Goal: Transaction & Acquisition: Purchase product/service

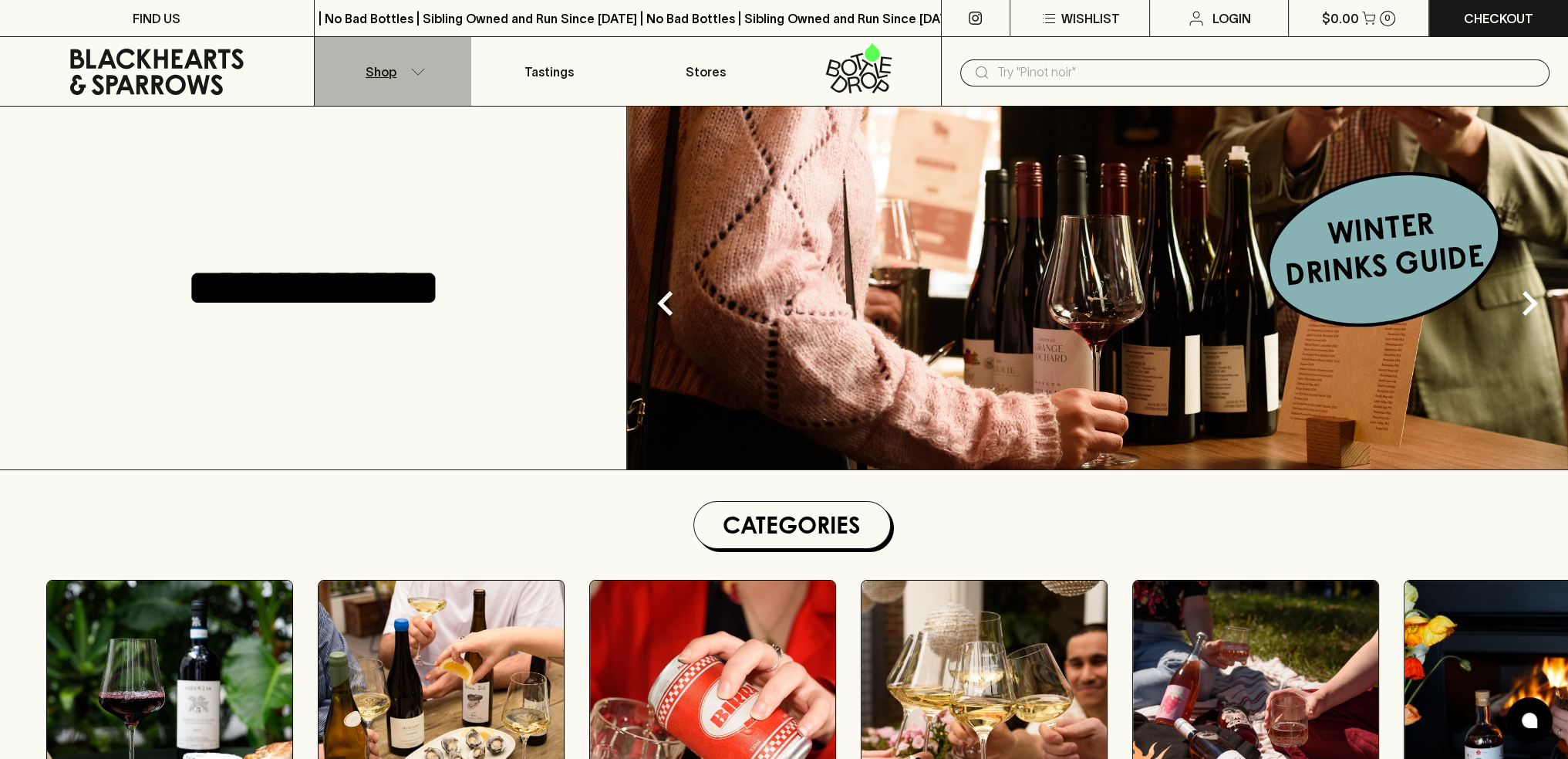
click at [382, 72] on p "Shop" at bounding box center [381, 71] width 31 height 18
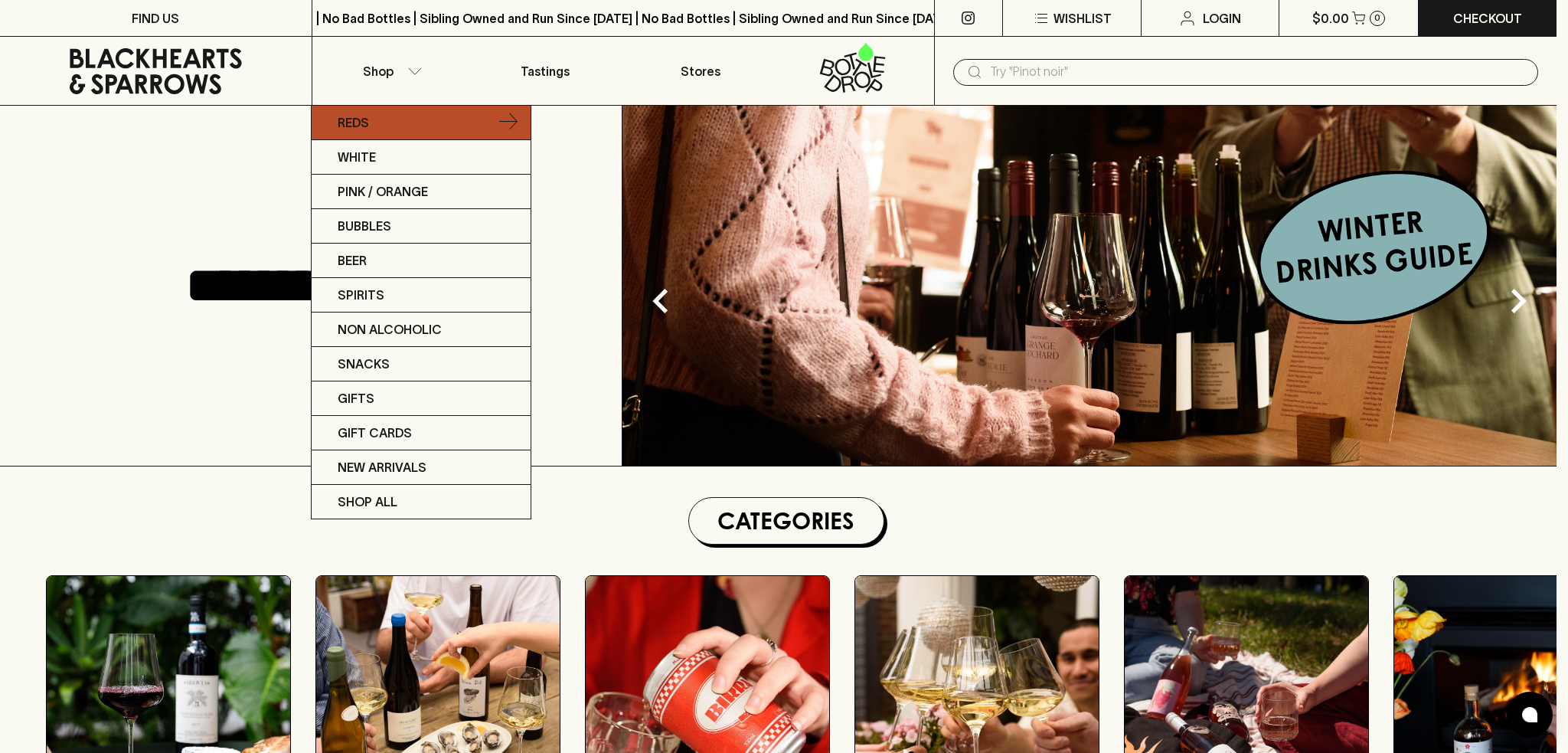
click at [362, 125] on p "Reds" at bounding box center [352, 122] width 31 height 18
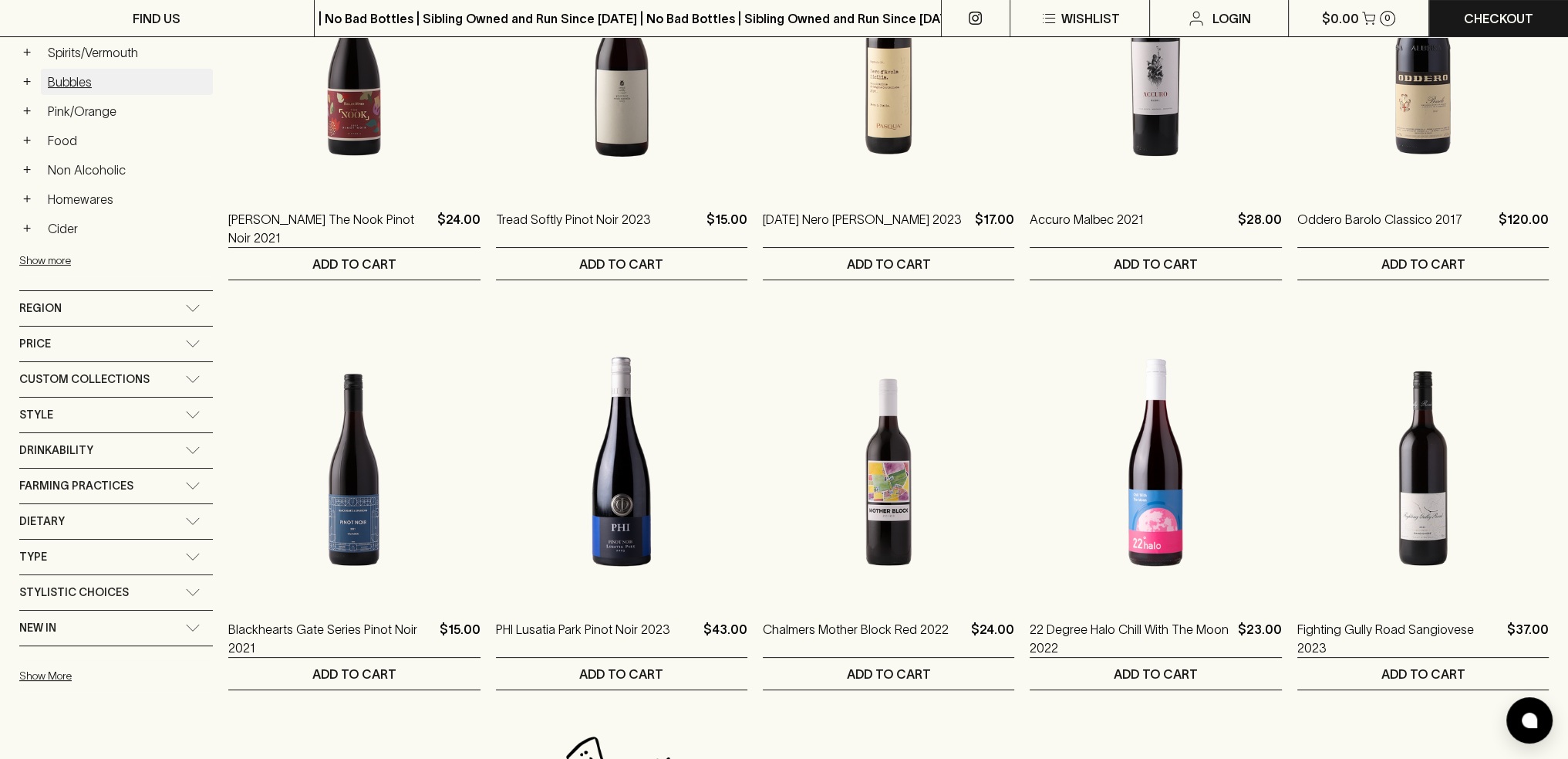
scroll to position [463, 0]
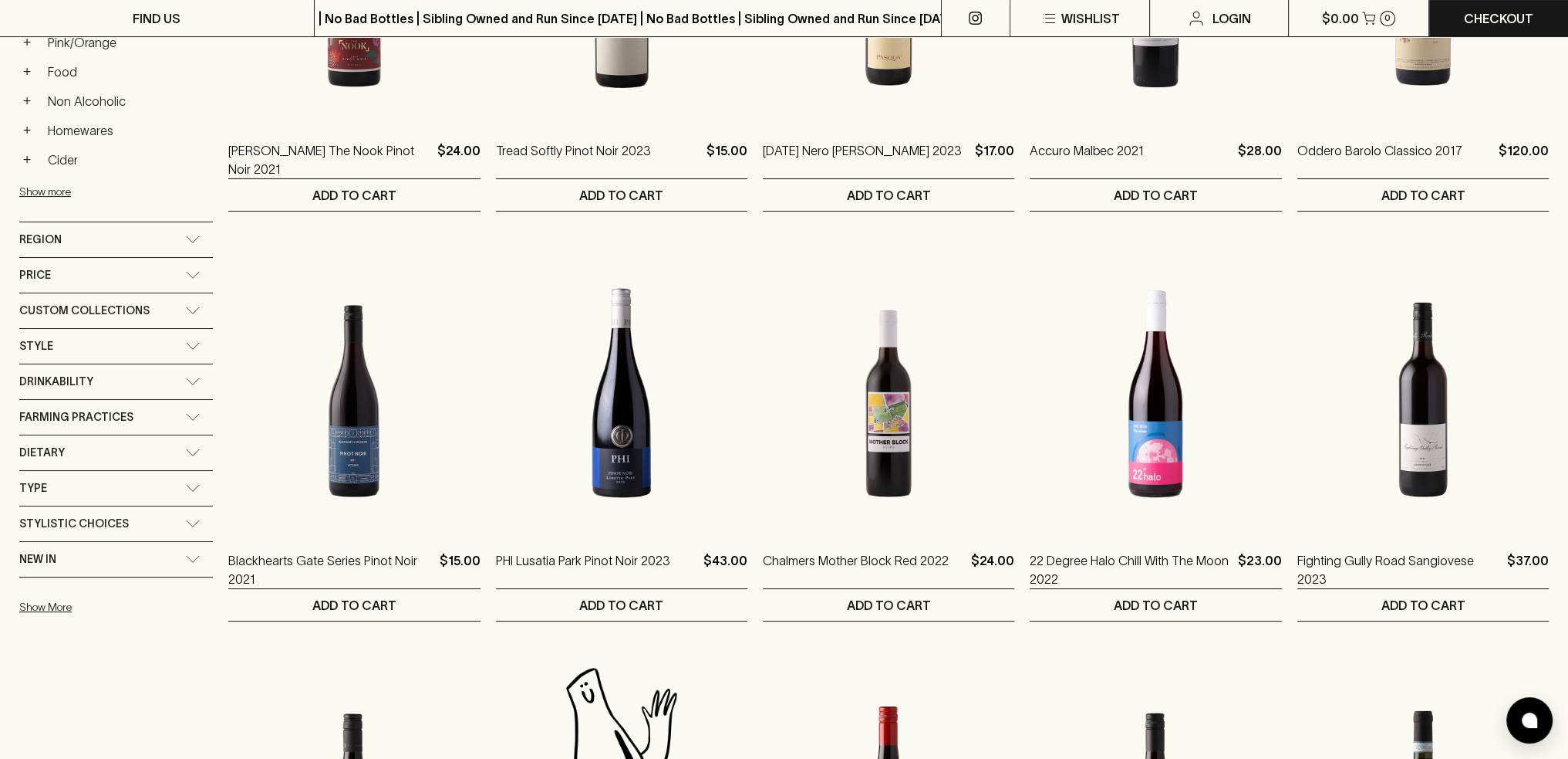
click at [26, 340] on span "Style" at bounding box center [36, 346] width 34 height 19
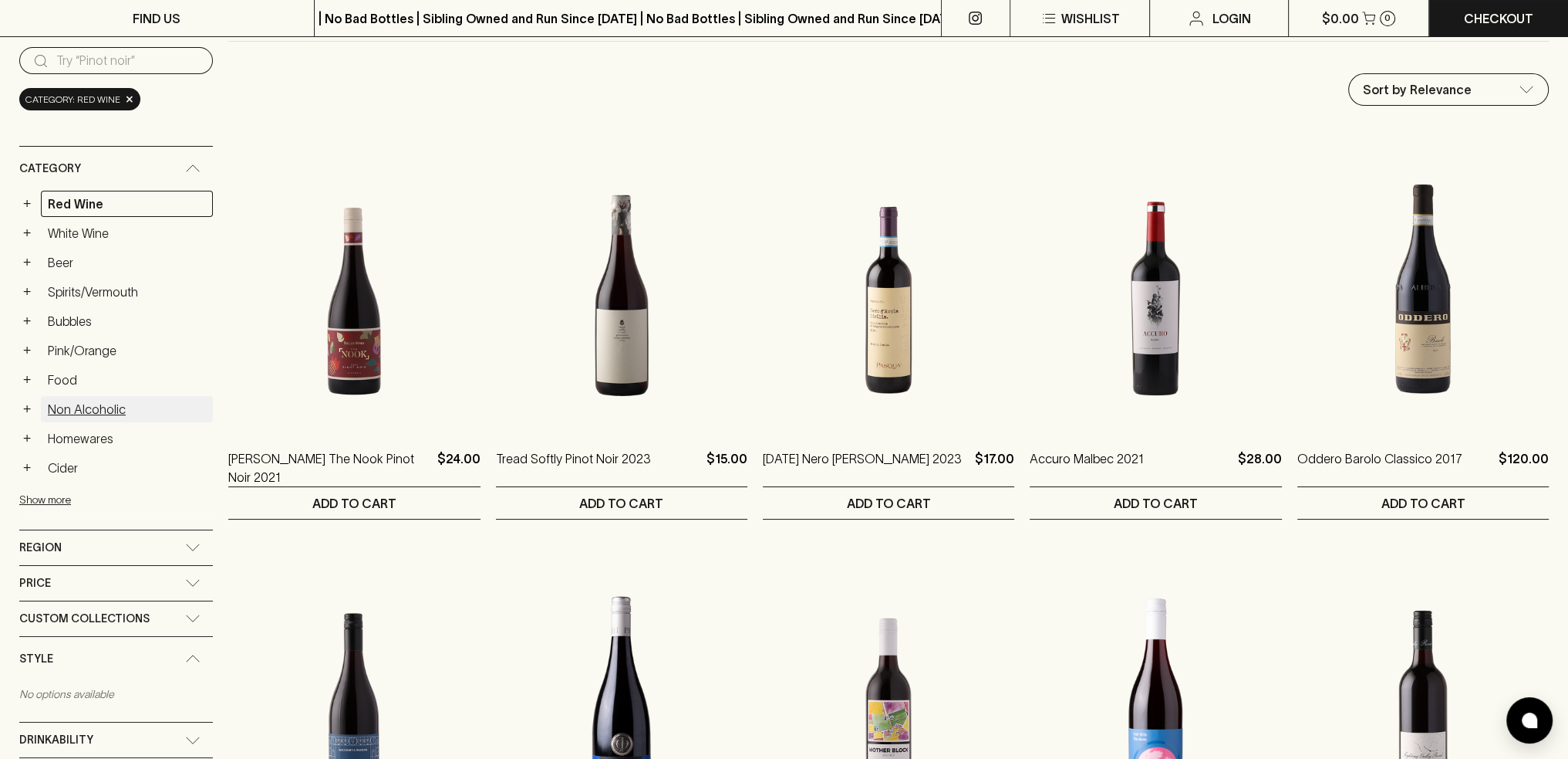
scroll to position [155, 0]
click at [31, 206] on button "+" at bounding box center [27, 204] width 15 height 15
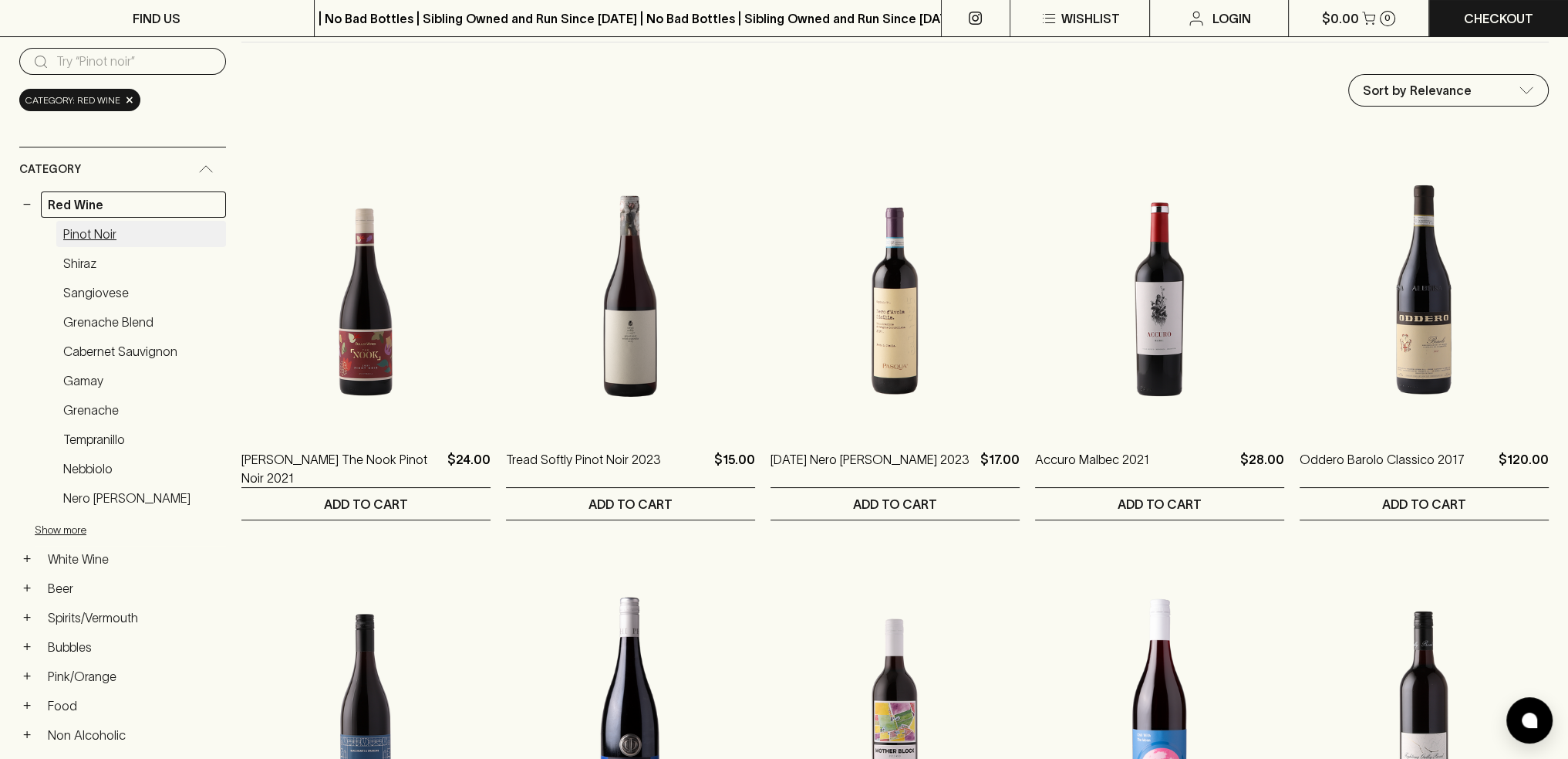
click at [79, 234] on link "Pinot Noir" at bounding box center [141, 233] width 170 height 26
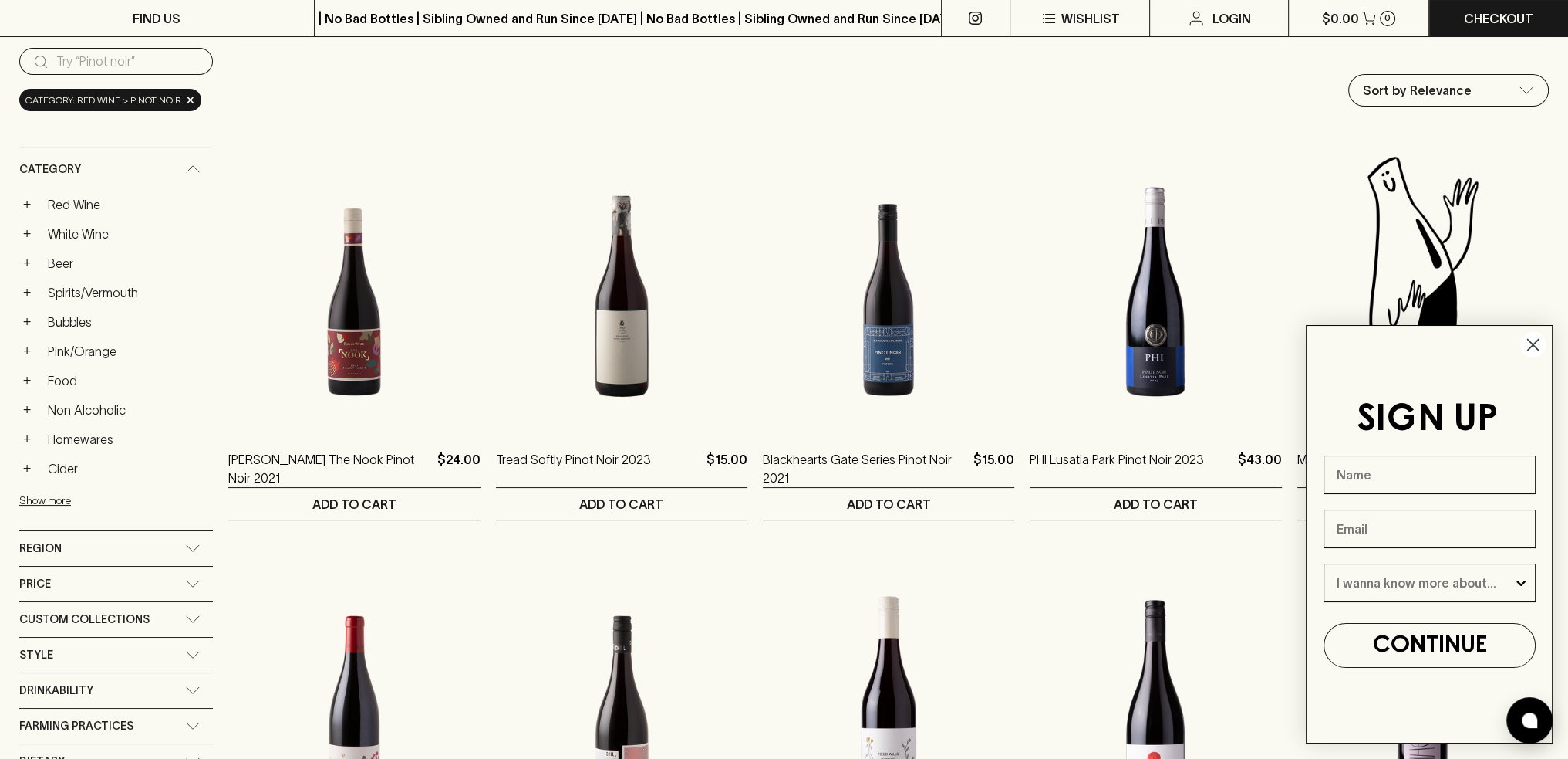
click at [1537, 348] on circle "Close dialog" at bounding box center [1533, 345] width 26 height 26
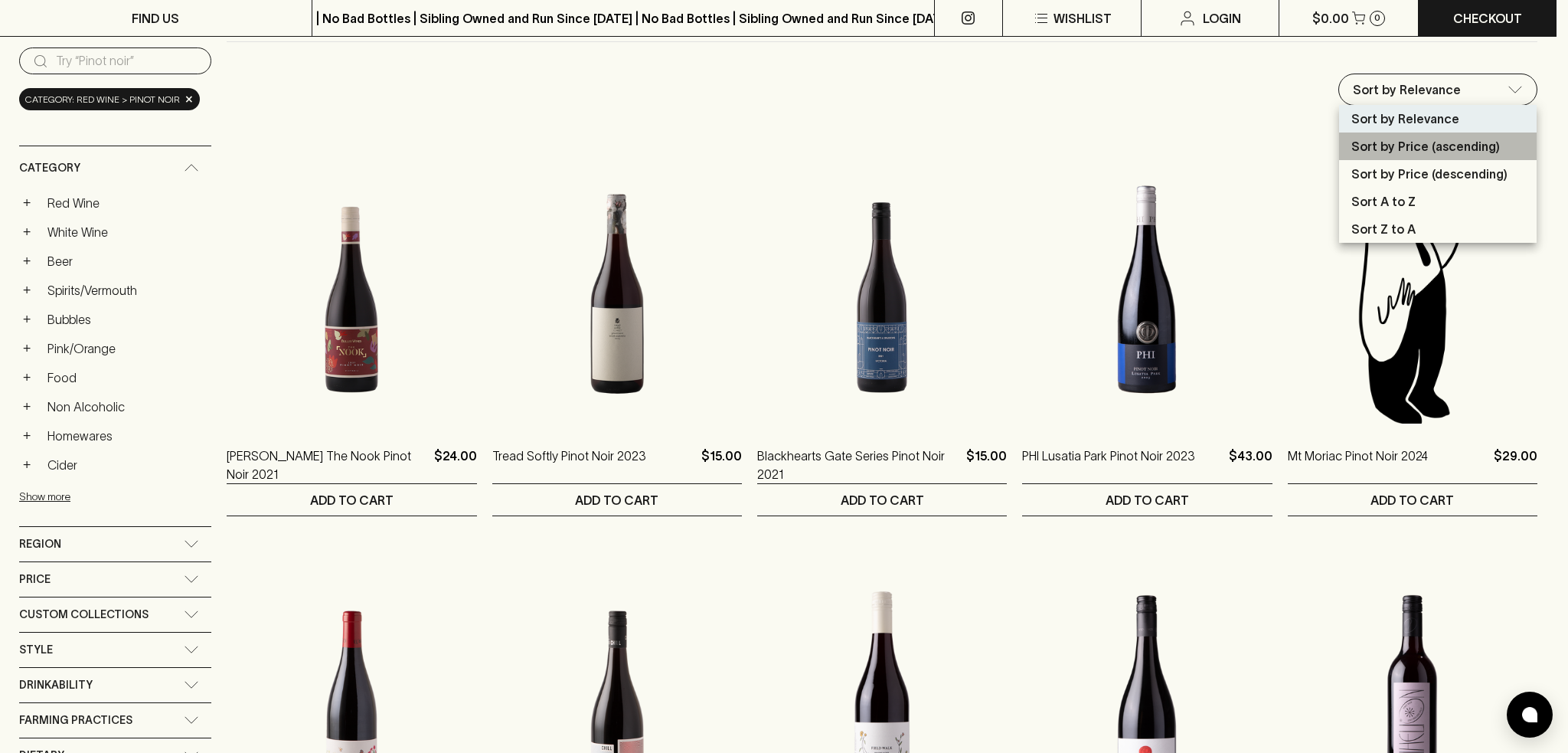
click at [1358, 152] on p "Sort by Price (ascending)" at bounding box center [1426, 146] width 149 height 18
type input "price:asc"
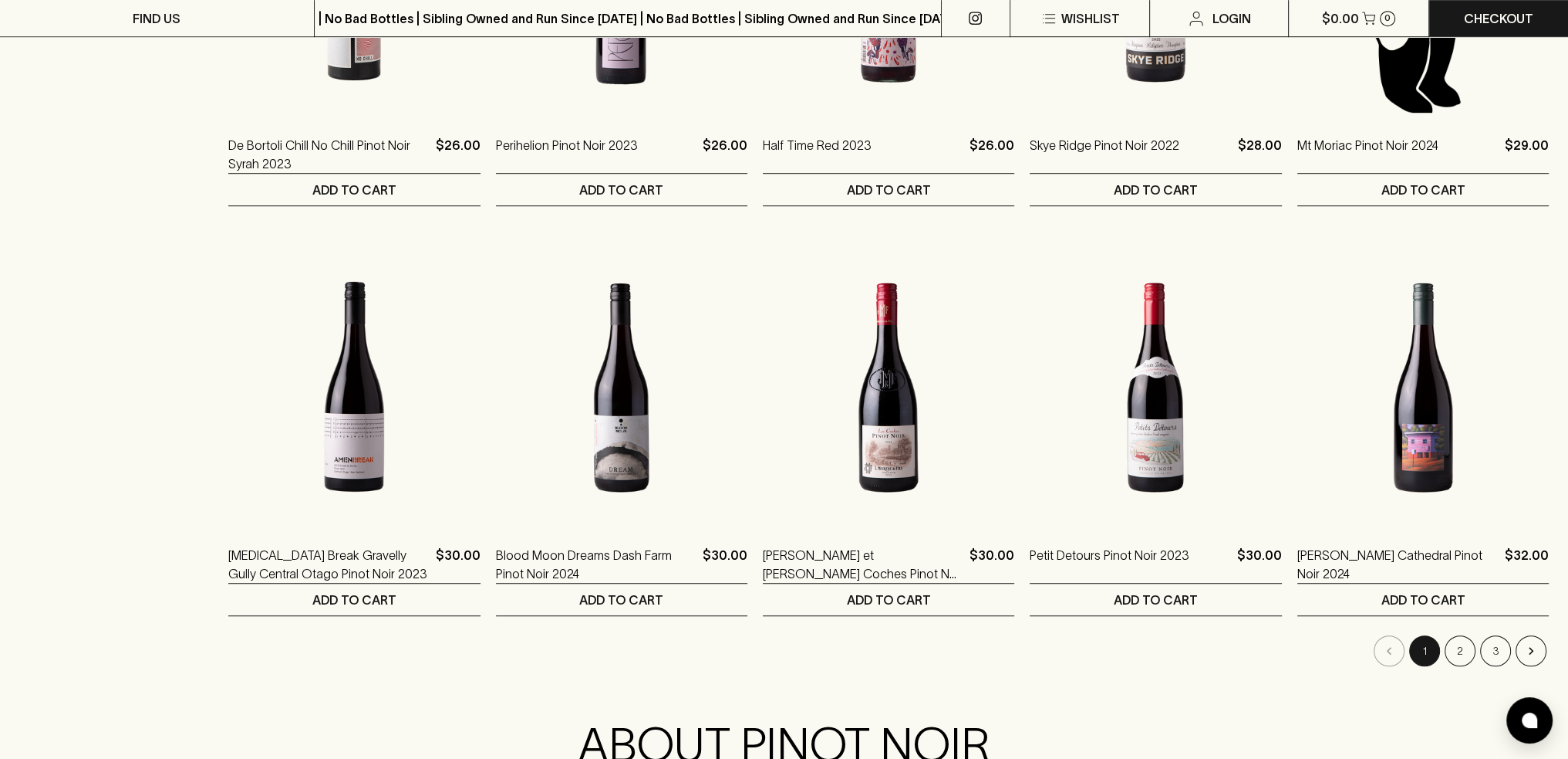
scroll to position [1312, 0]
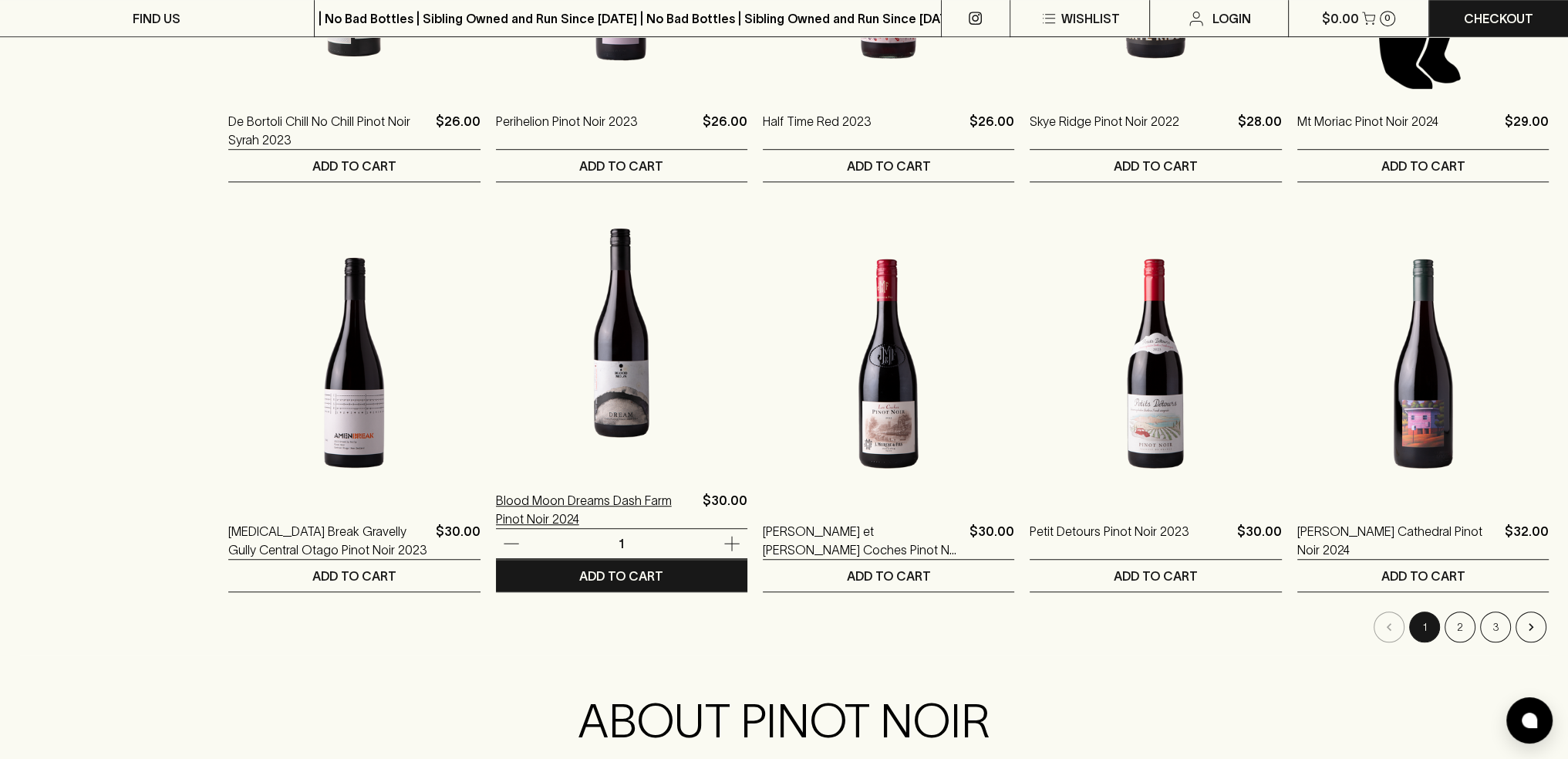
click at [585, 499] on p "Blood Moon Dreams Dash Farm Pinot Noir 2024" at bounding box center [596, 509] width 200 height 37
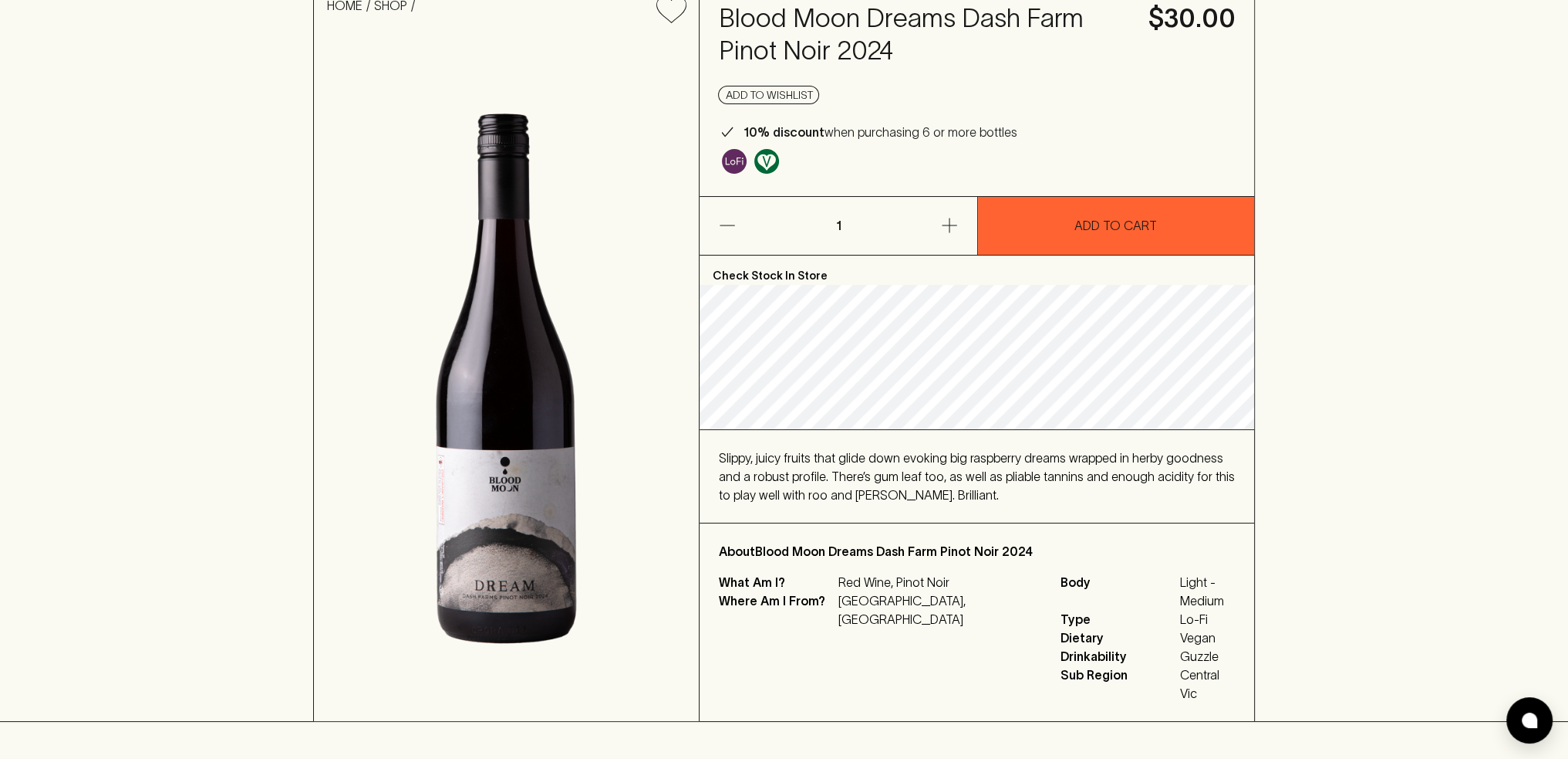
scroll to position [155, 0]
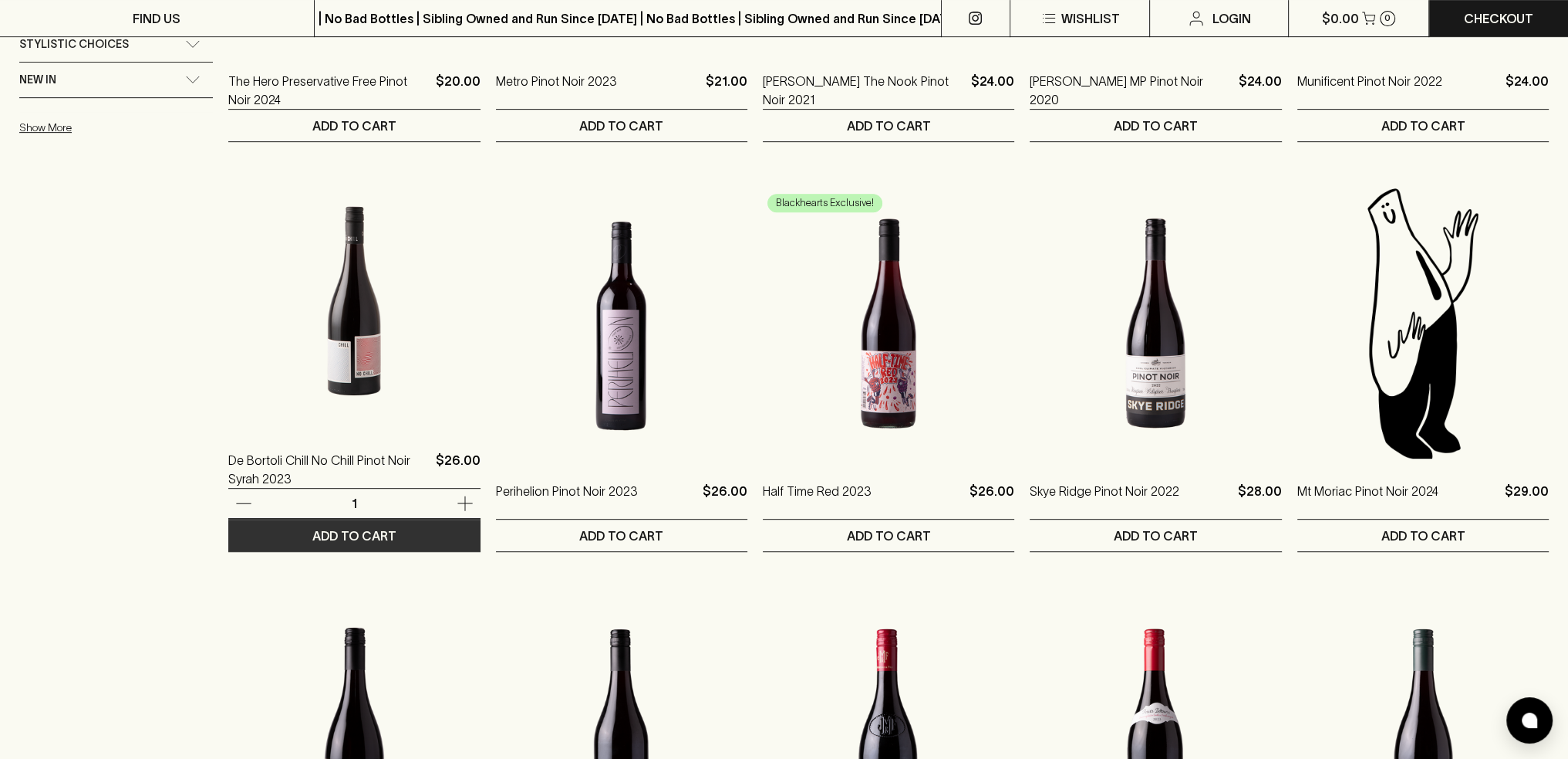
scroll to position [1157, 0]
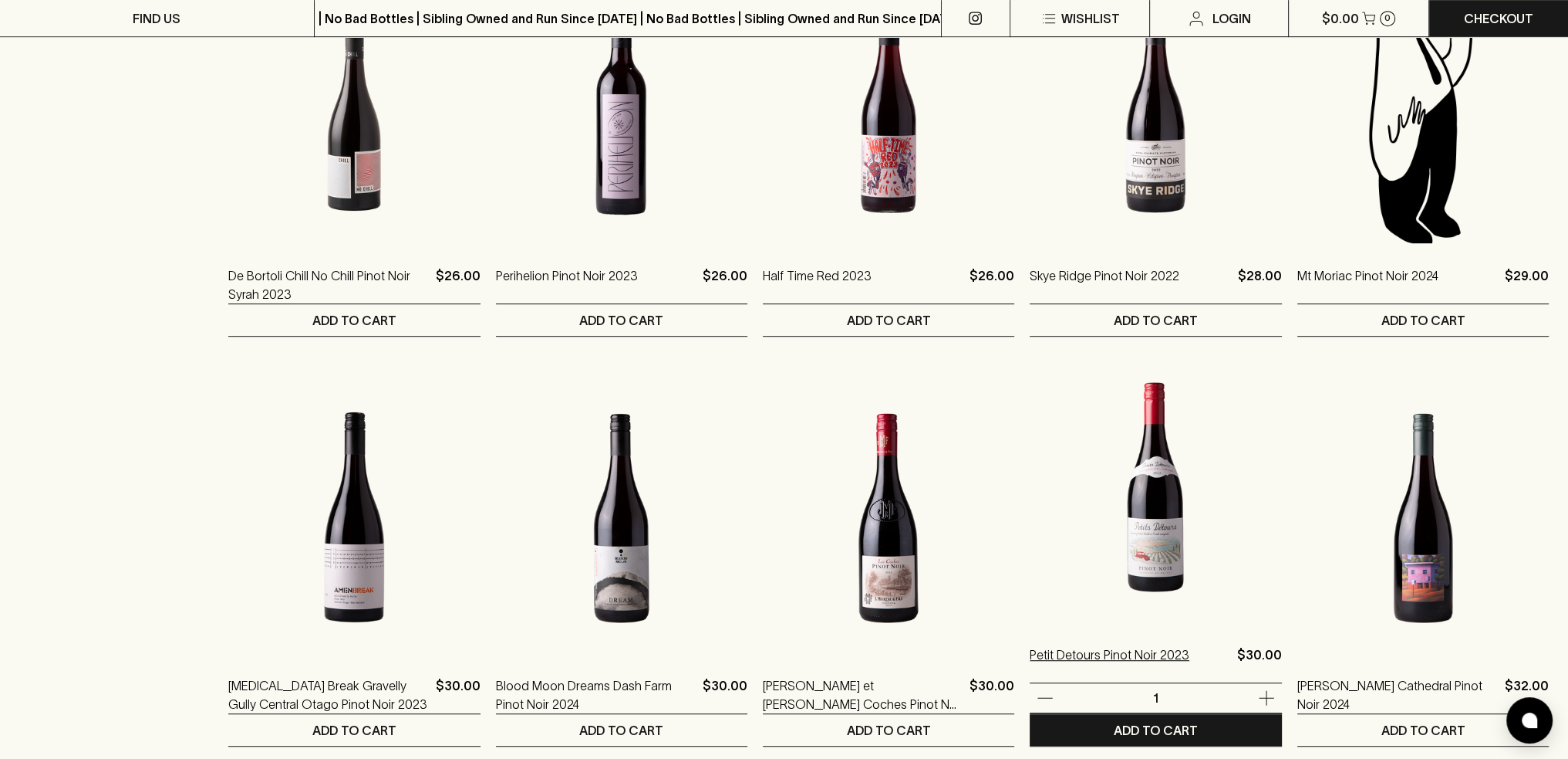
click at [1104, 651] on p "Petit Detours Pinot Noir 2023" at bounding box center [1109, 664] width 159 height 37
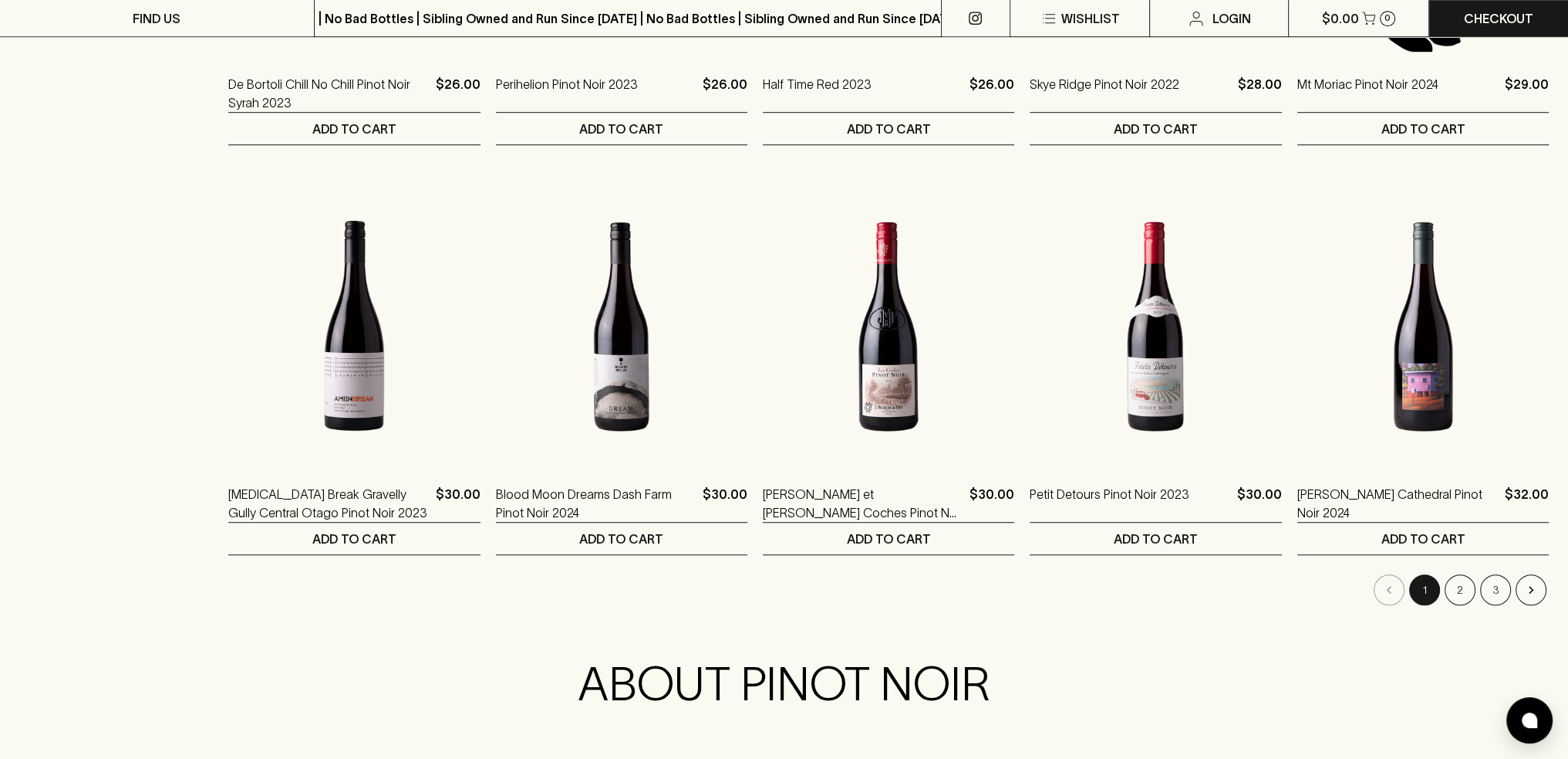
scroll to position [1389, 0]
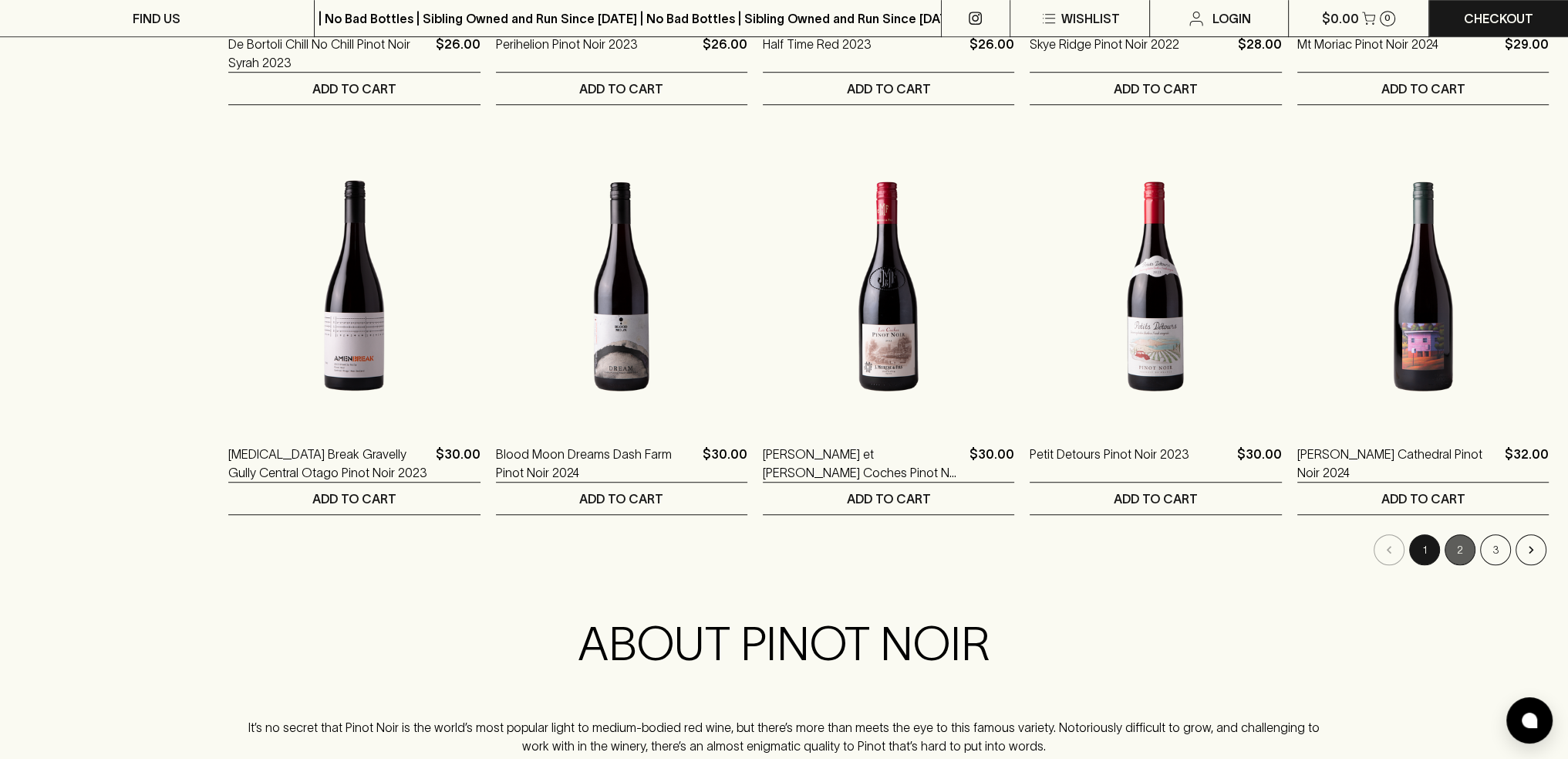
click at [1455, 550] on button "2" at bounding box center [1460, 549] width 31 height 31
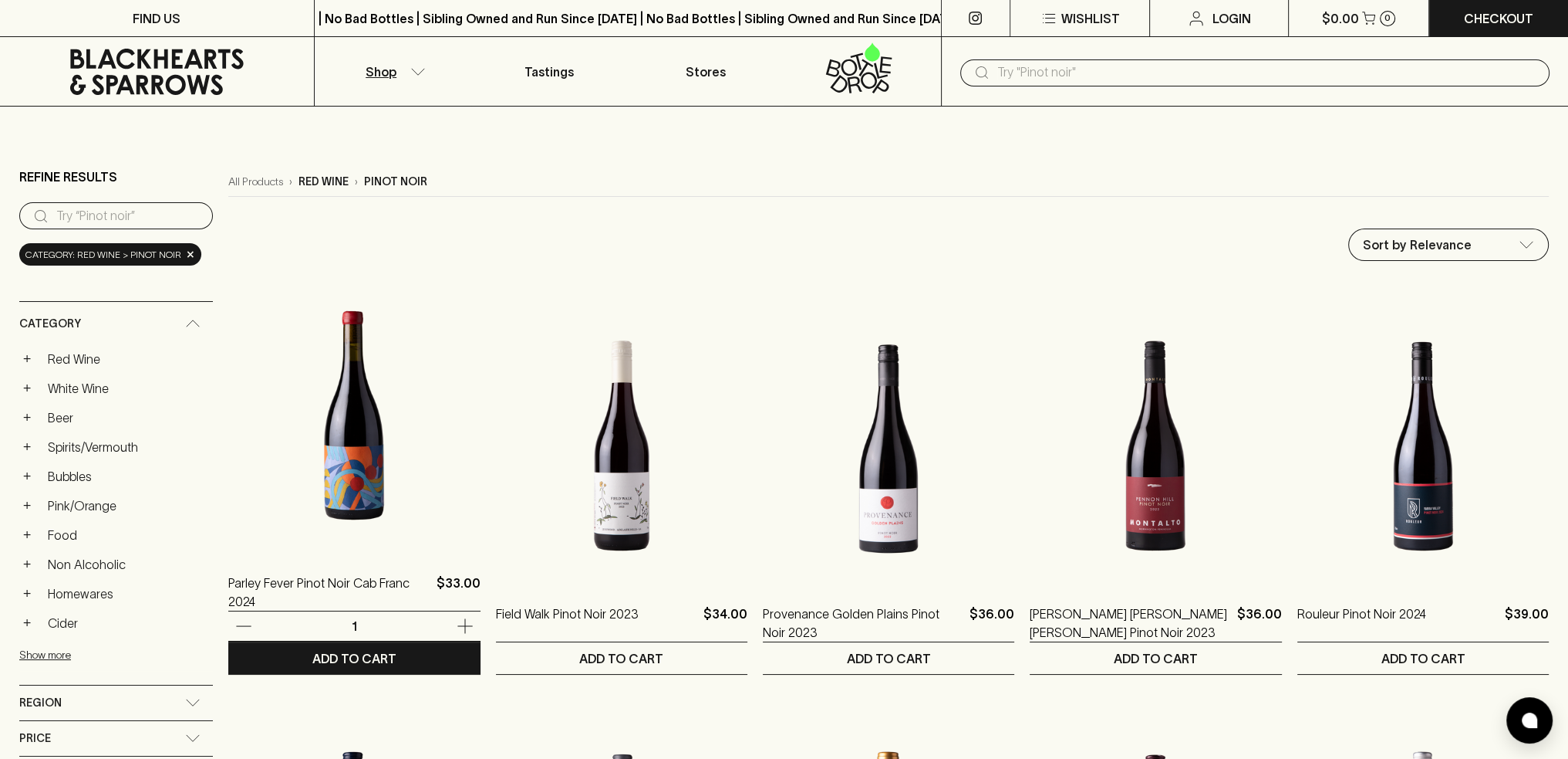
click at [352, 474] on img at bounding box center [354, 414] width 252 height 270
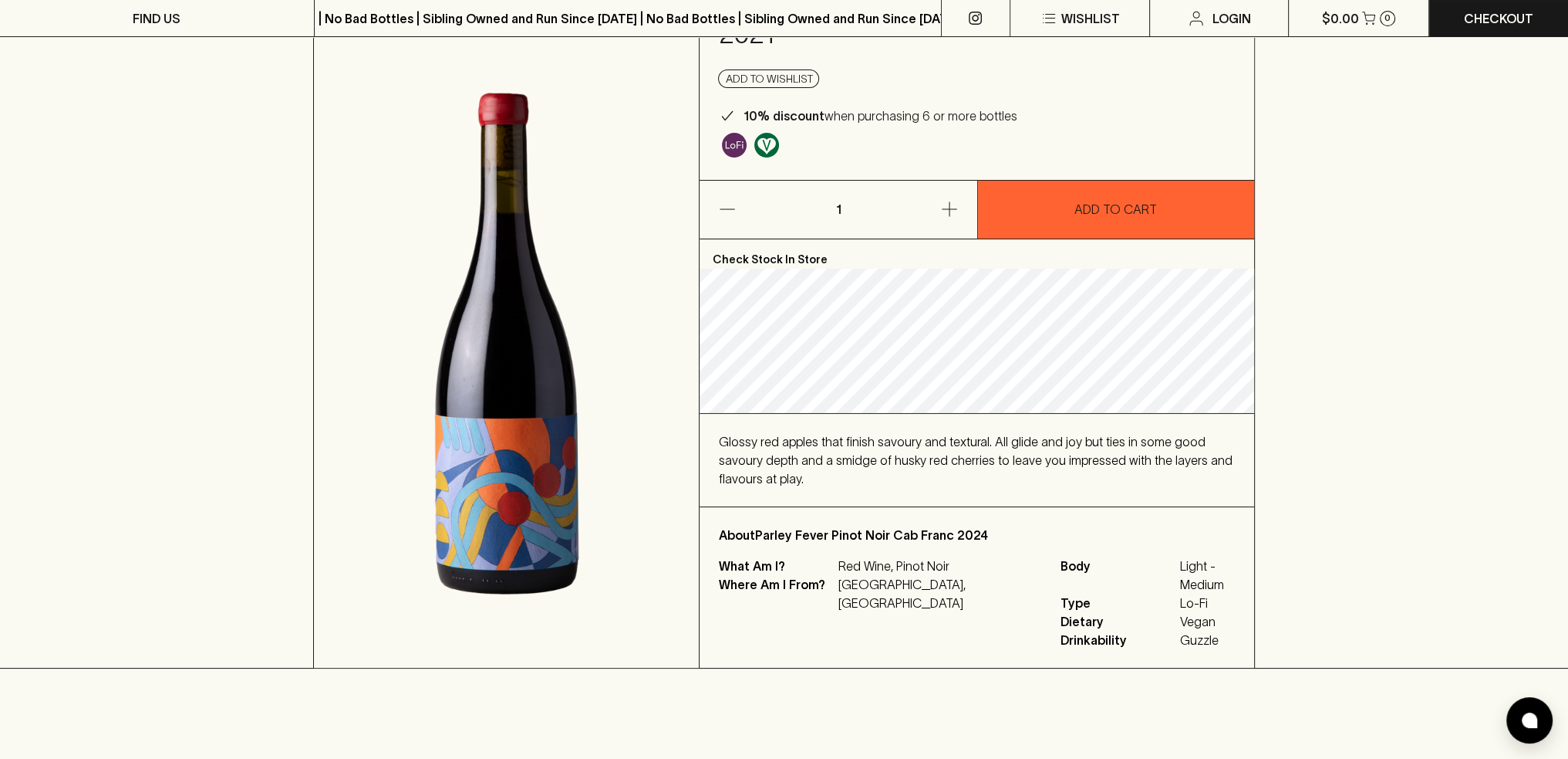
scroll to position [155, 0]
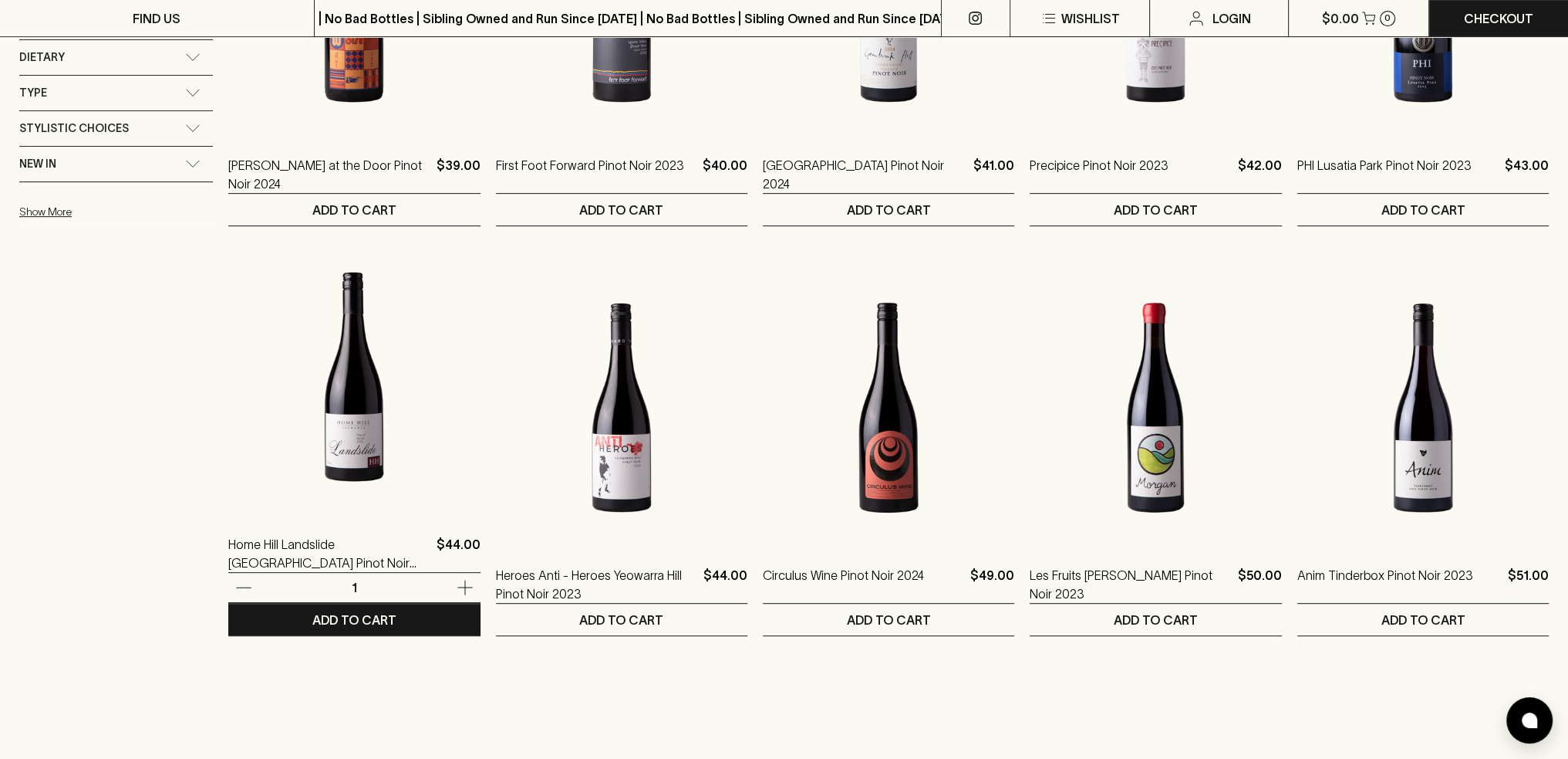
scroll to position [926, 0]
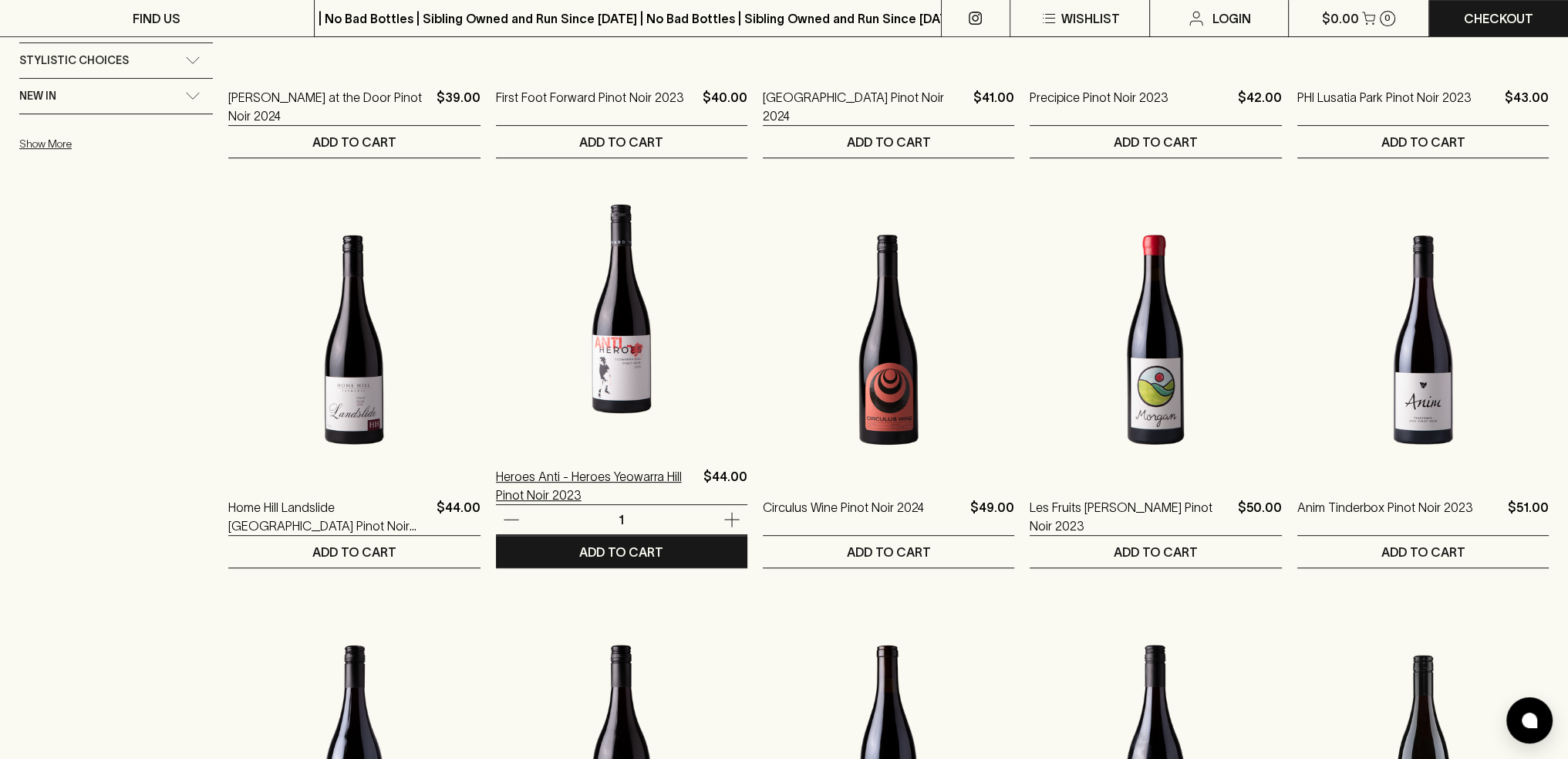
click at [522, 486] on p "Heroes Anti - Heroes Yeowarra Hill Pinot Noir 2023" at bounding box center [596, 485] width 201 height 37
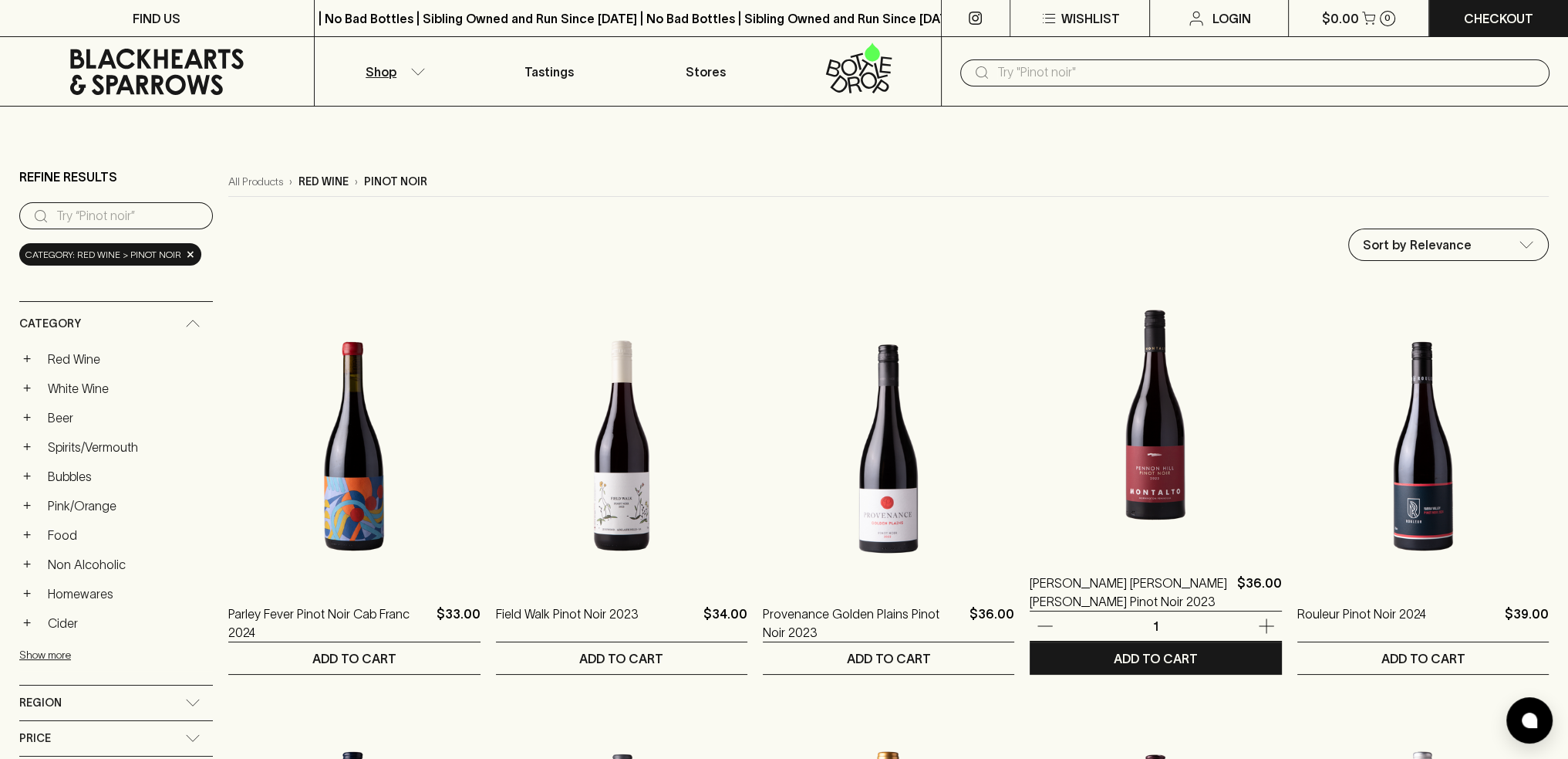
click at [1159, 443] on img at bounding box center [1156, 414] width 252 height 270
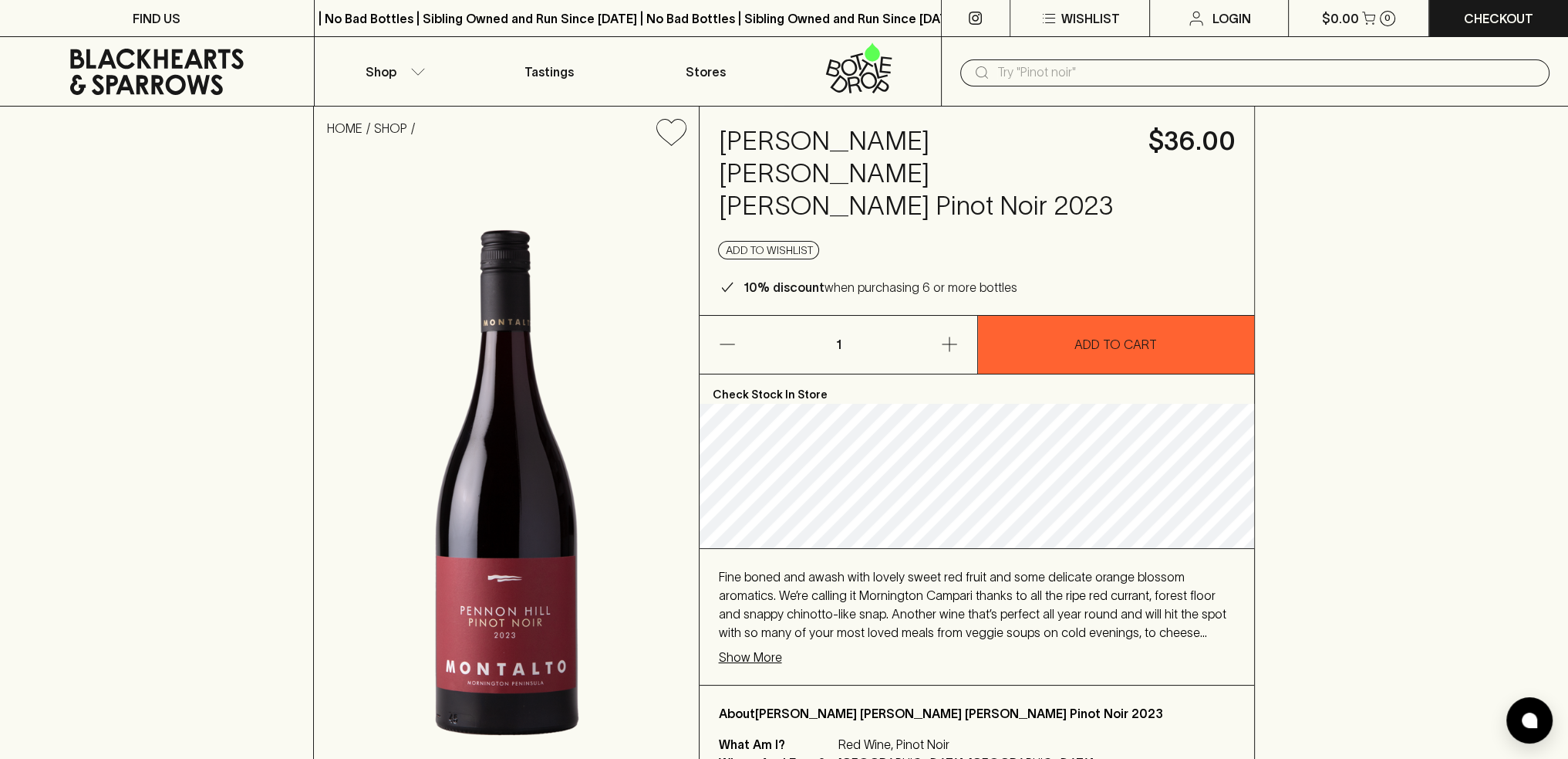
scroll to position [77, 0]
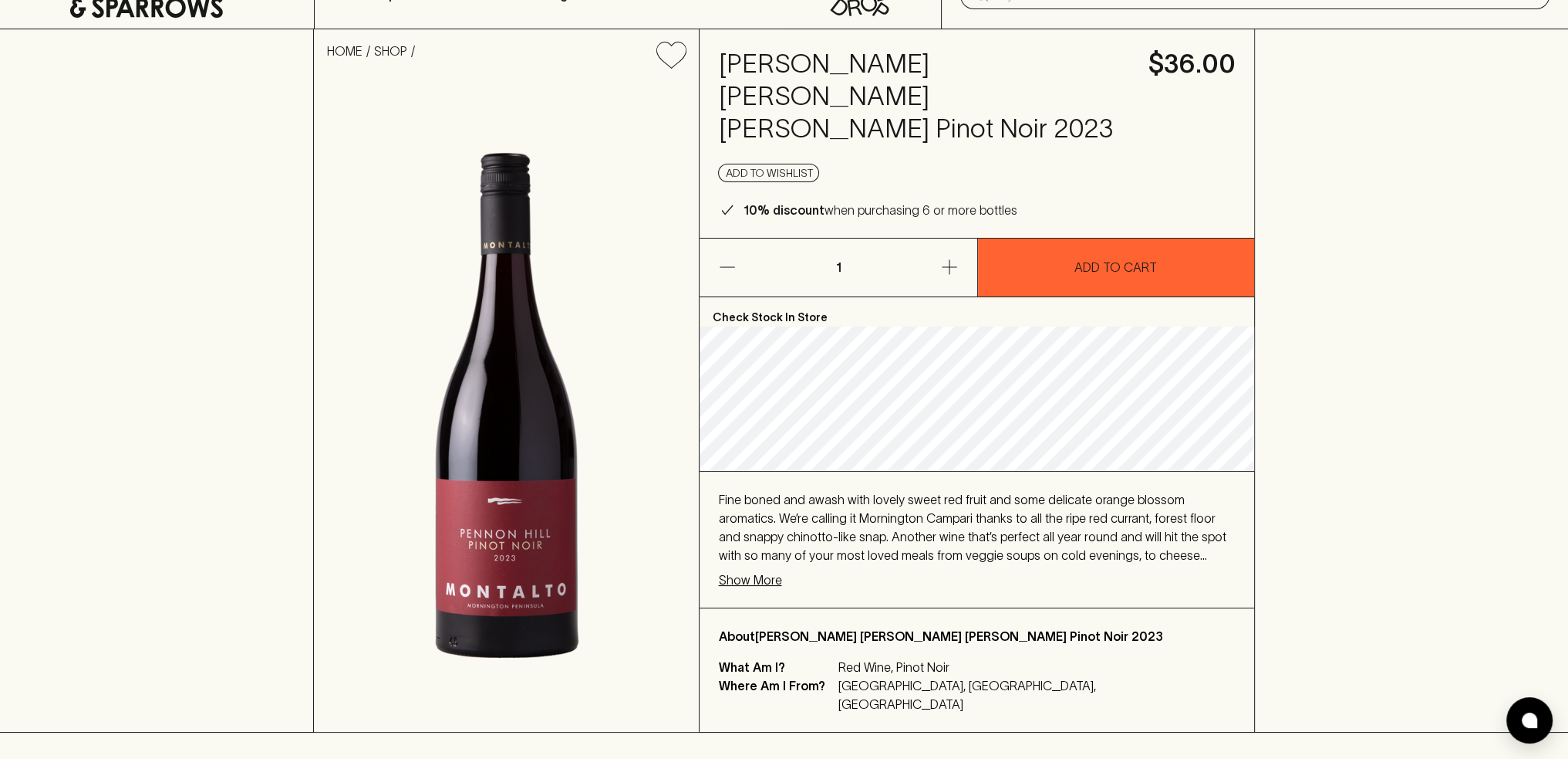
click at [730, 570] on p "Show More" at bounding box center [750, 579] width 63 height 18
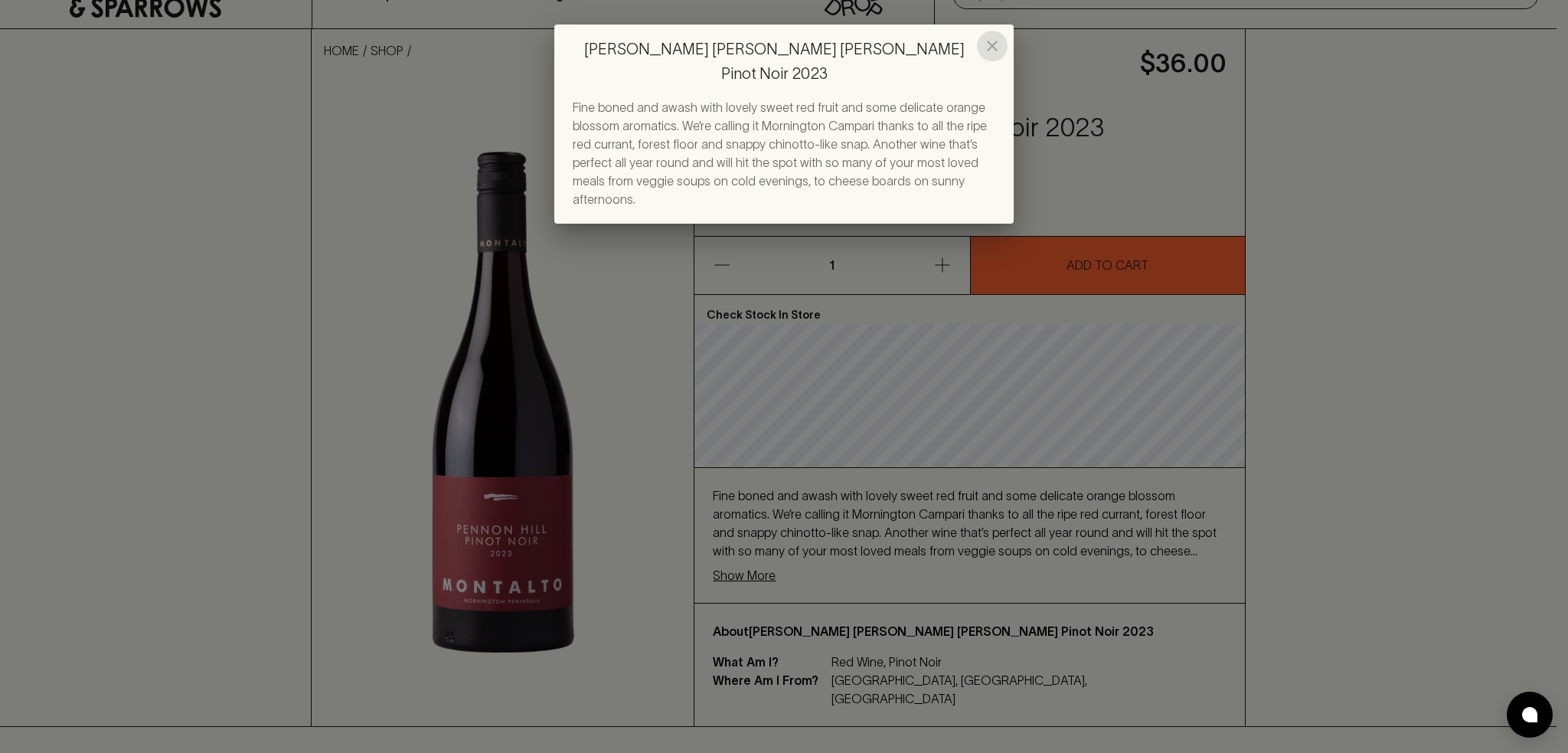
click at [986, 45] on icon "close" at bounding box center [992, 45] width 18 height 18
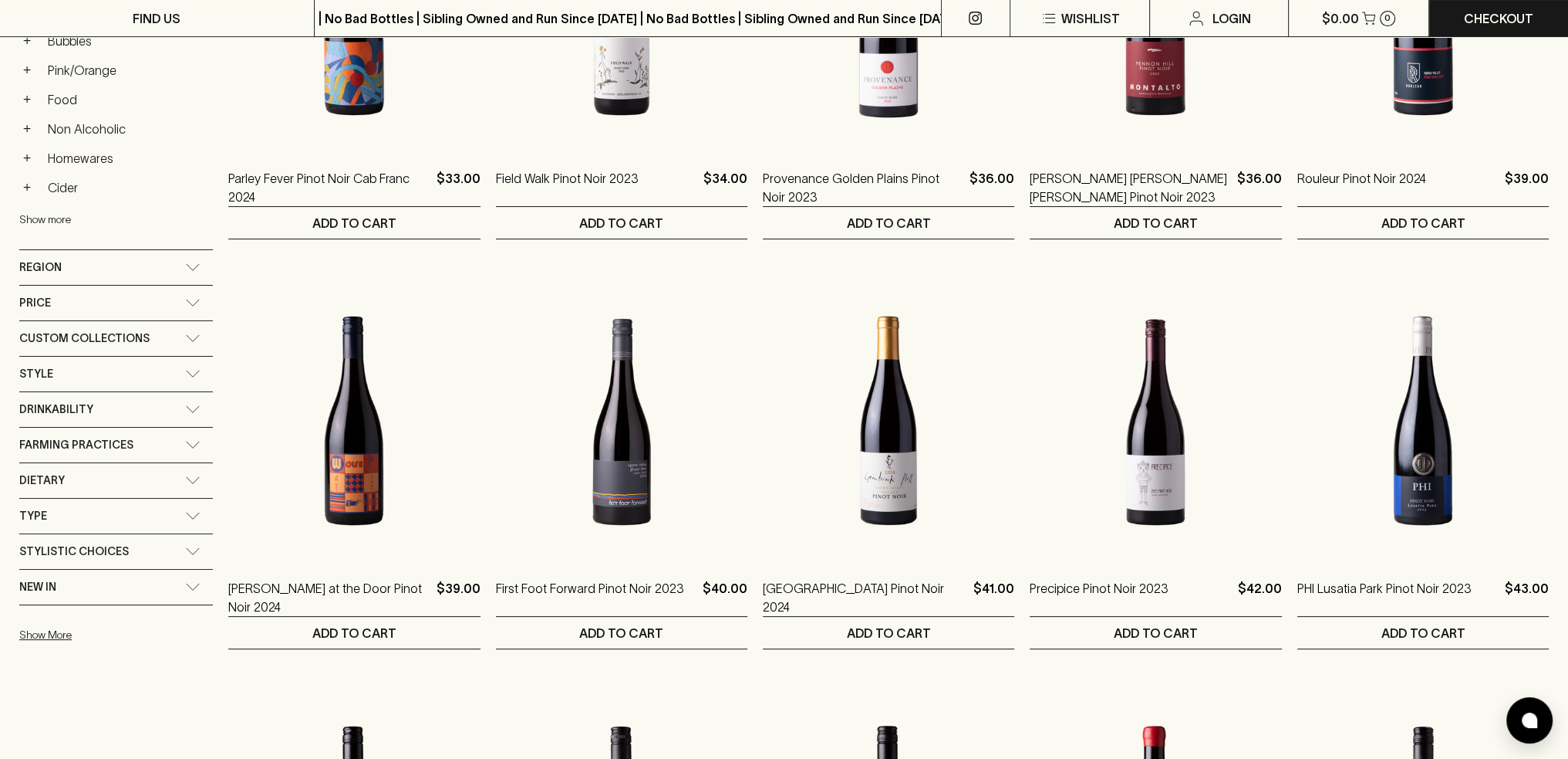
scroll to position [463, 0]
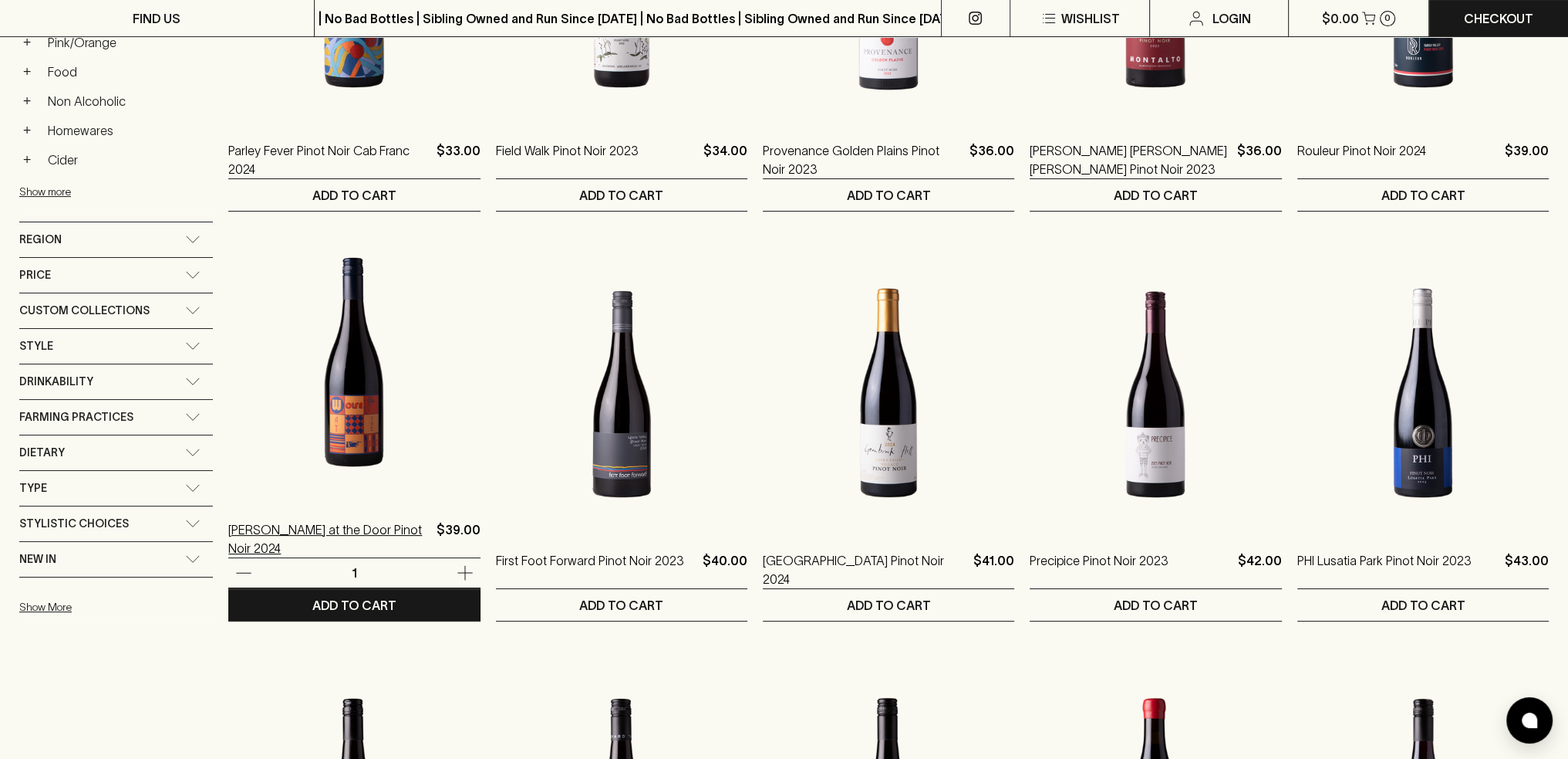
click at [309, 536] on p "[PERSON_NAME] at the Door Pinot Noir 2024" at bounding box center [328, 538] width 201 height 37
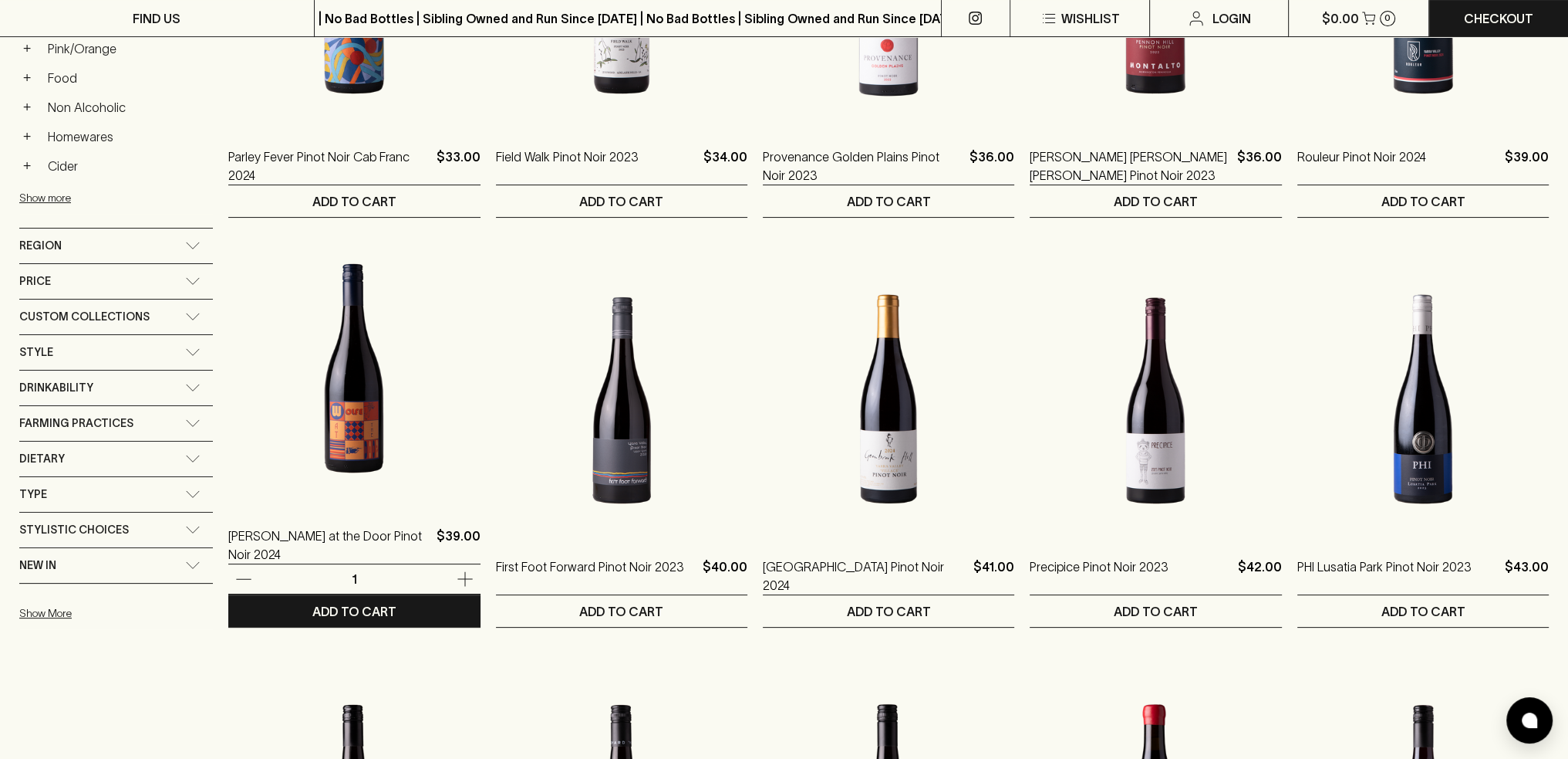
scroll to position [463, 0]
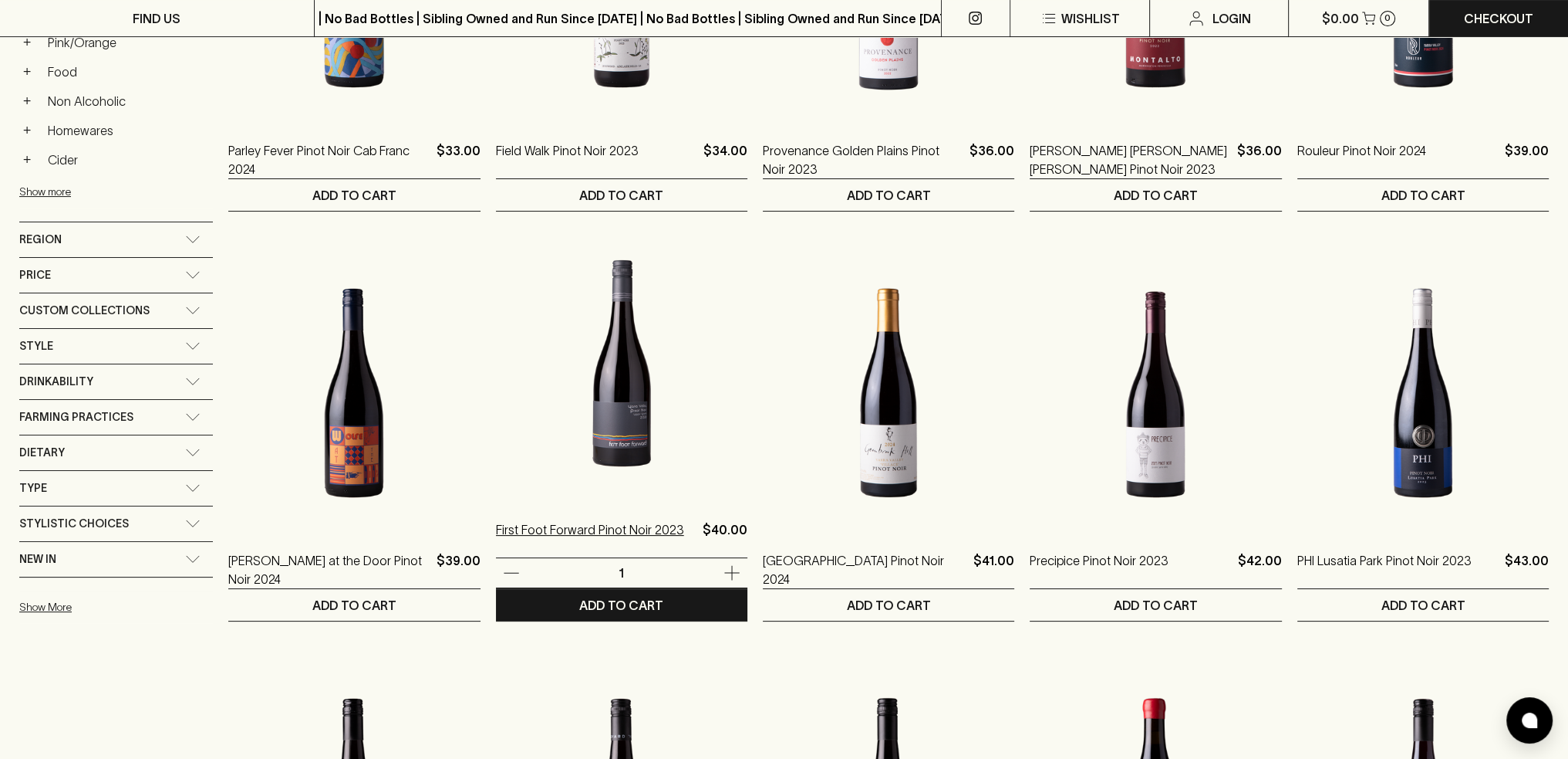
click at [558, 535] on p "First Foot Forward Pinot Noir 2023" at bounding box center [590, 538] width 188 height 37
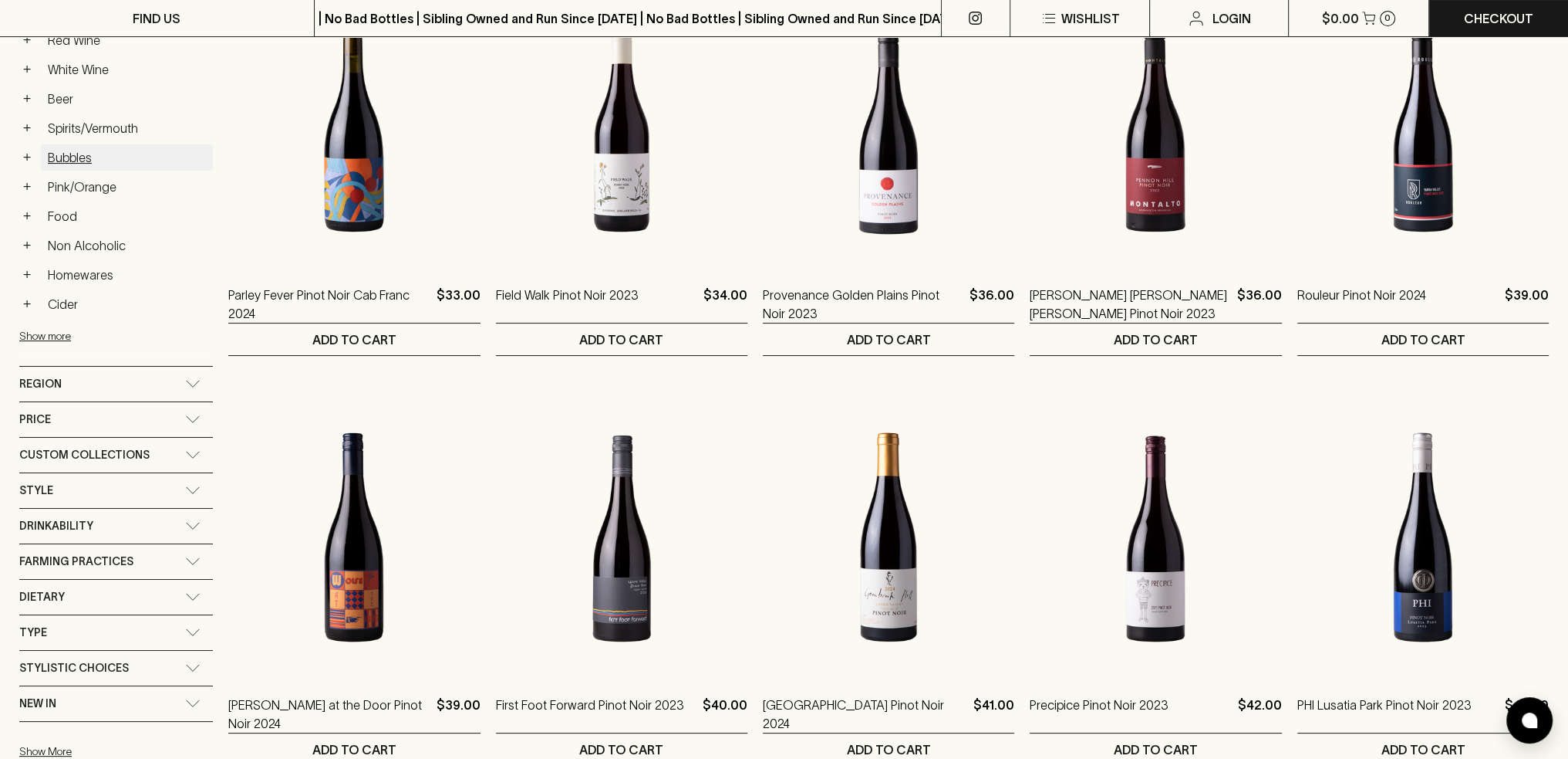
scroll to position [386, 0]
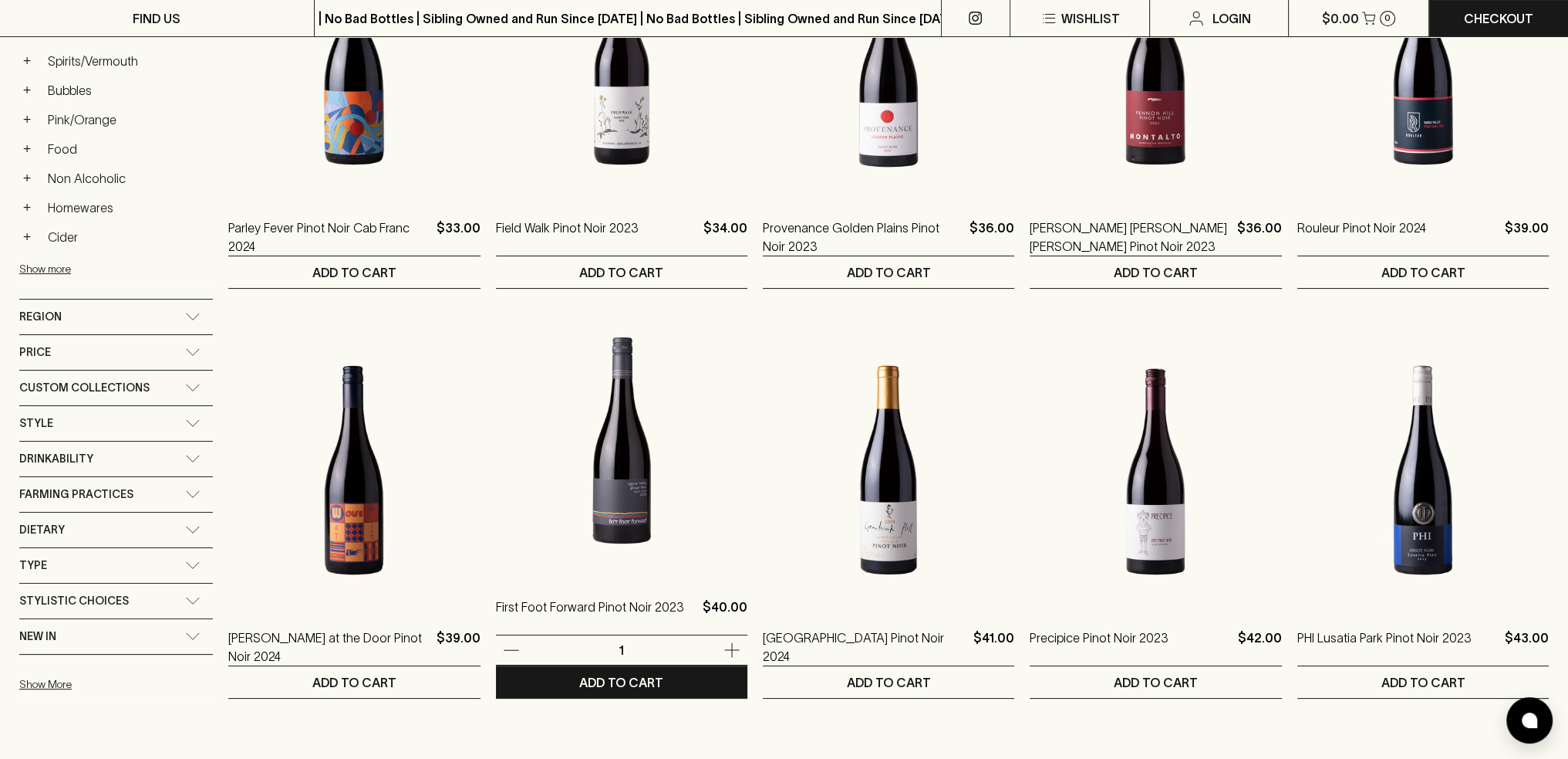
click at [727, 646] on icon "button" at bounding box center [731, 649] width 18 height 18
click at [713, 682] on button "ADD TO CART" at bounding box center [622, 682] width 252 height 32
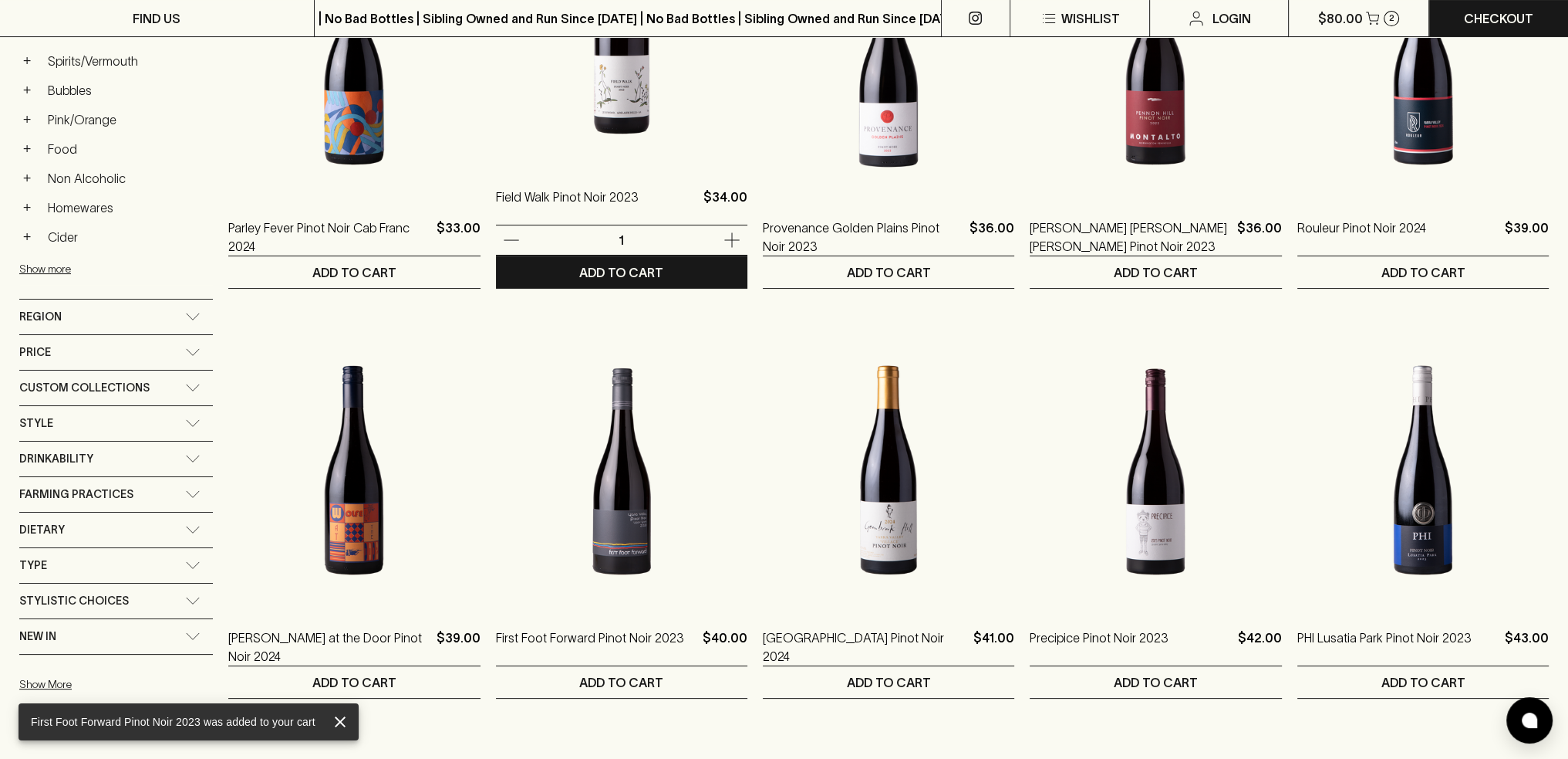
click at [728, 241] on icon "button" at bounding box center [731, 240] width 18 height 18
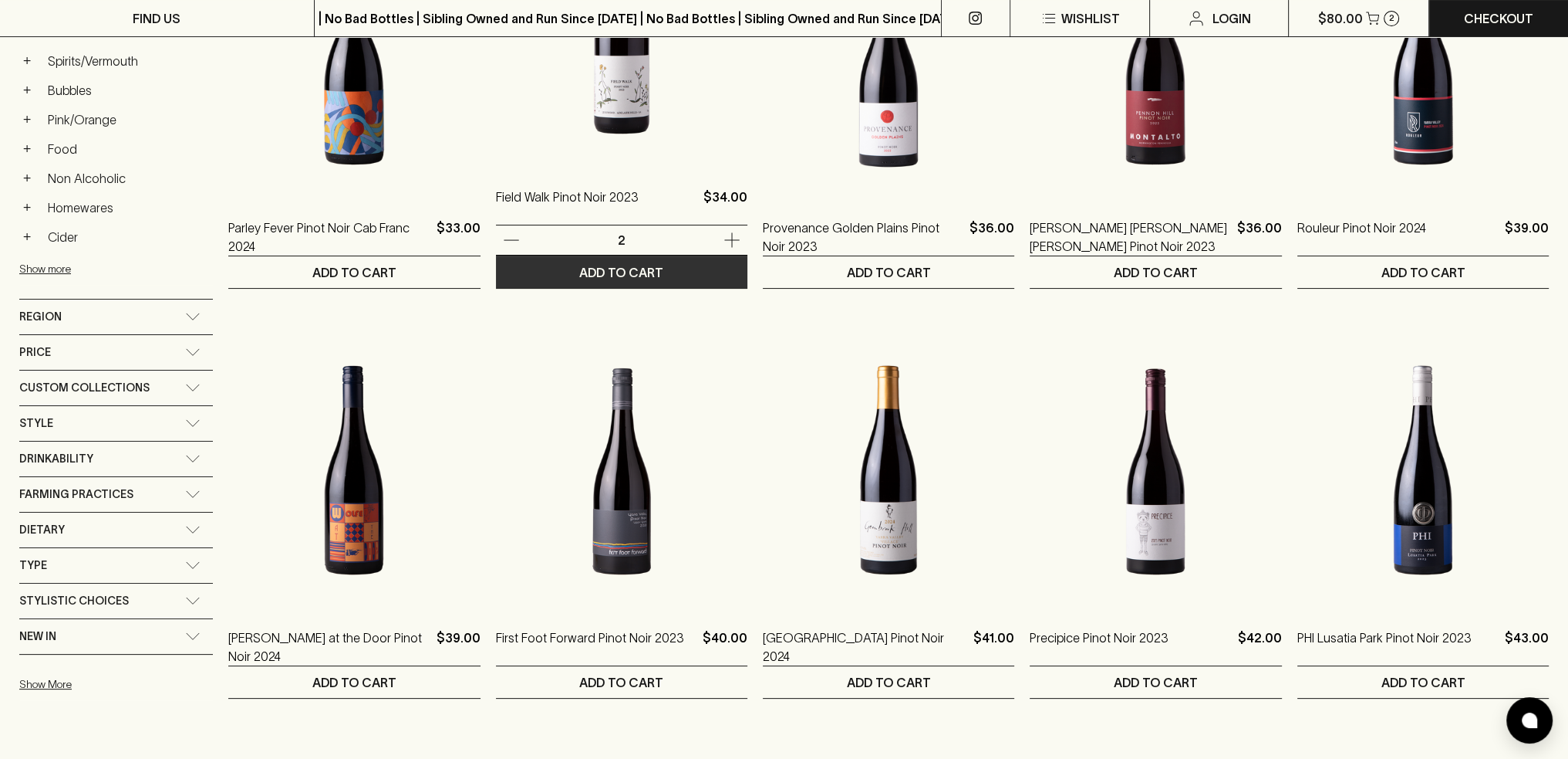
click at [662, 264] on p "ADD TO CART" at bounding box center [621, 272] width 84 height 18
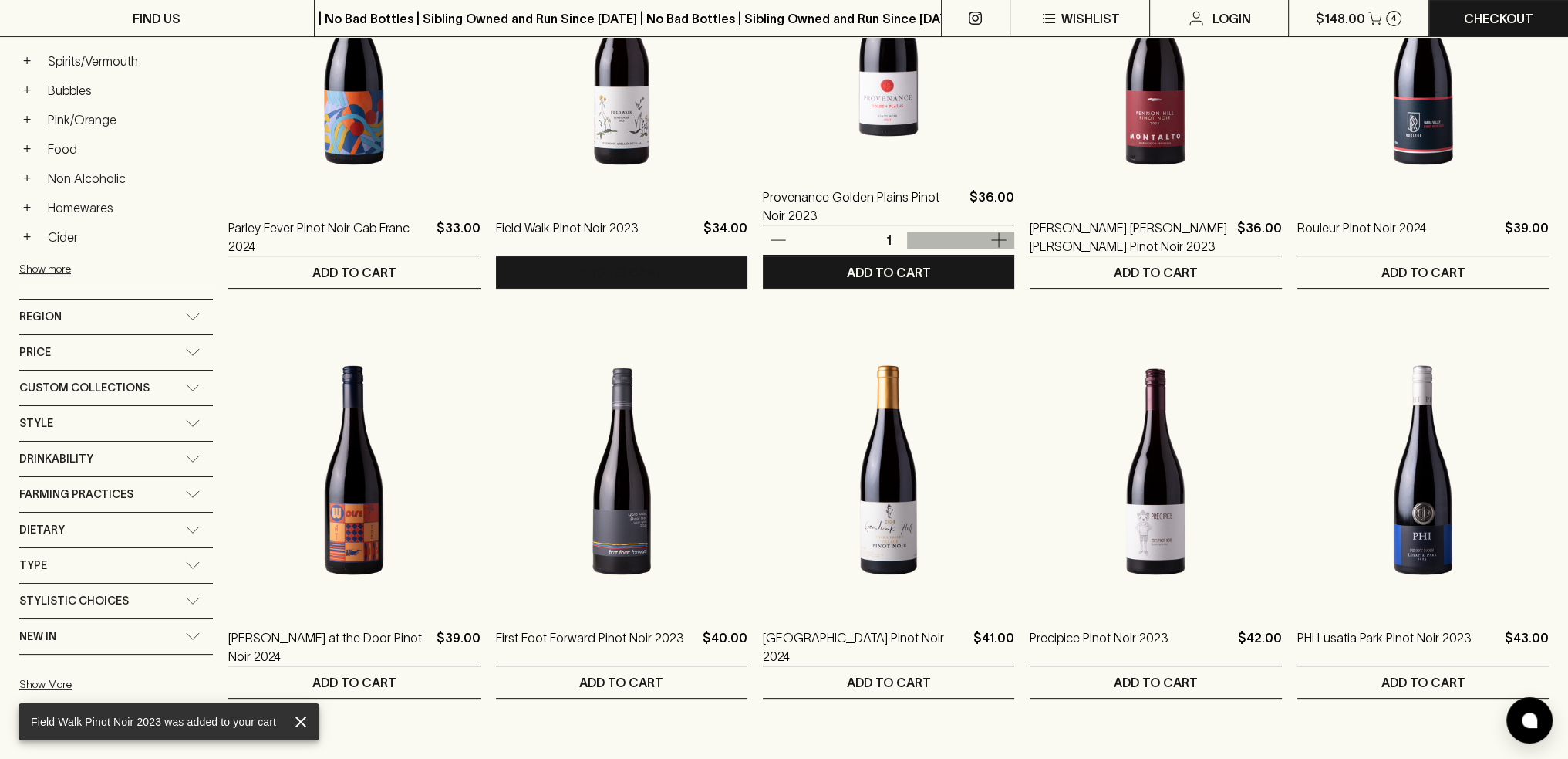
click at [996, 238] on icon "button" at bounding box center [998, 240] width 18 height 18
click at [972, 267] on button "ADD TO CART" at bounding box center [889, 271] width 252 height 32
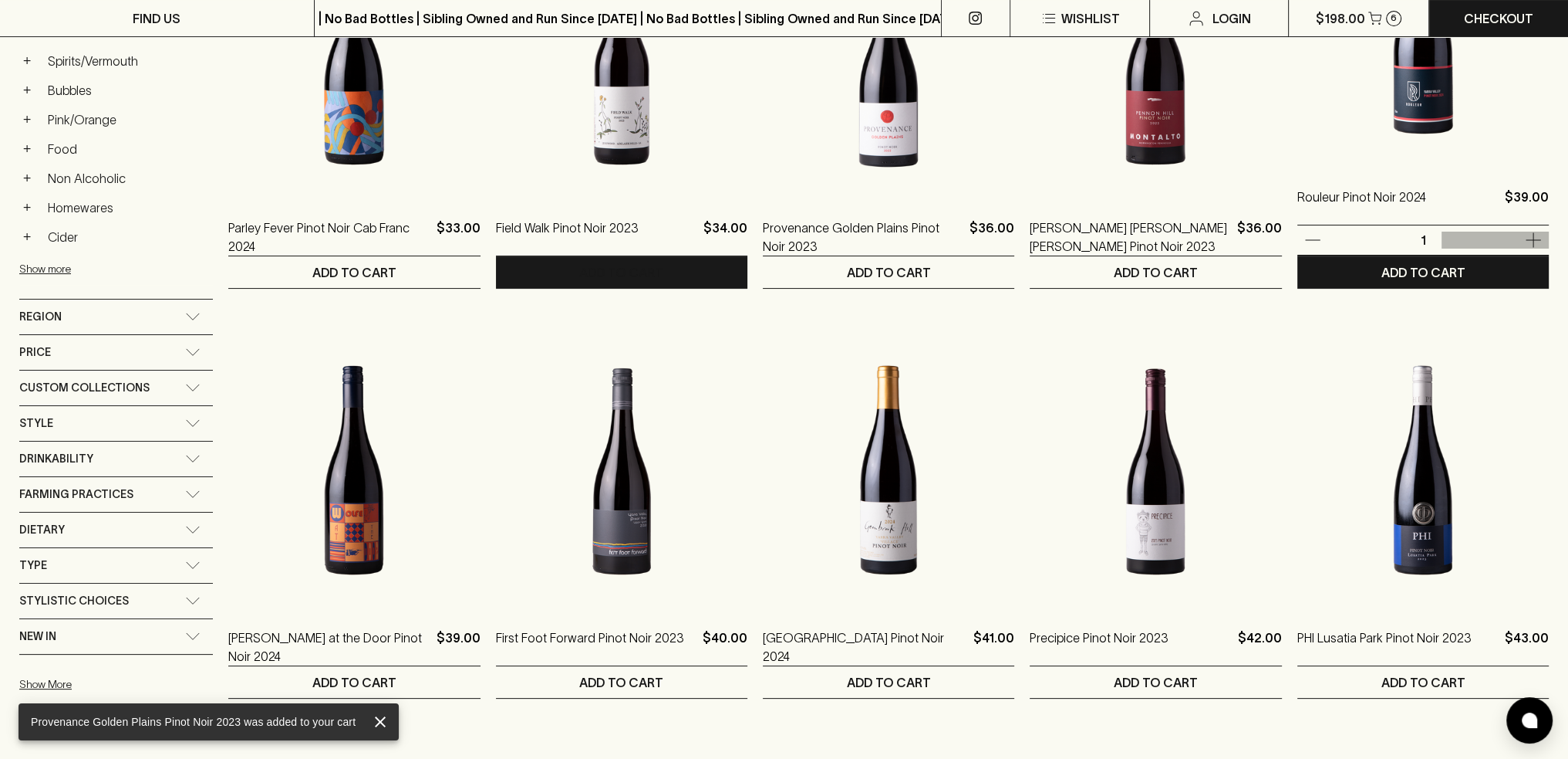
click at [1527, 235] on icon "button" at bounding box center [1533, 240] width 18 height 18
click at [1501, 264] on button "ADD TO CART" at bounding box center [1424, 271] width 252 height 32
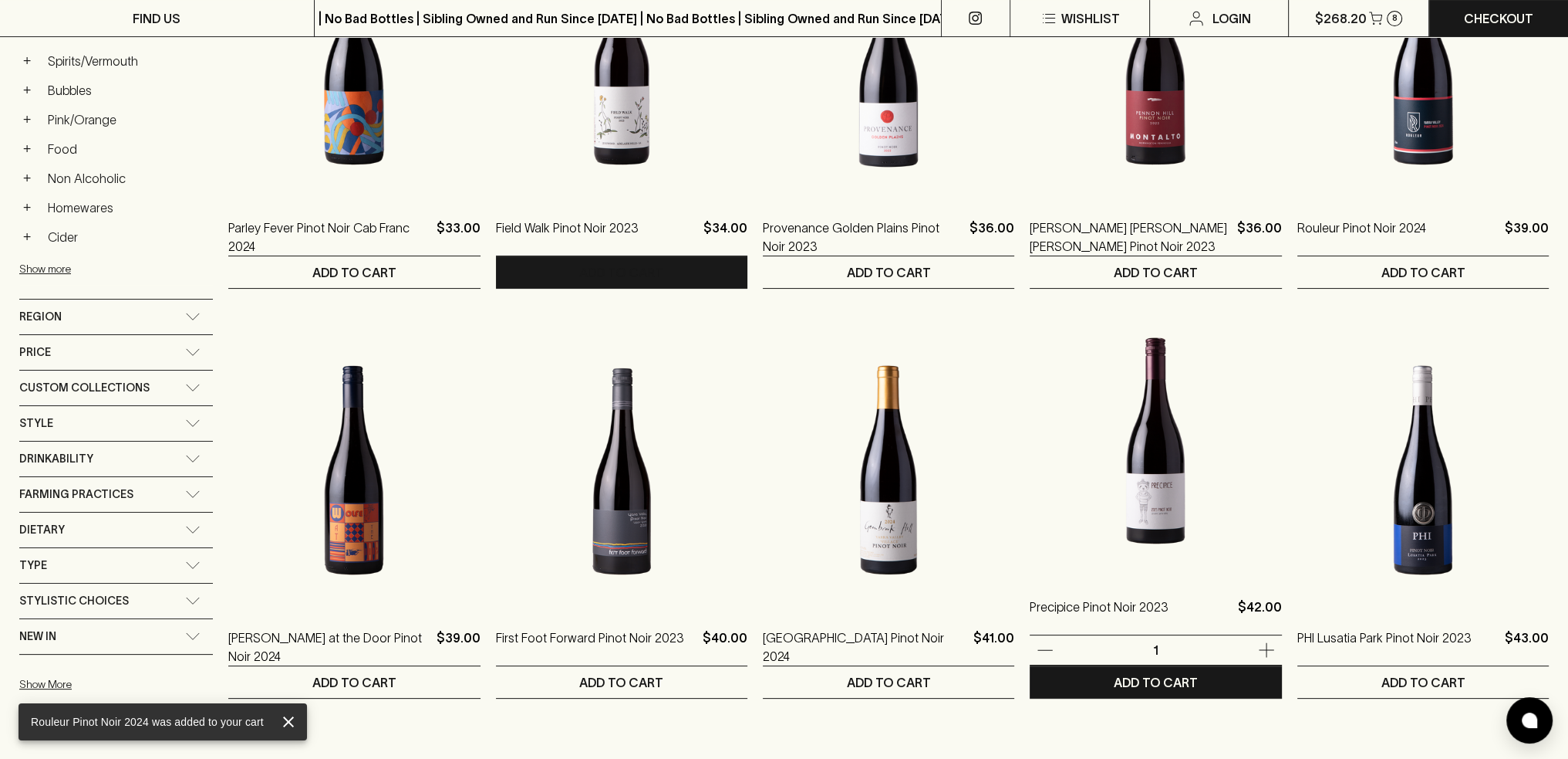
click at [1145, 496] on img at bounding box center [1156, 438] width 252 height 270
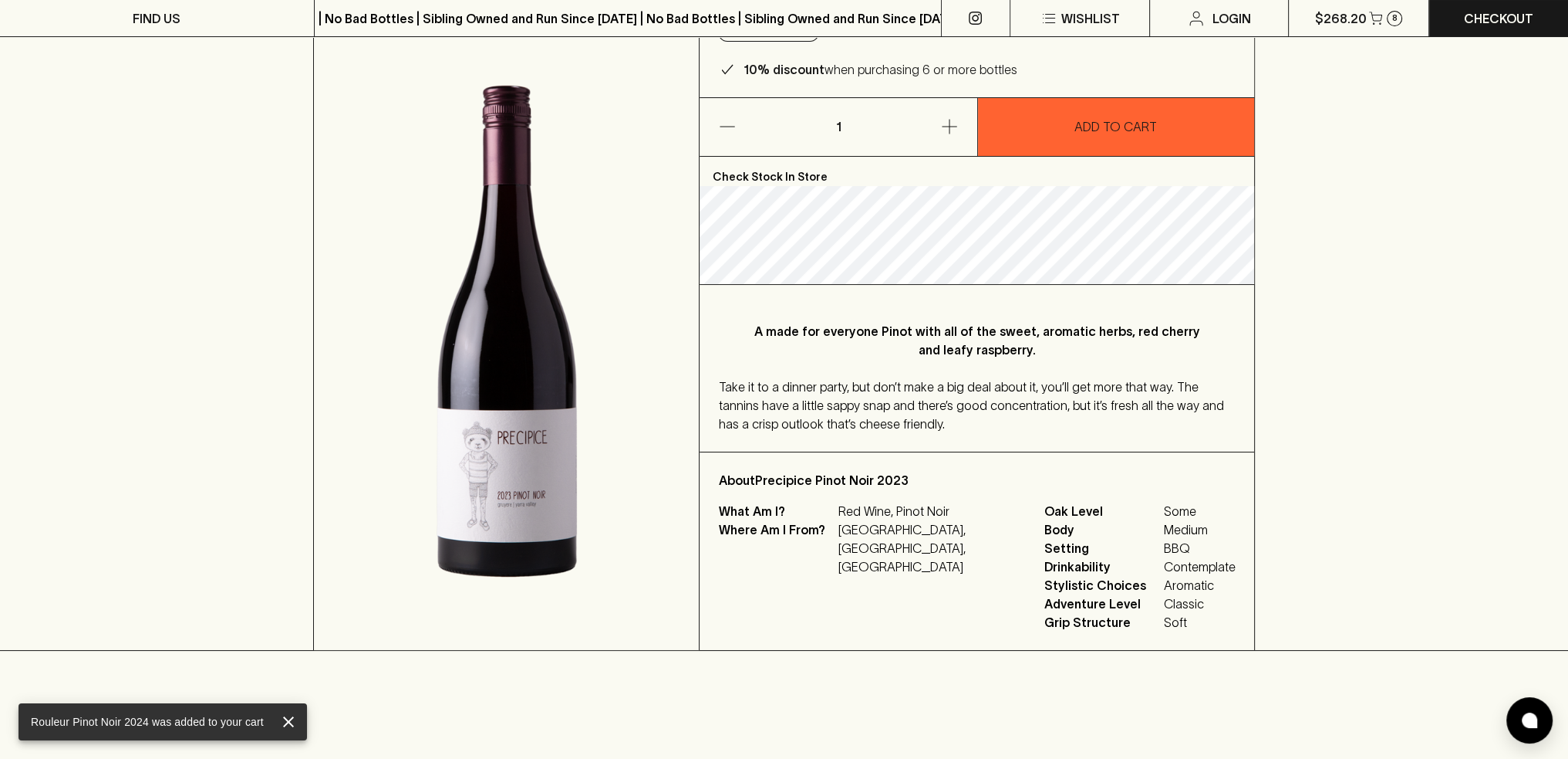
scroll to position [155, 0]
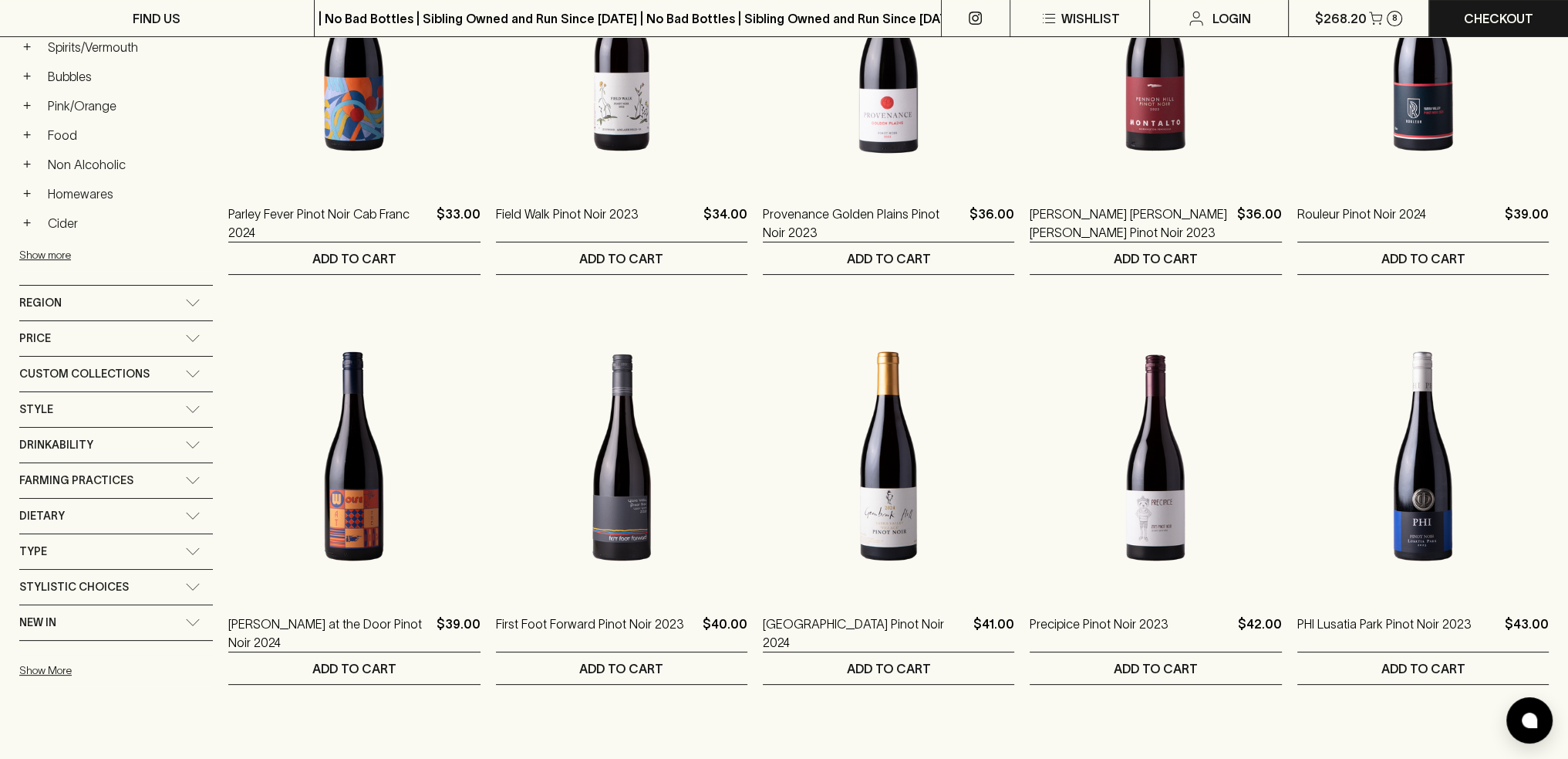
scroll to position [231, 0]
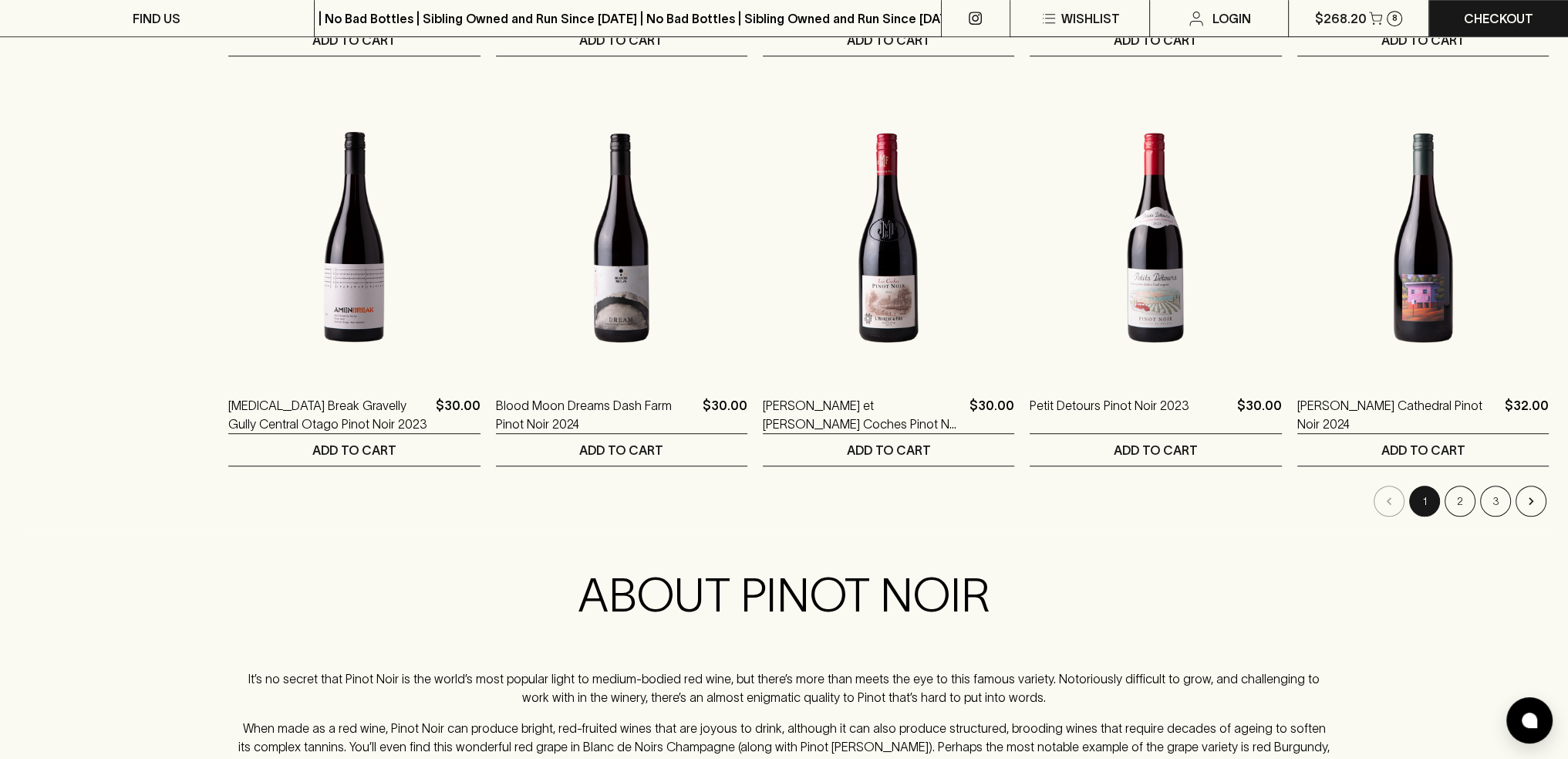
scroll to position [1466, 0]
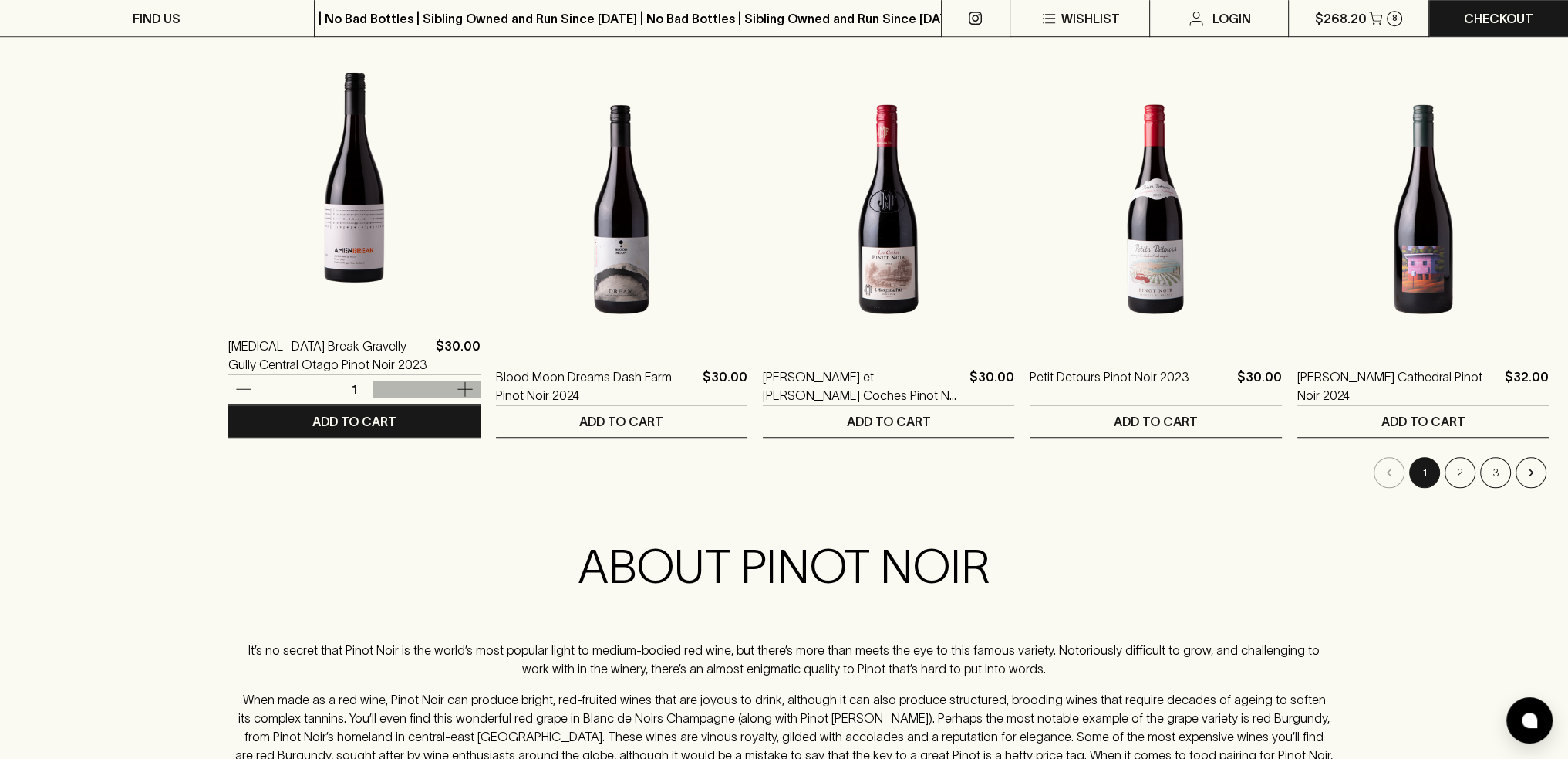
click at [461, 386] on icon "button" at bounding box center [465, 389] width 18 height 18
click at [440, 418] on button "ADD TO CART" at bounding box center [354, 420] width 252 height 32
click at [372, 350] on p "[MEDICAL_DATA] Break Gravelly Gully Central Otago Pinot Noir 2023" at bounding box center [328, 354] width 200 height 37
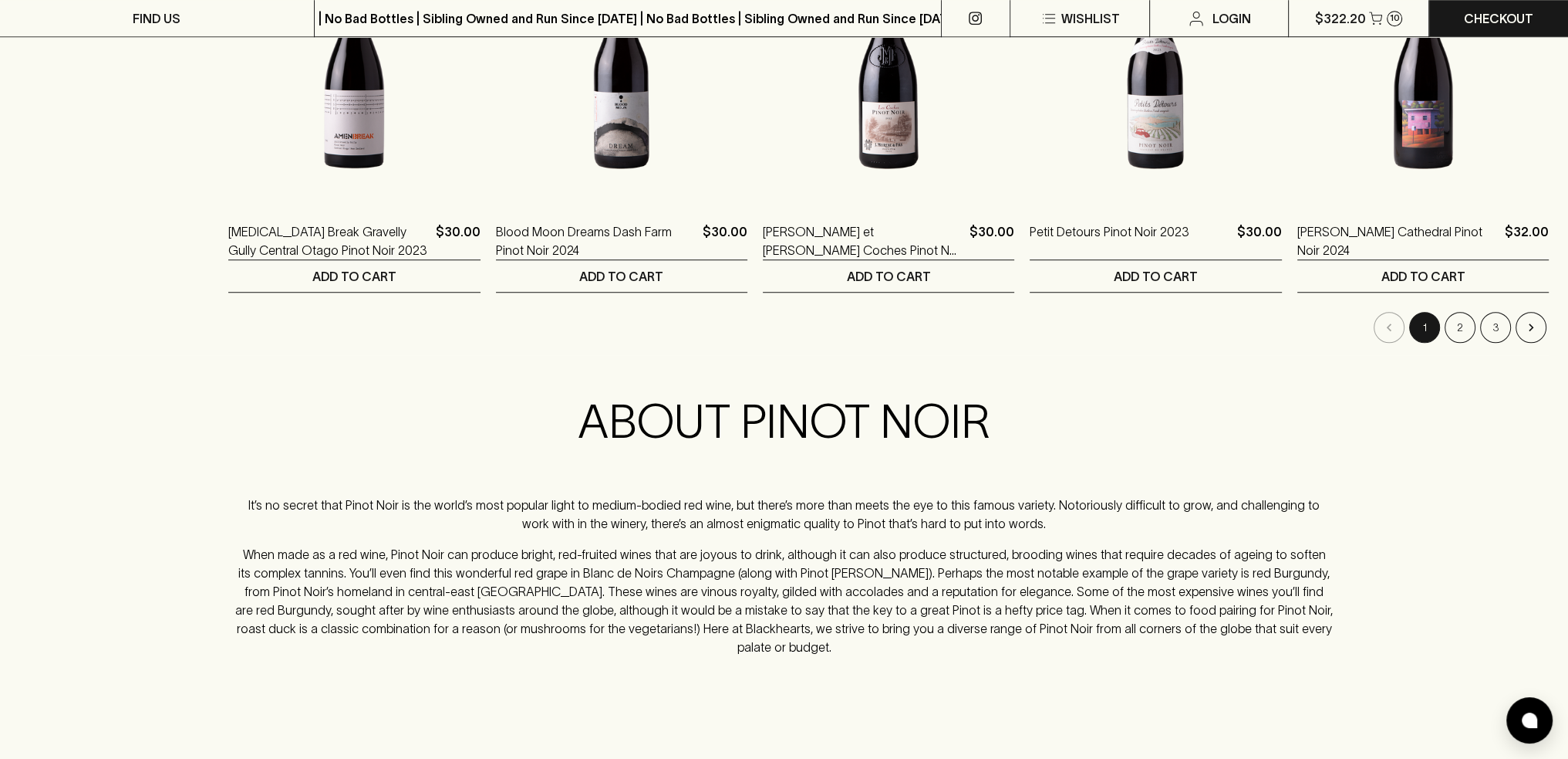
scroll to position [1620, 0]
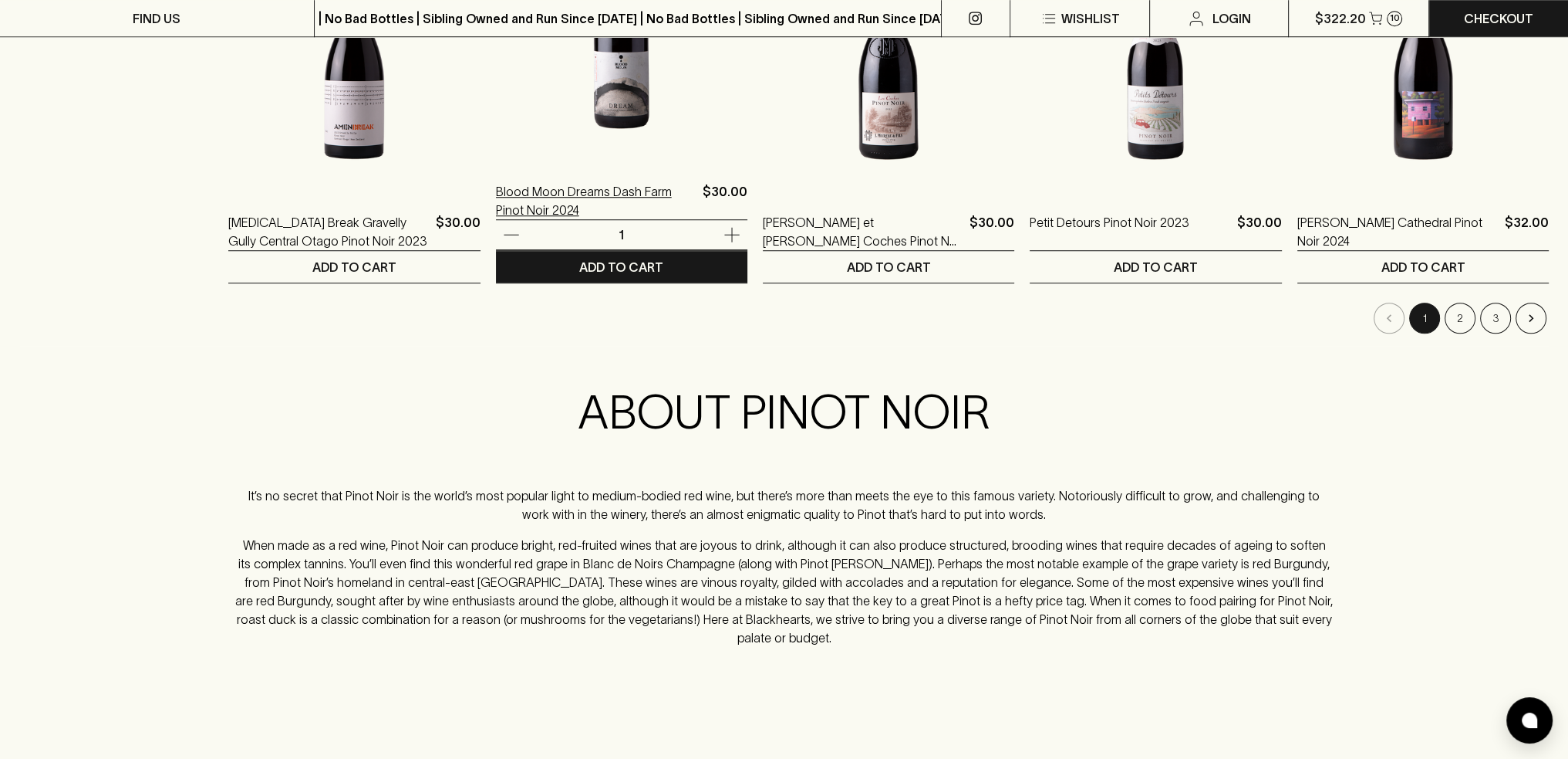
click at [679, 188] on p "Blood Moon Dreams Dash Farm Pinot Noir 2024" at bounding box center [596, 200] width 200 height 37
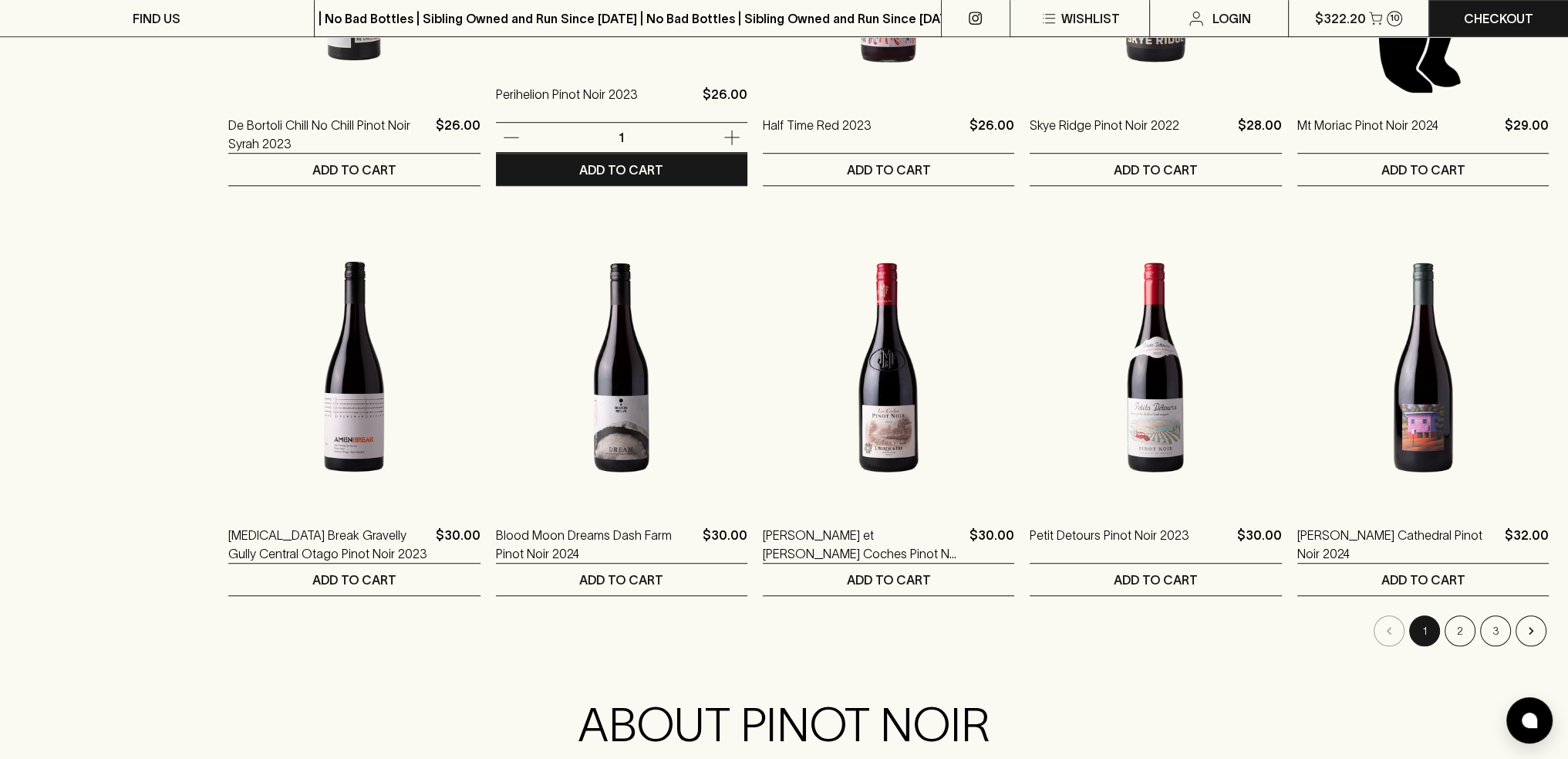
scroll to position [1389, 0]
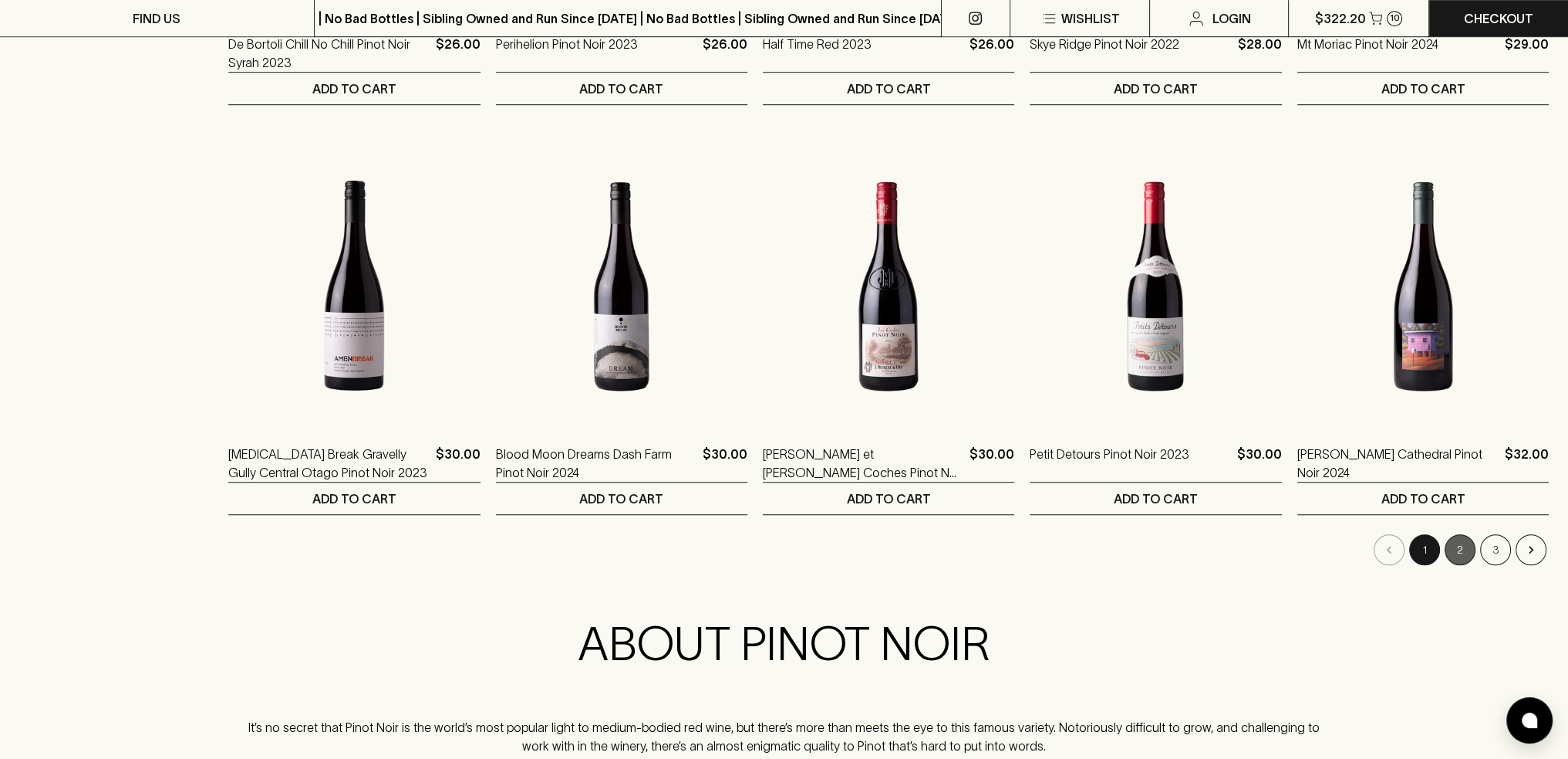
click at [1453, 541] on button "2" at bounding box center [1460, 549] width 31 height 31
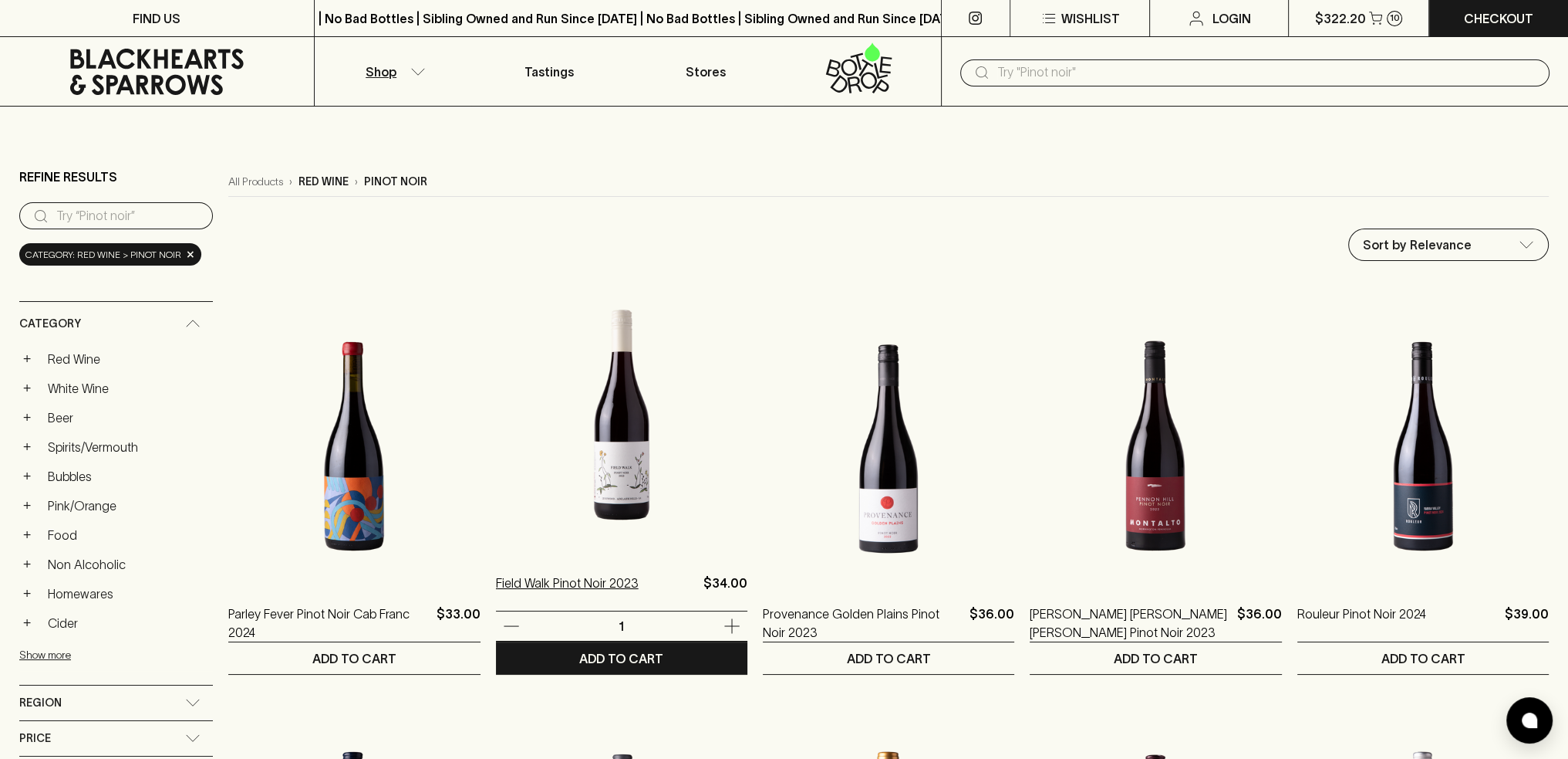
click at [601, 582] on p "Field Walk Pinot Noir 2023" at bounding box center [568, 592] width 143 height 37
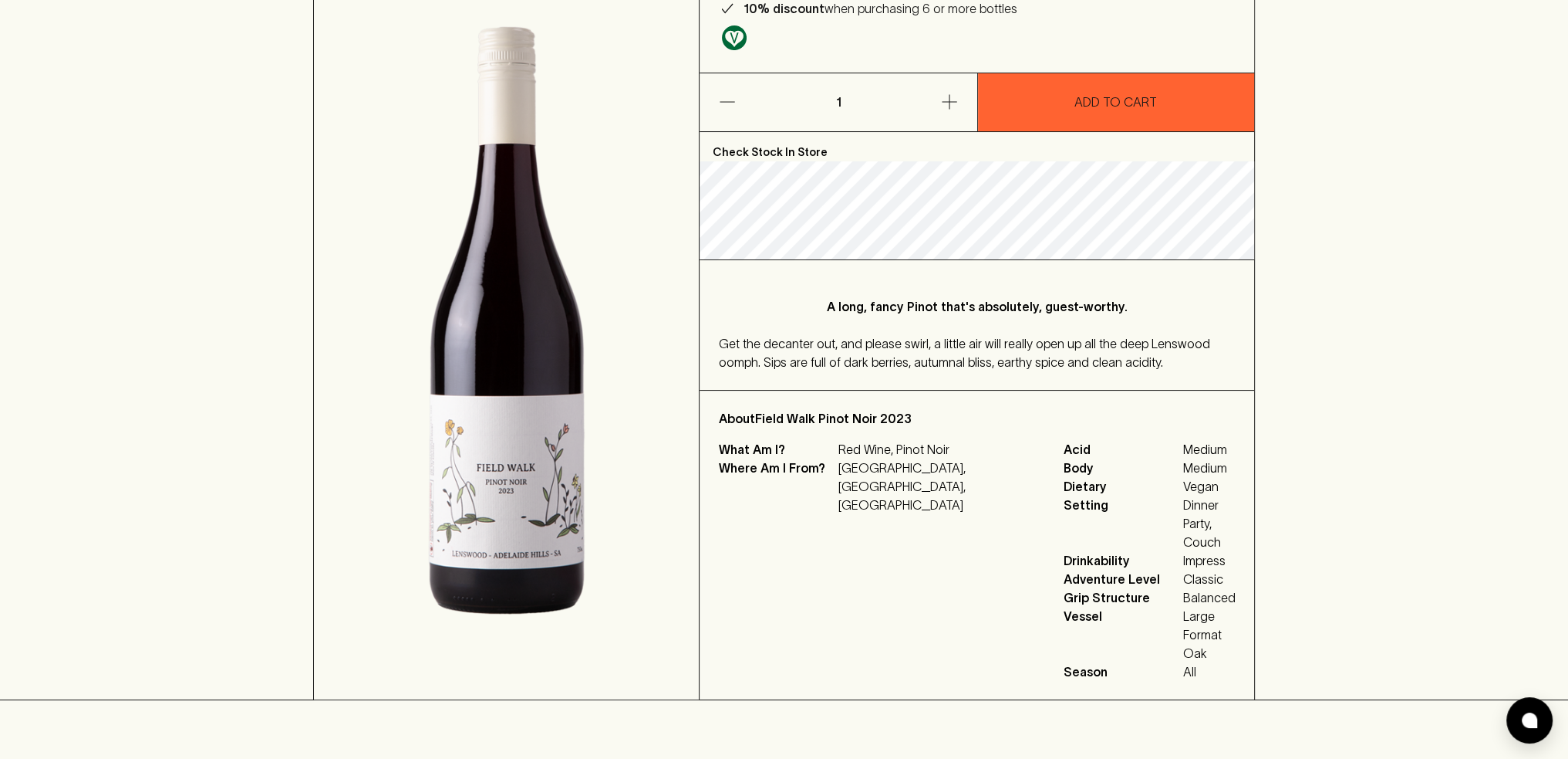
scroll to position [231, 0]
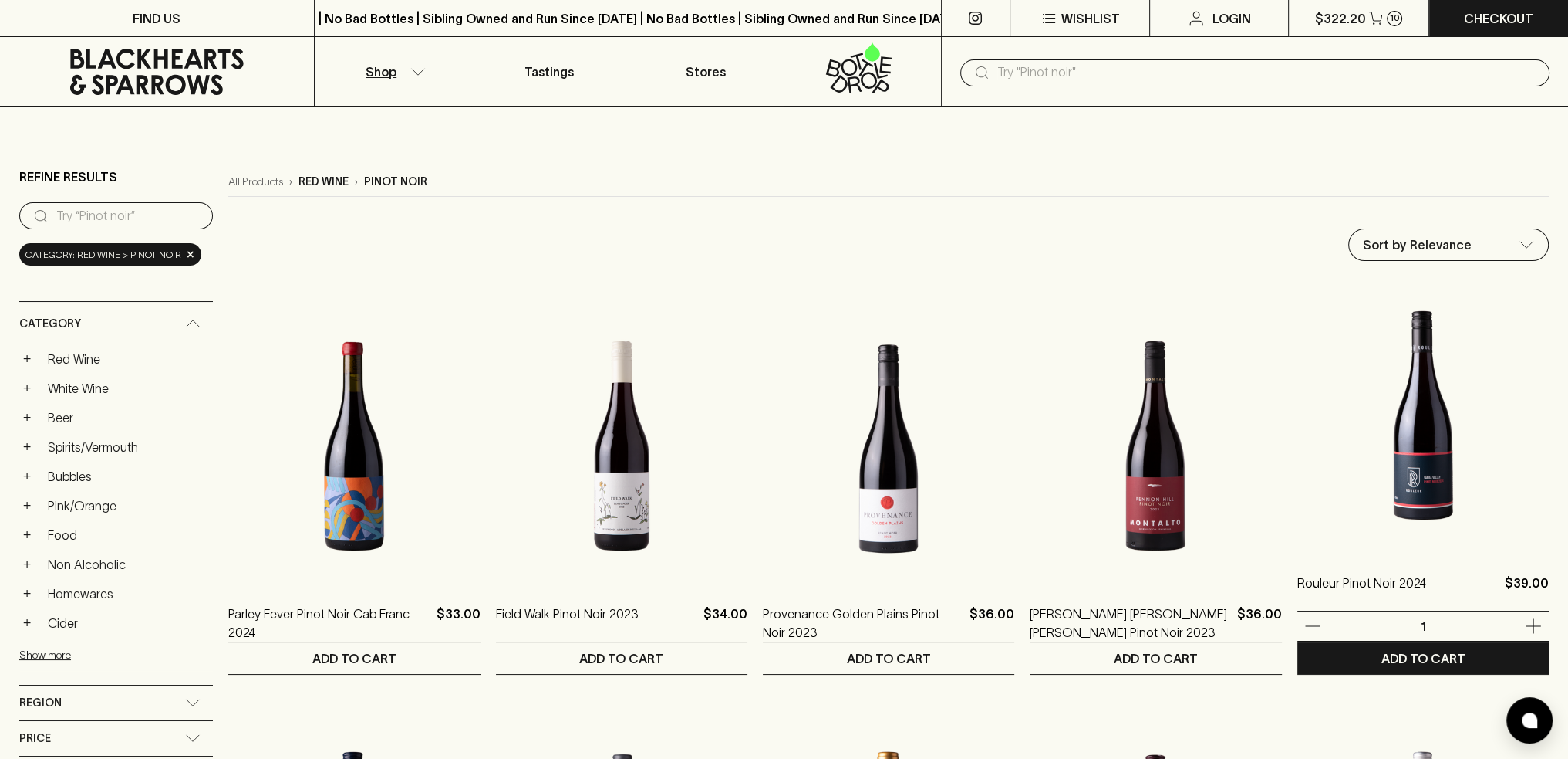
click at [1420, 351] on img at bounding box center [1424, 414] width 252 height 270
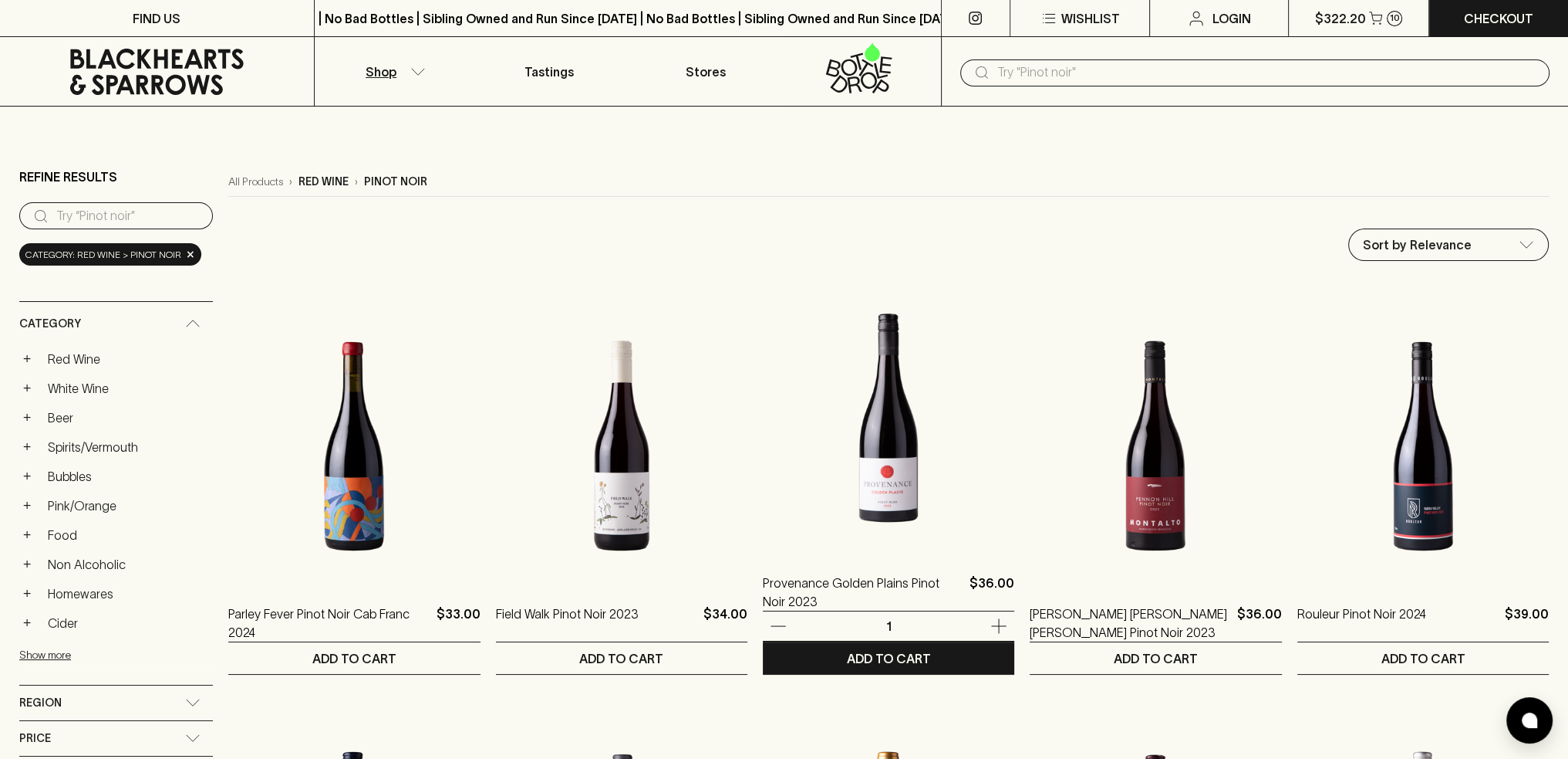
click at [886, 459] on img at bounding box center [889, 414] width 252 height 270
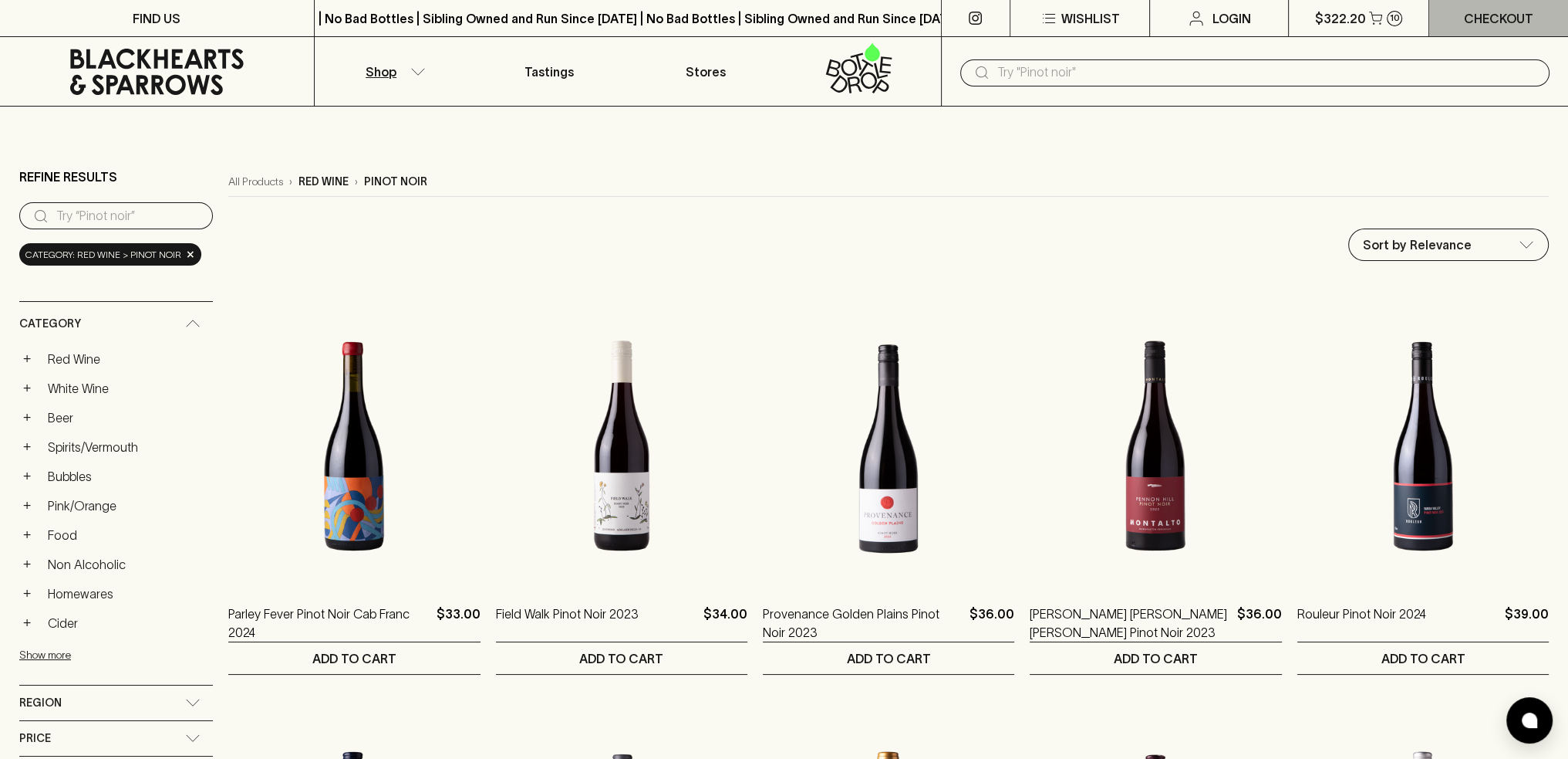
click at [1516, 19] on p "Checkout" at bounding box center [1498, 18] width 70 height 18
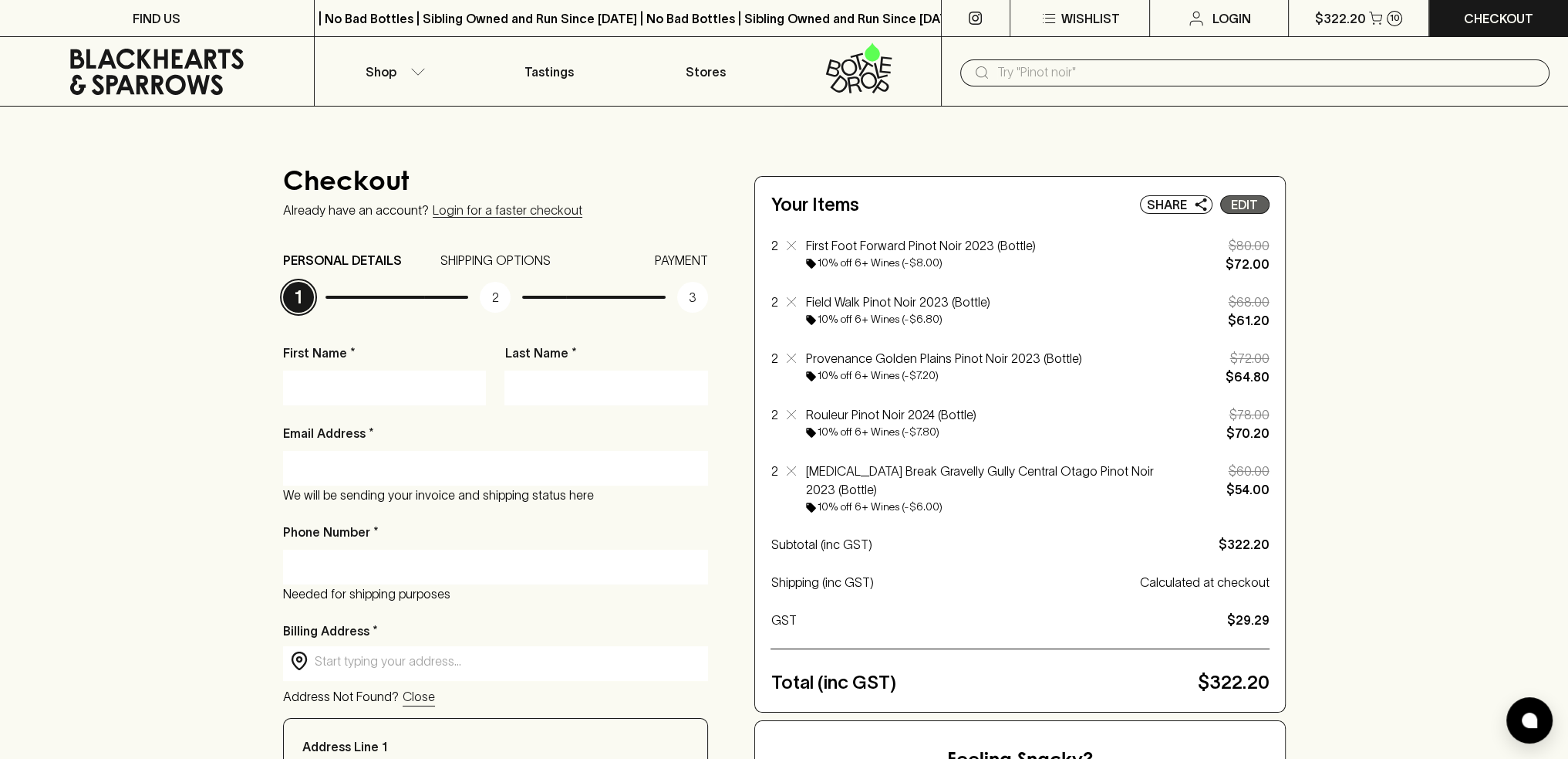
click at [1249, 206] on p "Edit" at bounding box center [1244, 204] width 27 height 18
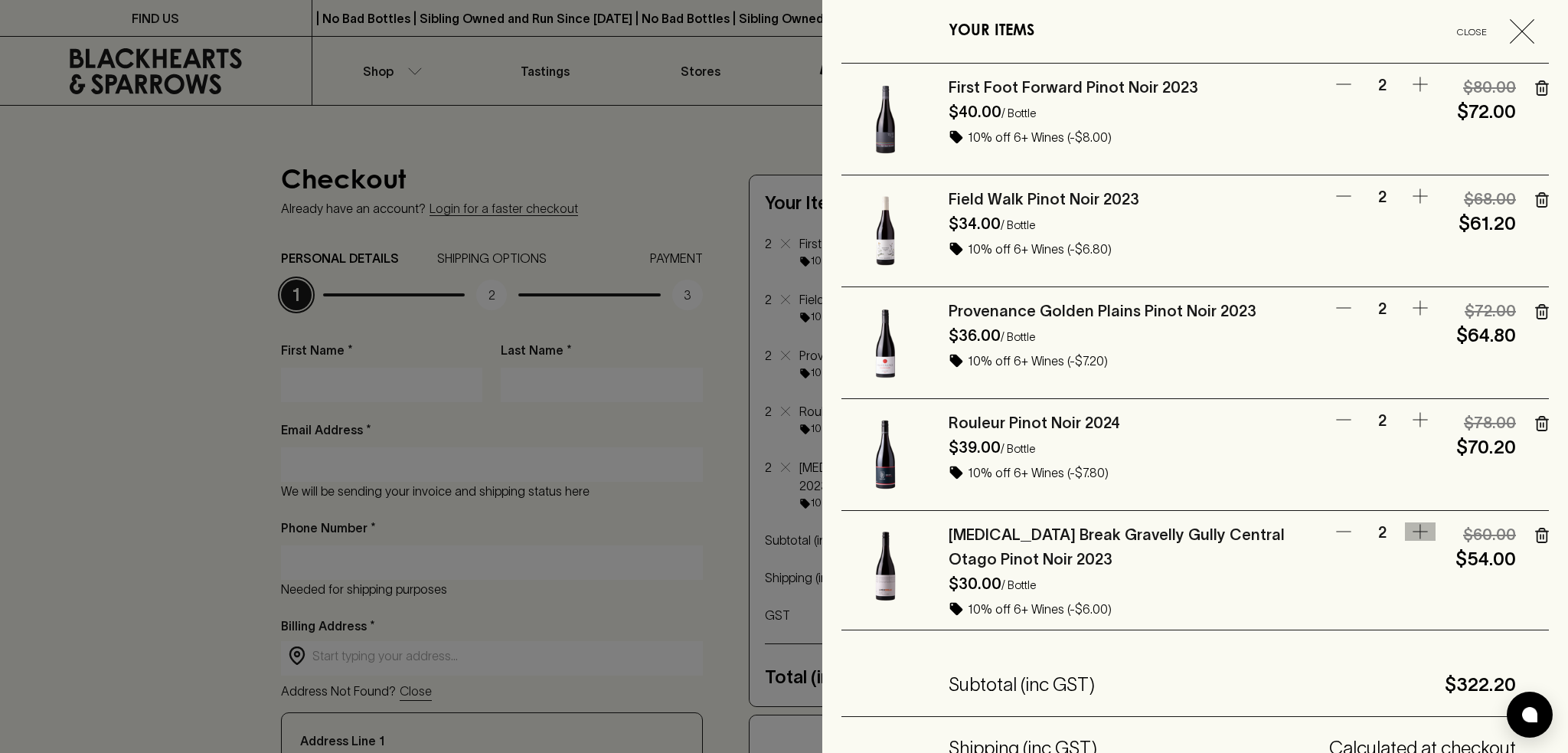
click at [1412, 529] on icon "button" at bounding box center [1420, 530] width 18 height 18
click at [1335, 529] on icon "button" at bounding box center [1343, 530] width 18 height 18
click at [1412, 415] on icon "button" at bounding box center [1420, 419] width 18 height 18
click at [1412, 302] on icon "button" at bounding box center [1420, 307] width 18 height 18
click at [1412, 194] on icon "button" at bounding box center [1420, 195] width 18 height 18
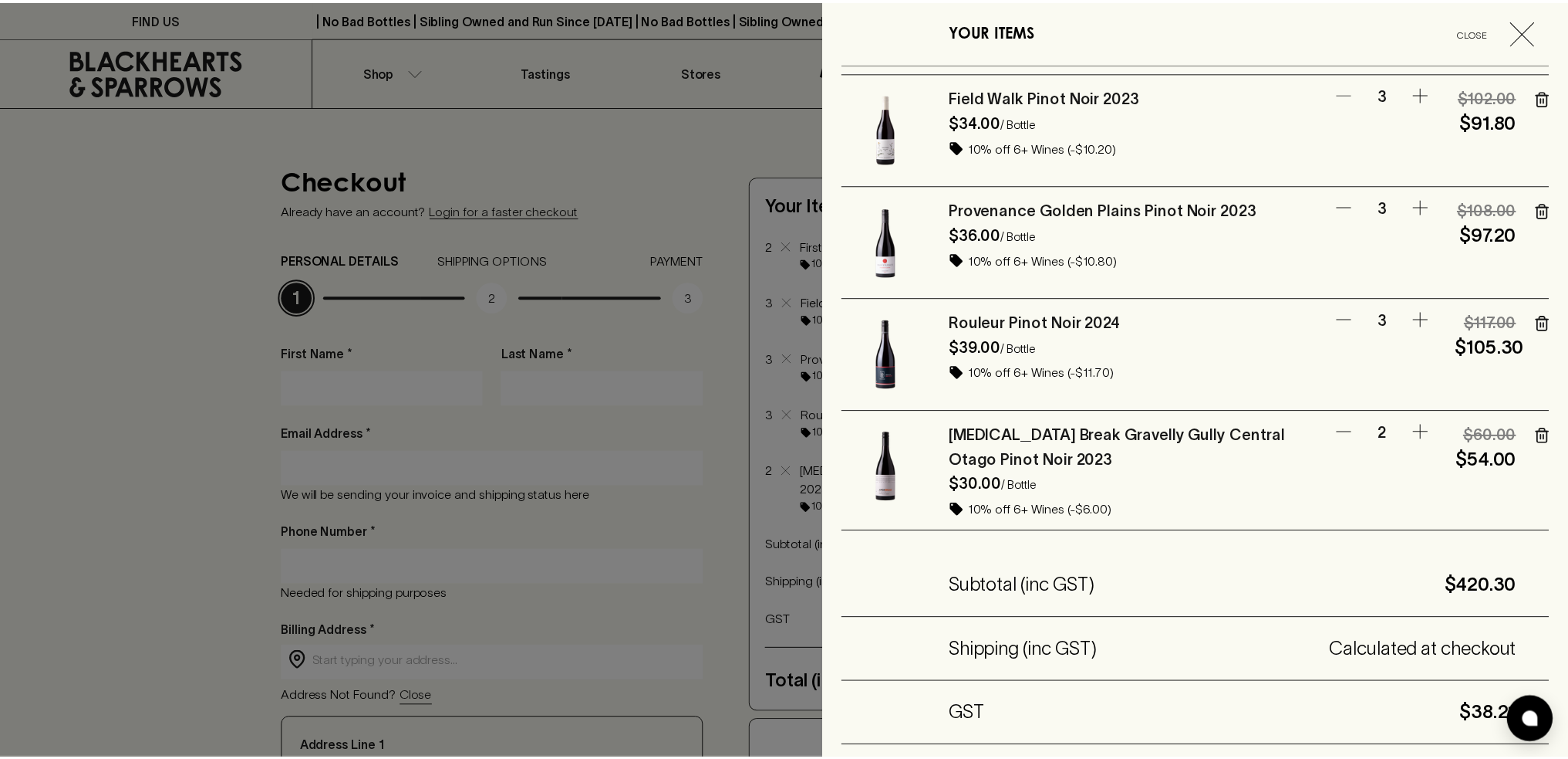
scroll to position [77, 0]
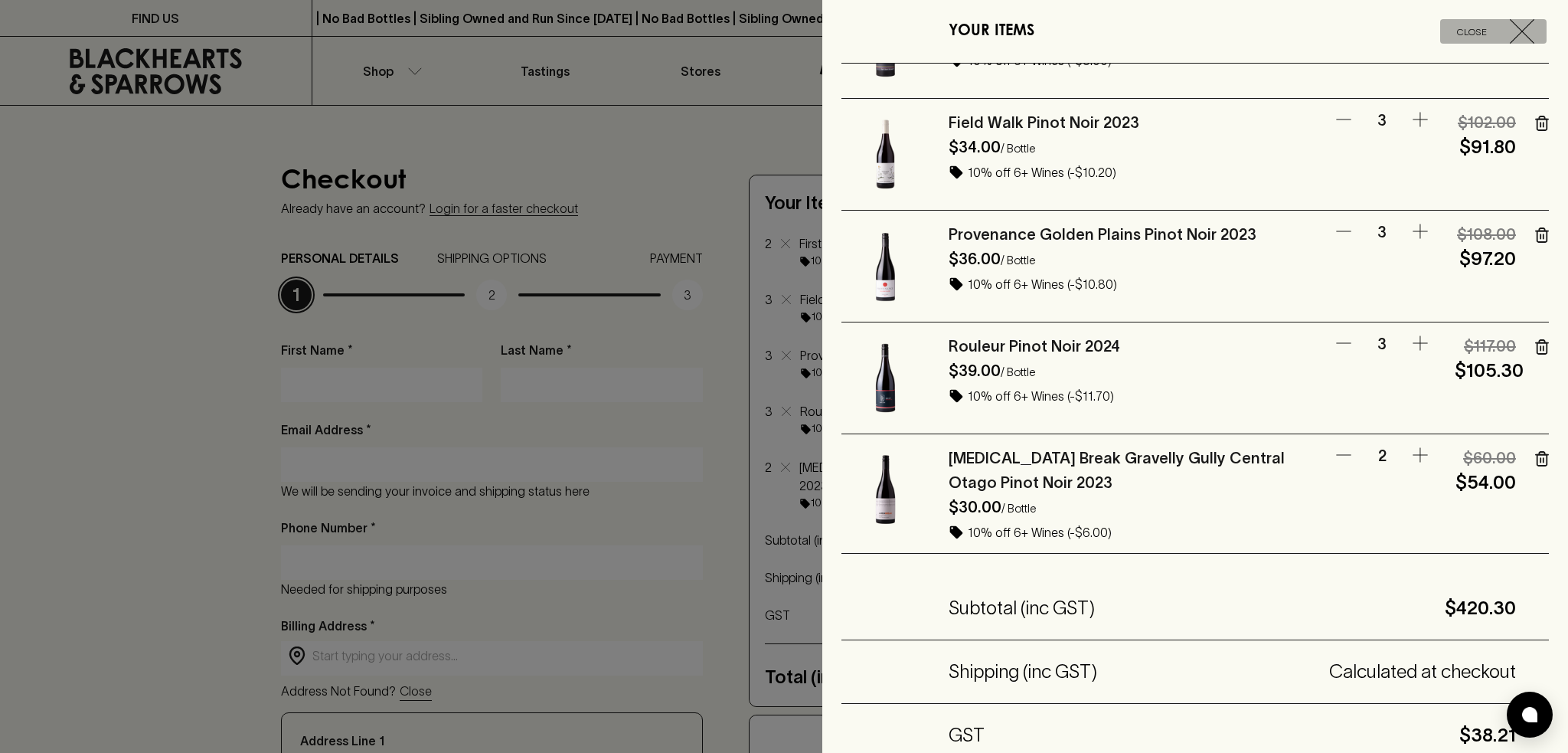
click at [1461, 34] on span "Close" at bounding box center [1471, 31] width 63 height 16
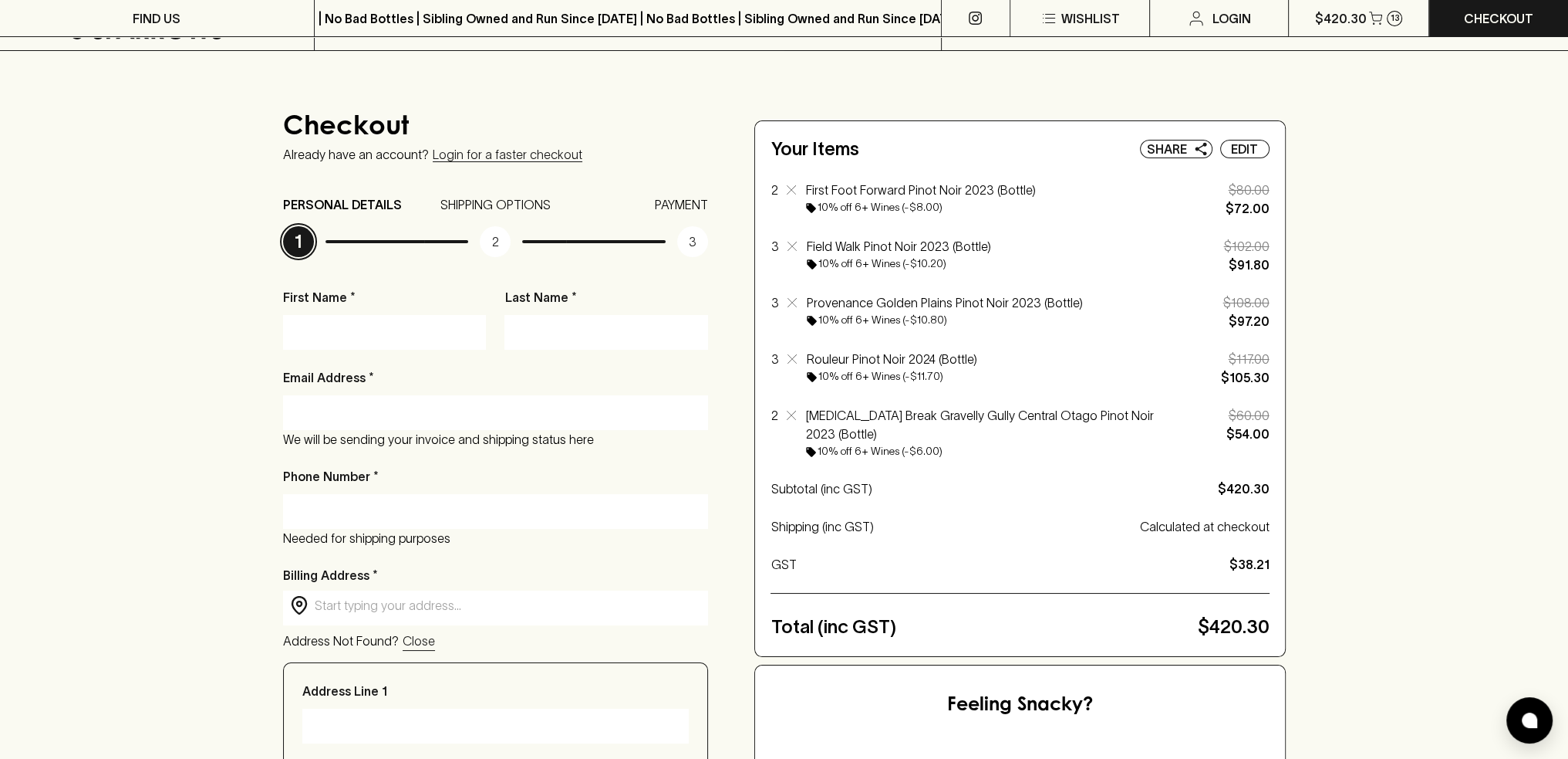
scroll to position [0, 0]
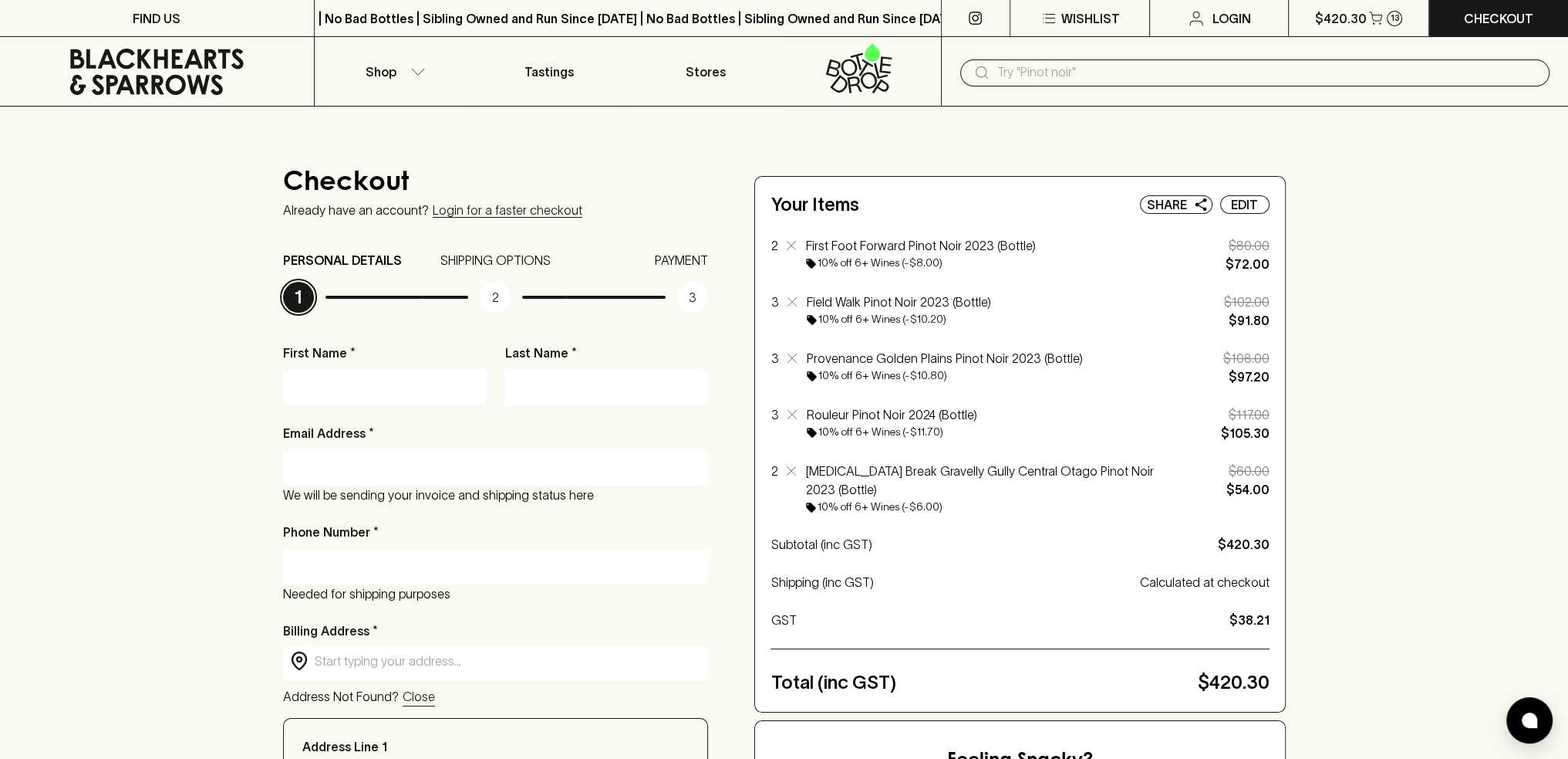
click at [432, 393] on input "First Name *" at bounding box center [385, 388] width 180 height 25
type input "[PERSON_NAME]"
click at [529, 380] on input "Last Name *" at bounding box center [606, 388] width 180 height 25
type input "[PERSON_NAME]"
click at [320, 461] on input "Email Address *" at bounding box center [496, 468] width 403 height 25
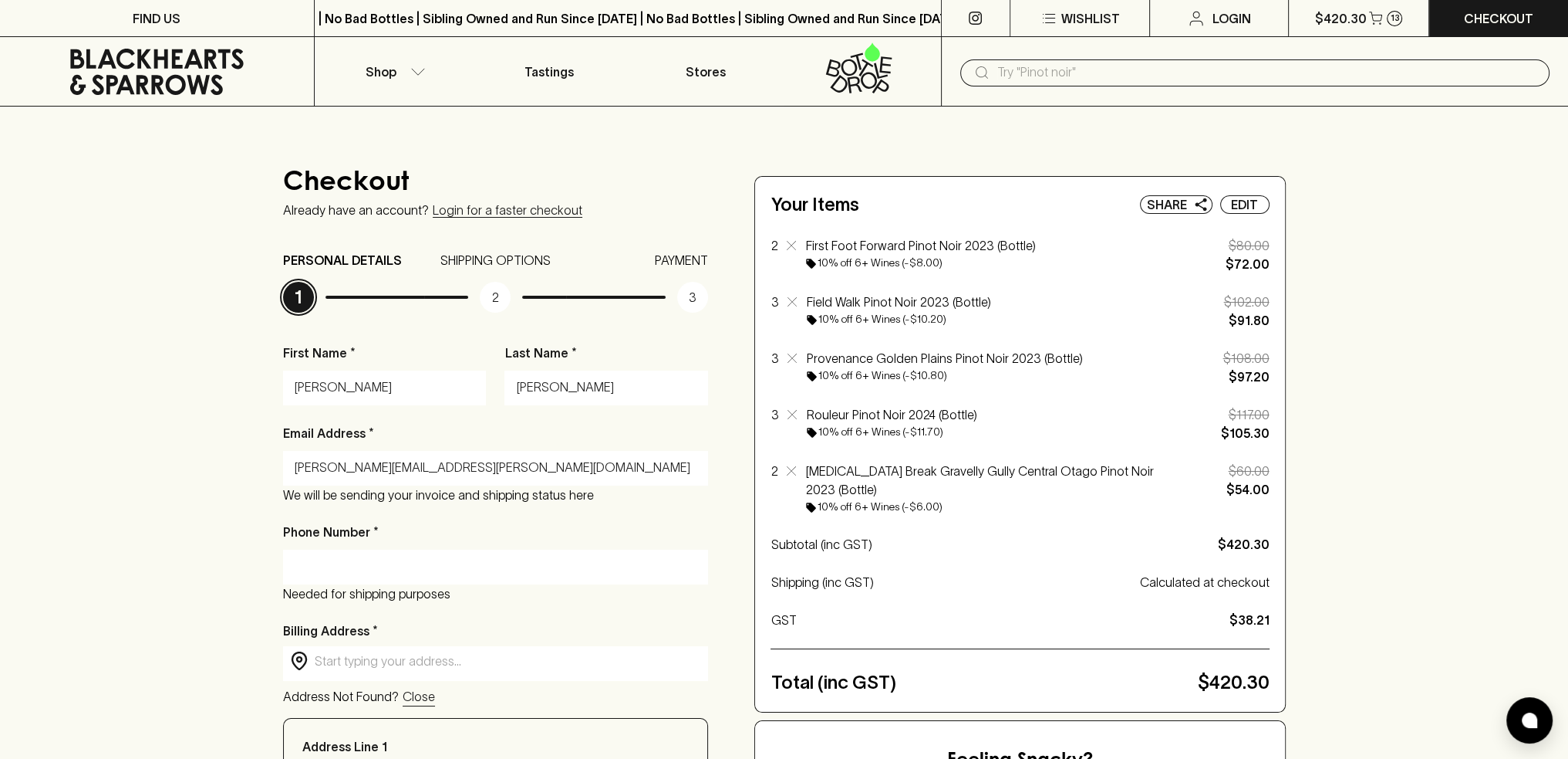
type input "[PERSON_NAME][EMAIL_ADDRESS][PERSON_NAME][DOMAIN_NAME]"
click at [298, 570] on input "Phone Number *" at bounding box center [496, 566] width 403 height 25
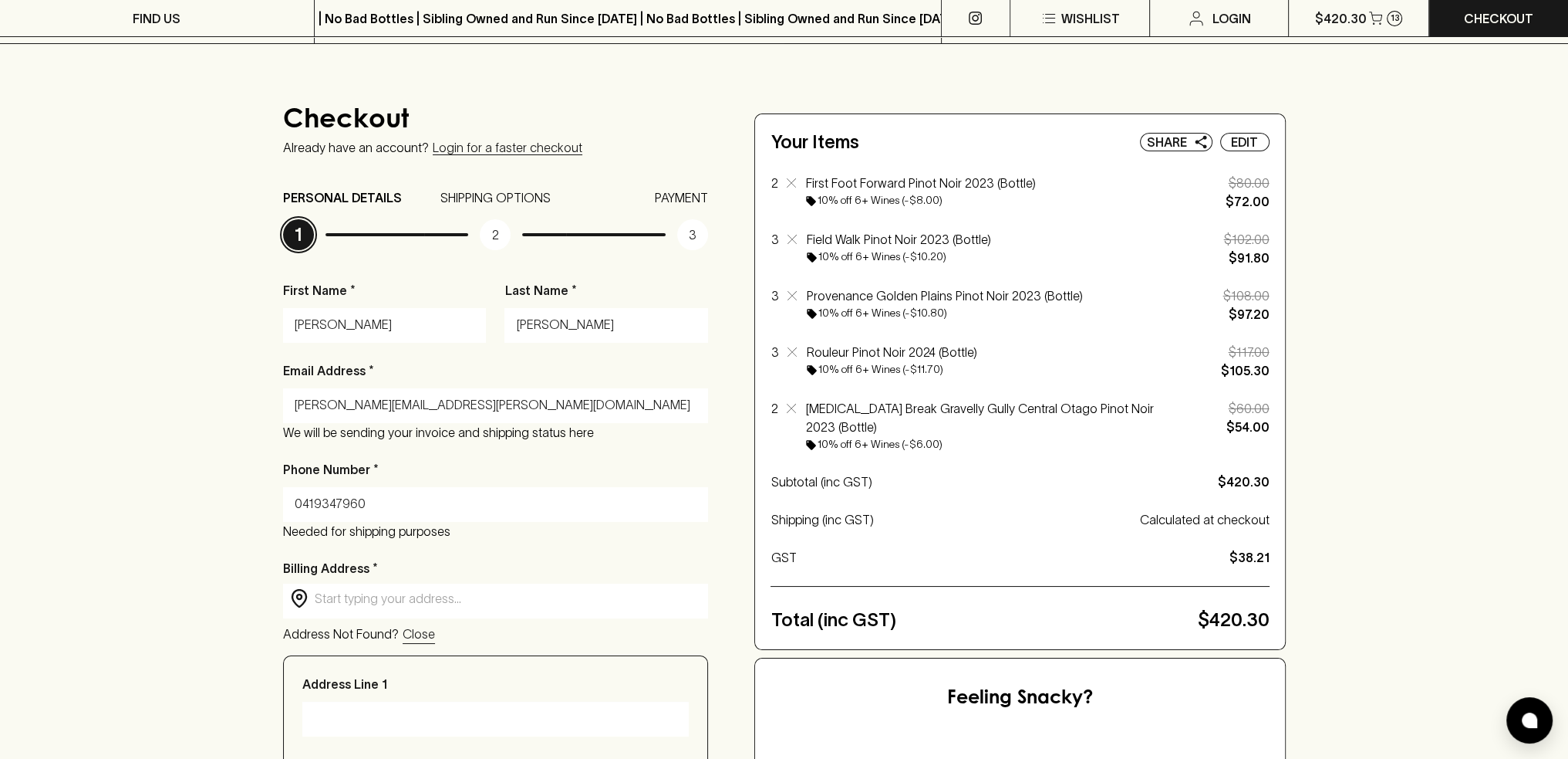
scroll to position [231, 0]
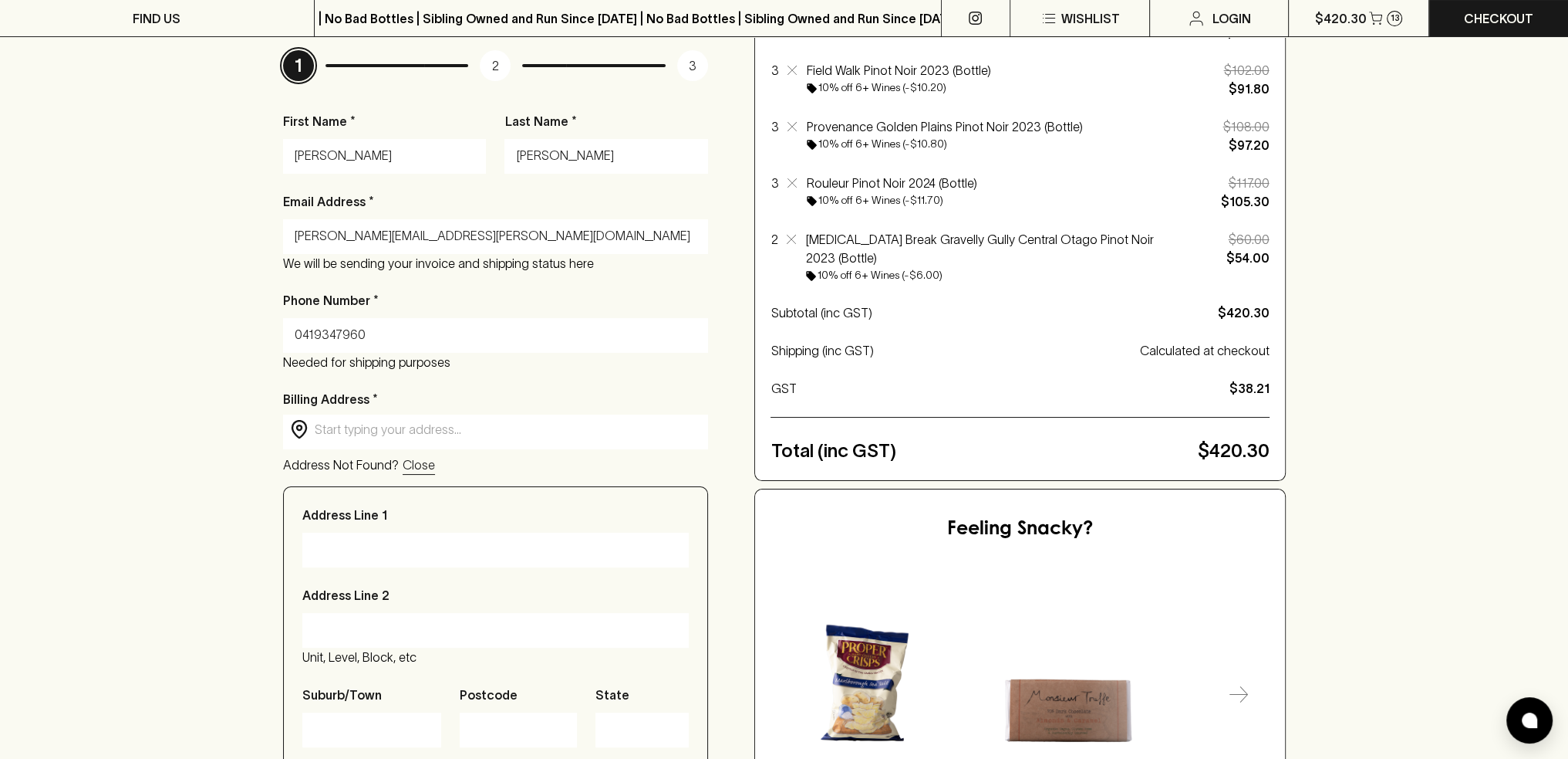
type input "0419347960"
click at [324, 429] on input "text" at bounding box center [509, 430] width 387 height 18
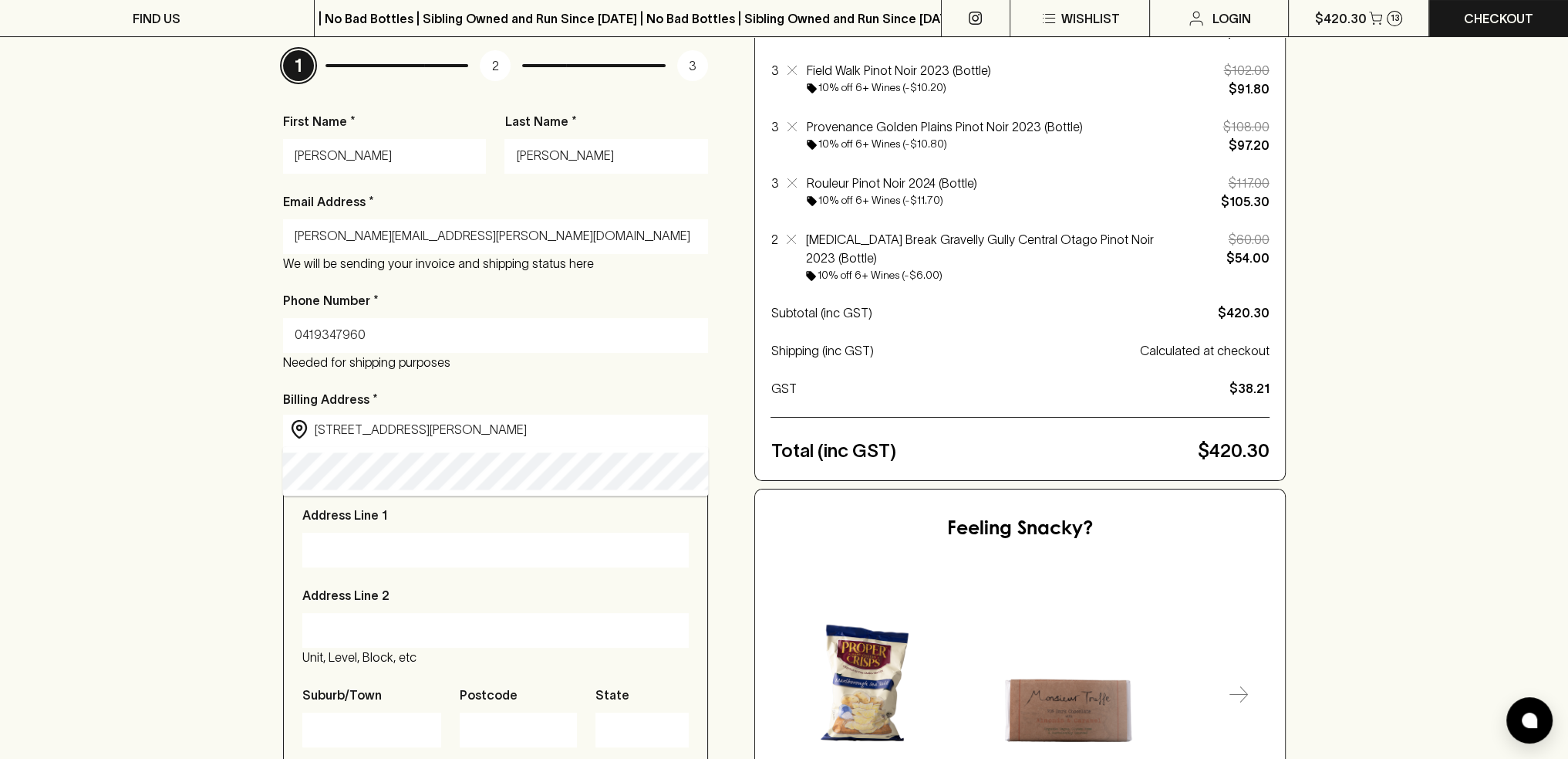
type input "[STREET_ADDRESS][PERSON_NAME]"
type input "[GEOGRAPHIC_DATA]"
type input "3056"
type input "Victoria"
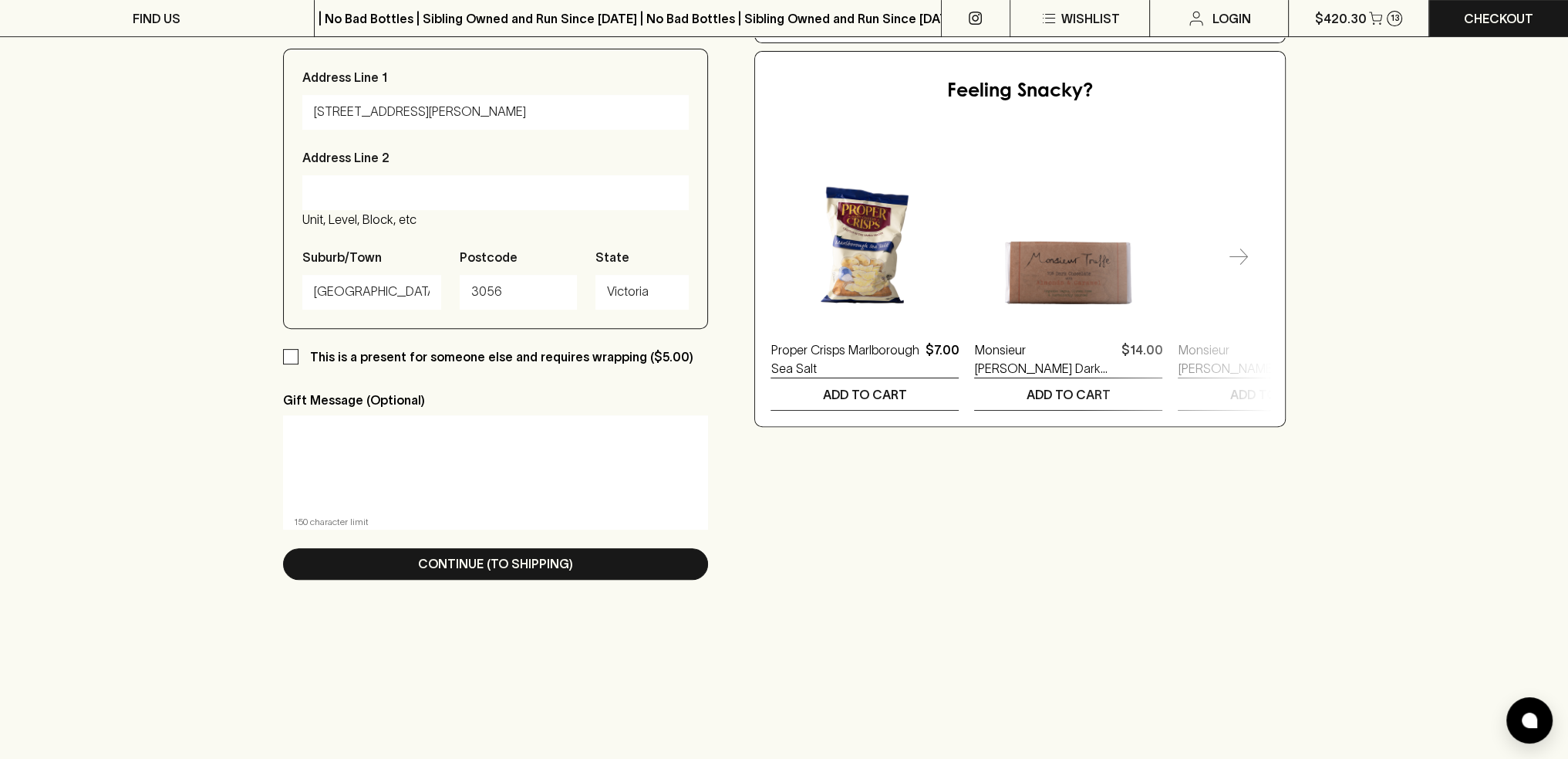
scroll to position [771, 0]
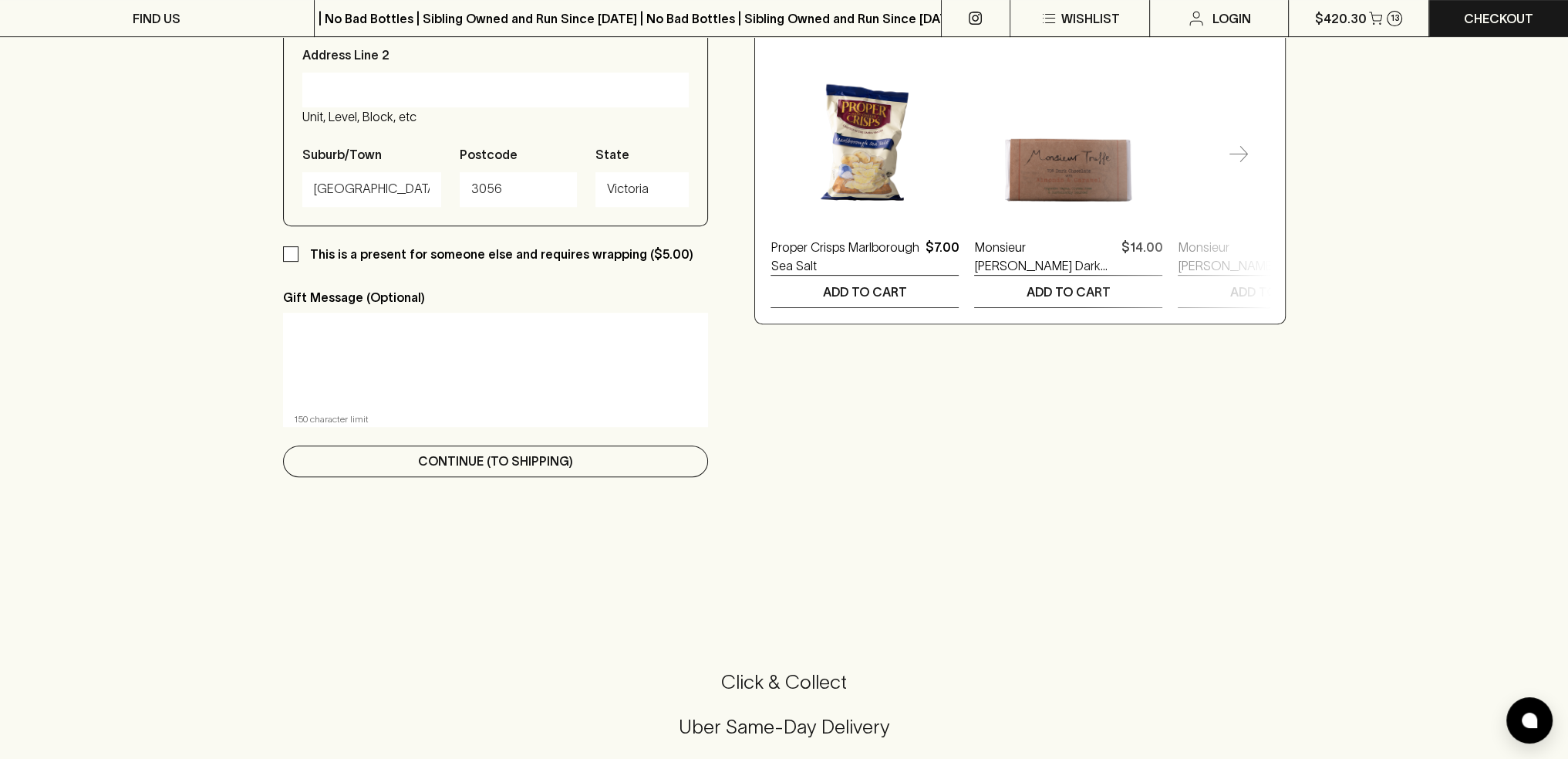
type input "[STREET_ADDRESS][PERSON_NAME]"
click at [345, 473] on button "Continue (To Shipping)" at bounding box center [496, 460] width 426 height 32
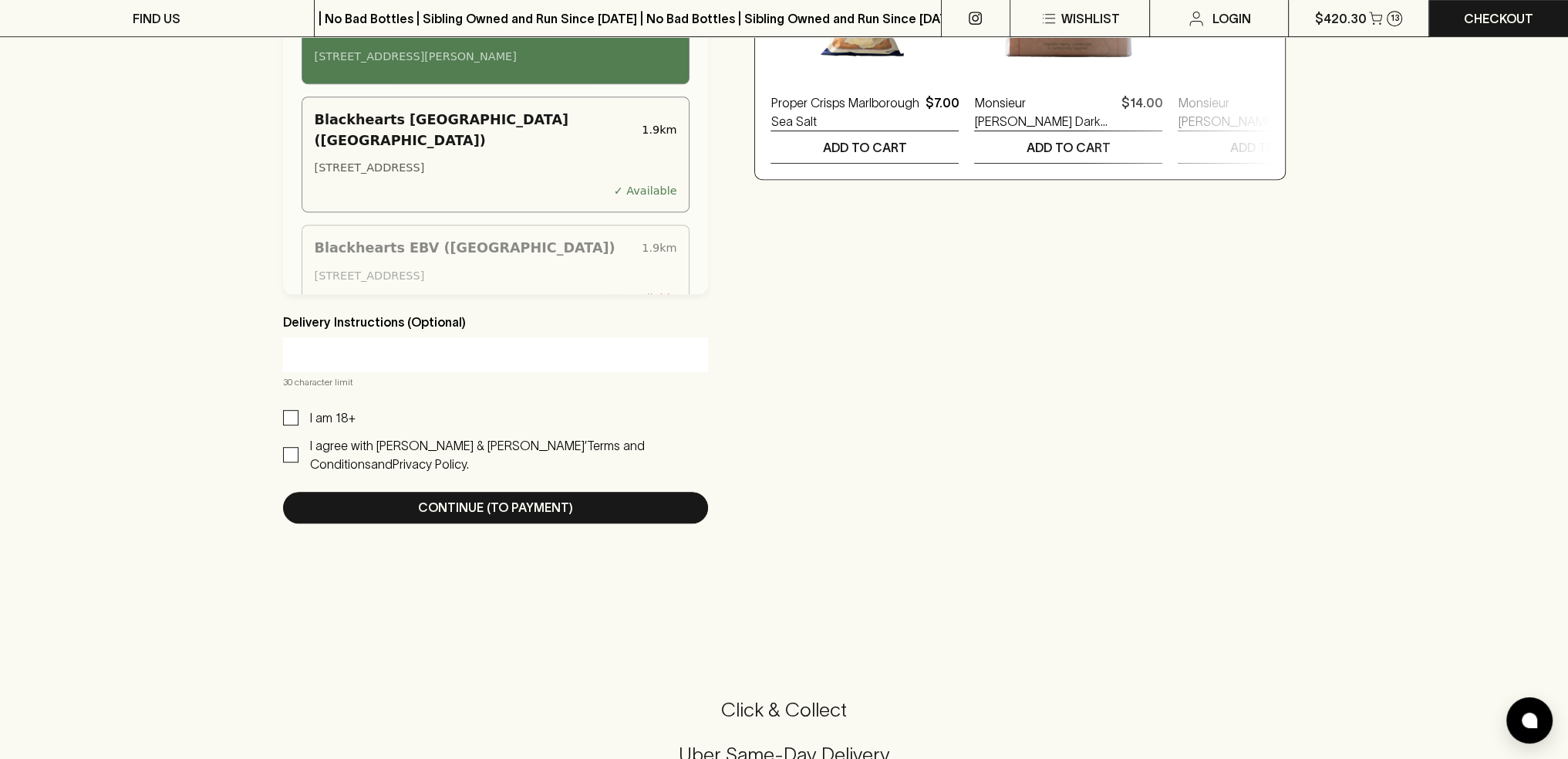
scroll to position [1081, 0]
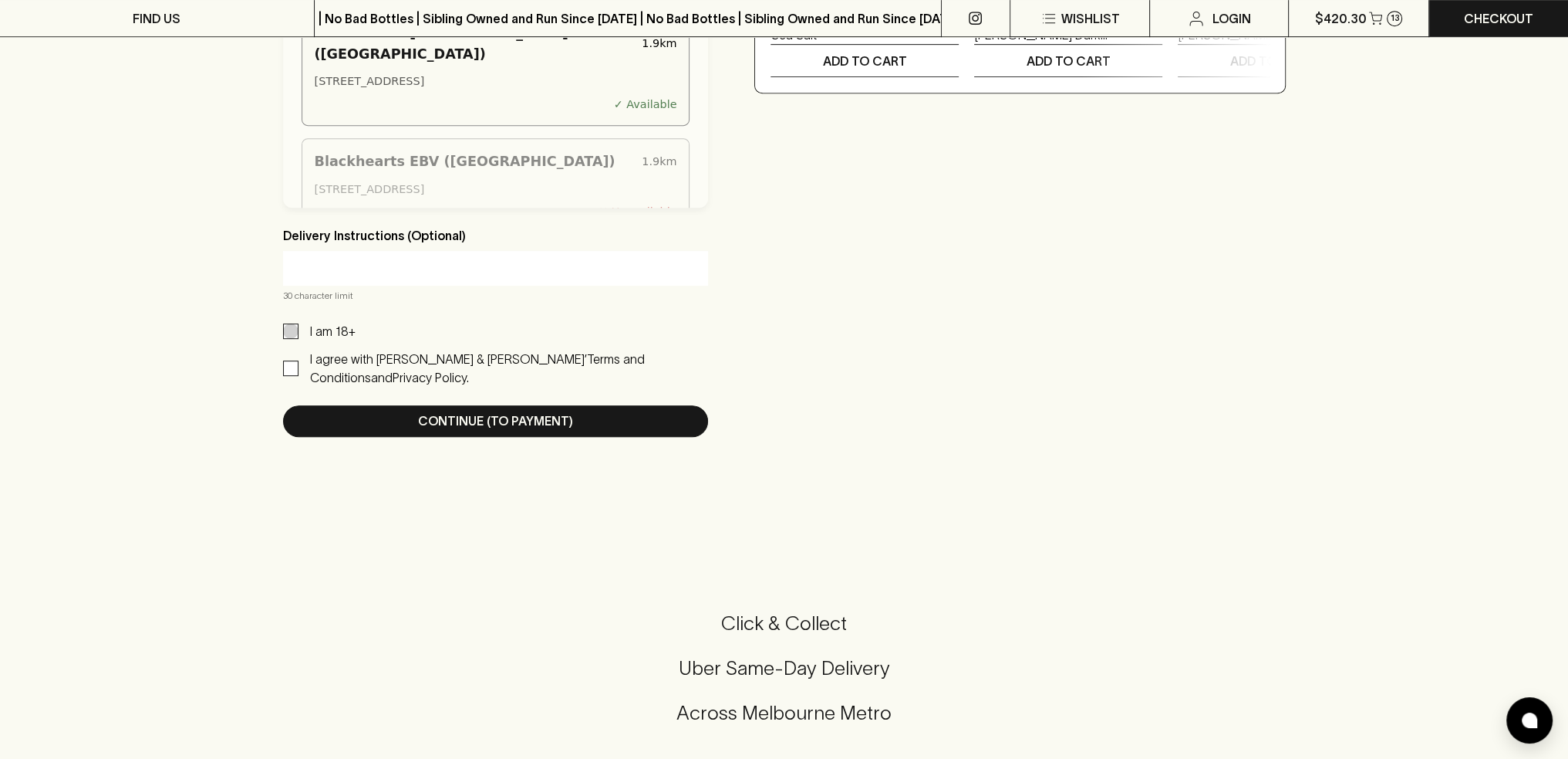
click at [295, 324] on input "I am 18+" at bounding box center [291, 331] width 15 height 15
checkbox input "true"
click at [283, 360] on input "I agree with [PERSON_NAME] & [PERSON_NAME]’ Terms and Conditions and Privacy Po…" at bounding box center [291, 368] width 15 height 15
checkbox input "true"
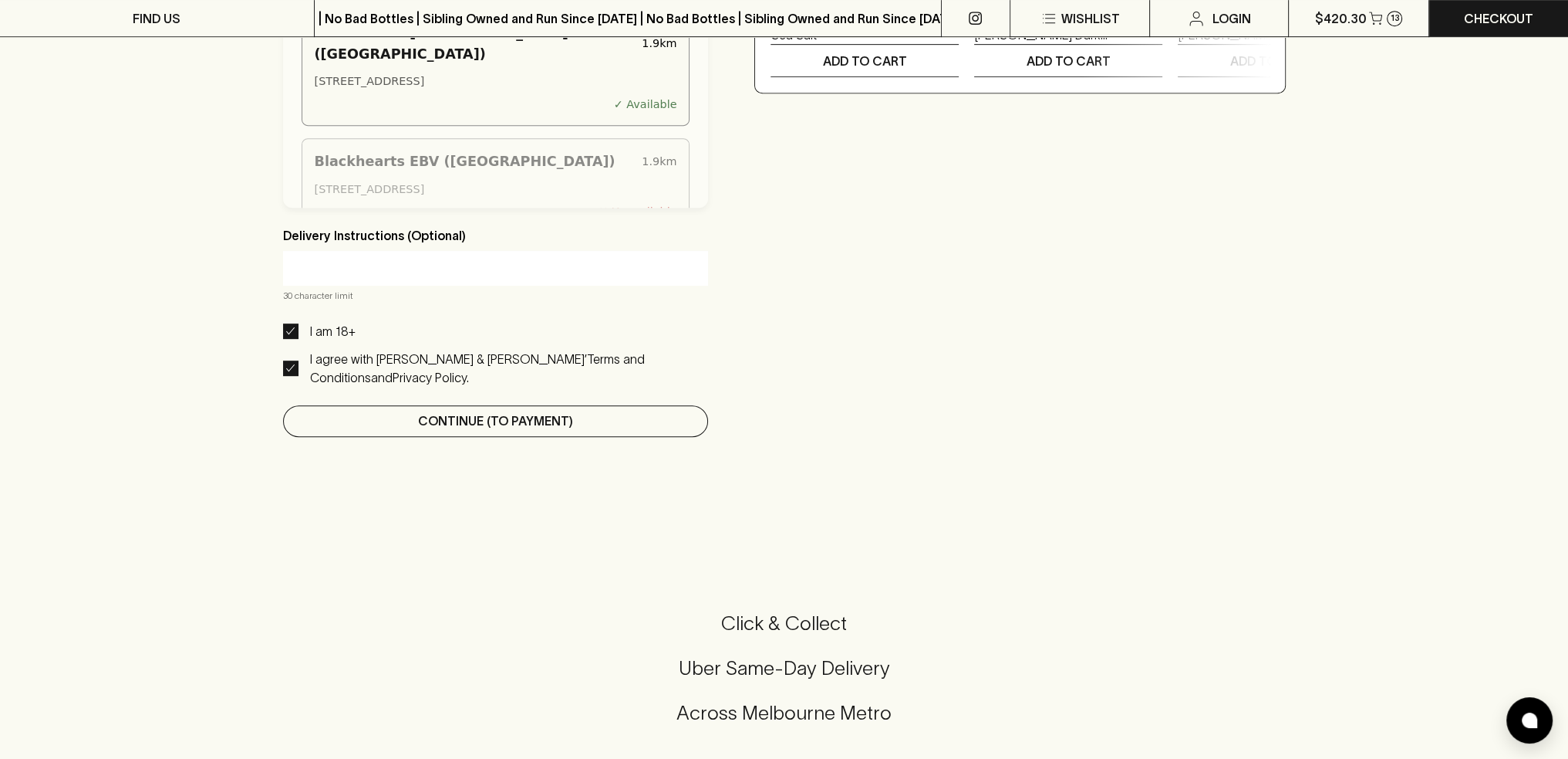
click at [370, 411] on button "Continue (To Payment)" at bounding box center [496, 420] width 426 height 32
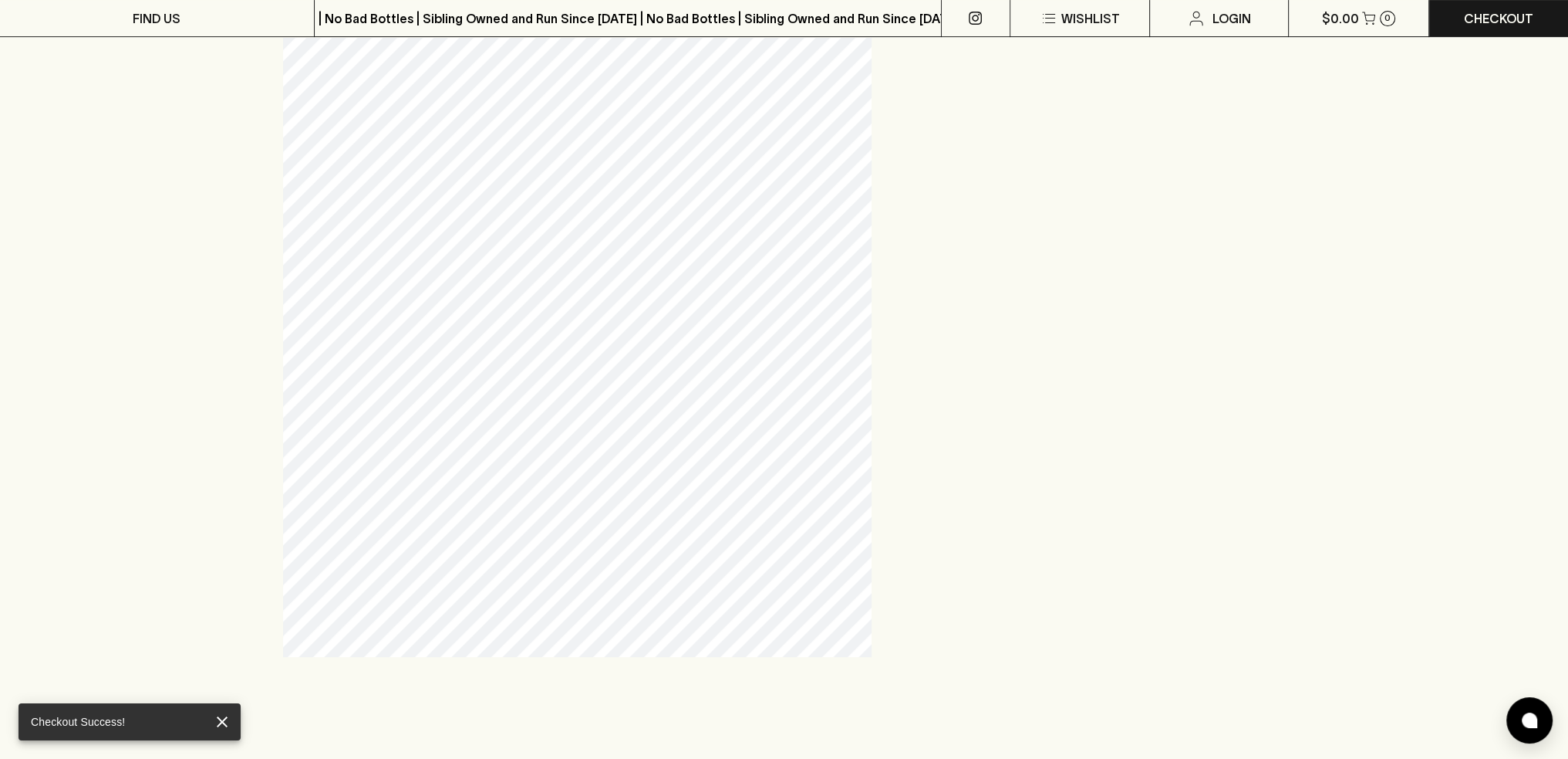
scroll to position [308, 0]
